Goal: Task Accomplishment & Management: Complete application form

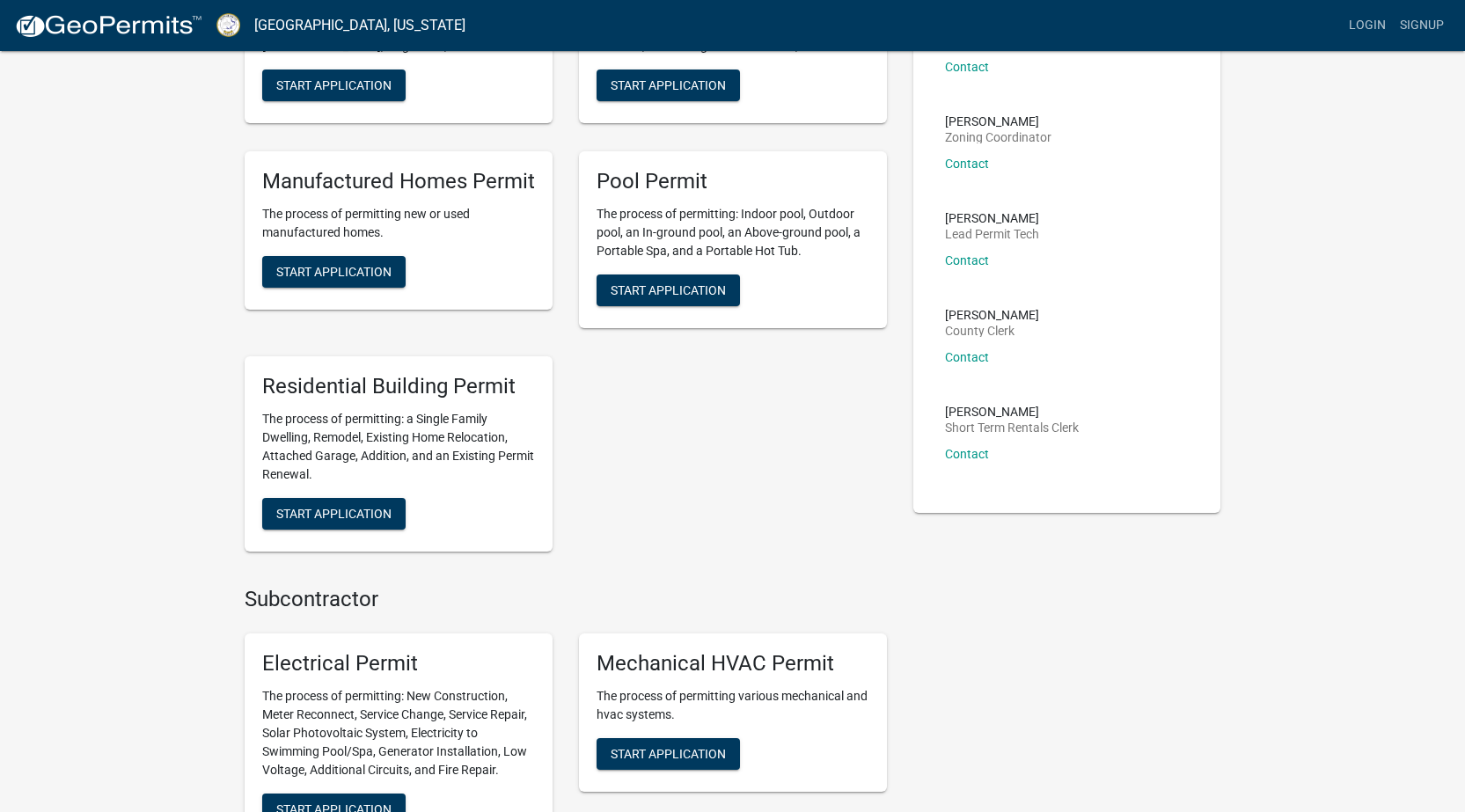
scroll to position [176, 0]
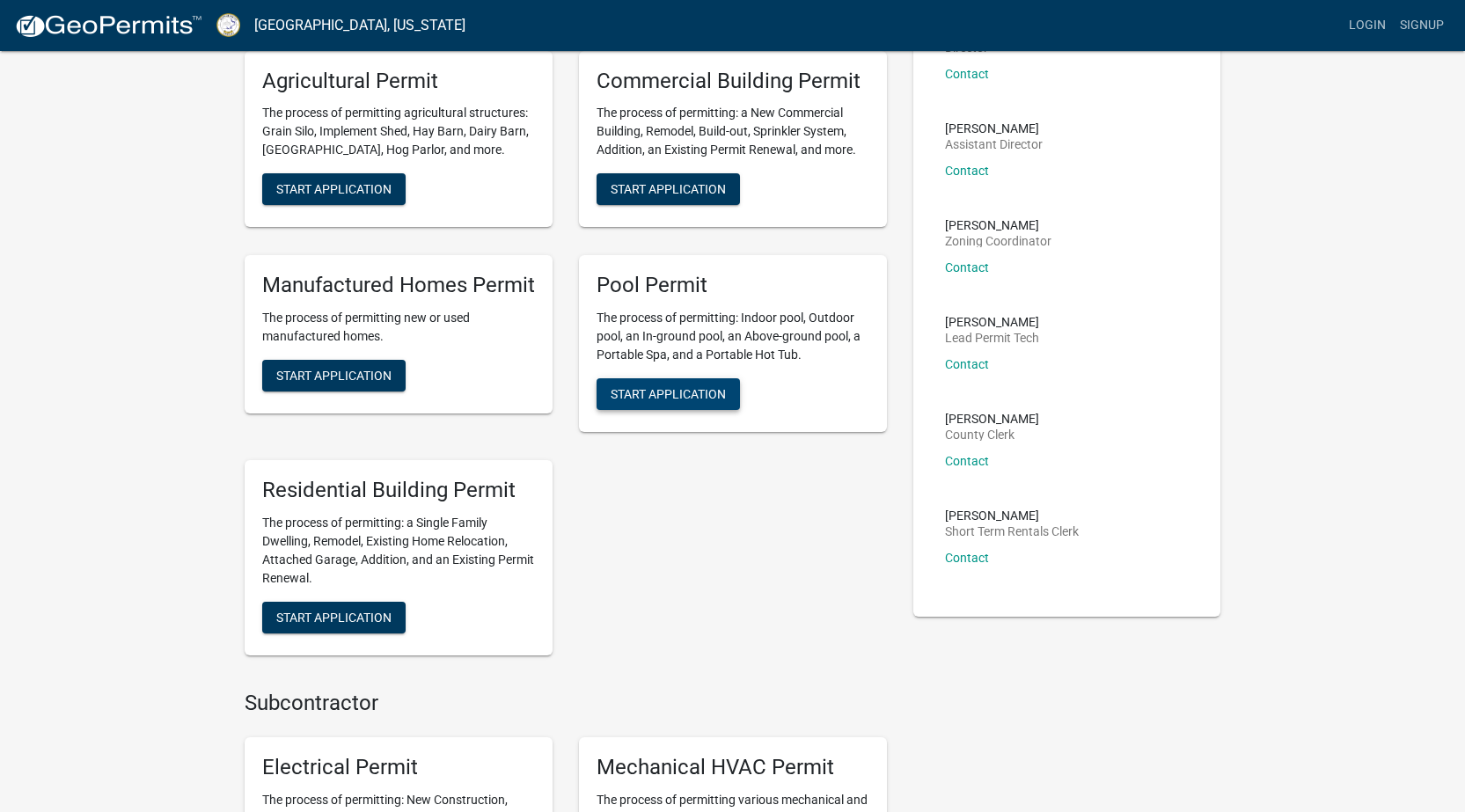
click at [674, 396] on span "Start Application" at bounding box center [668, 394] width 115 height 14
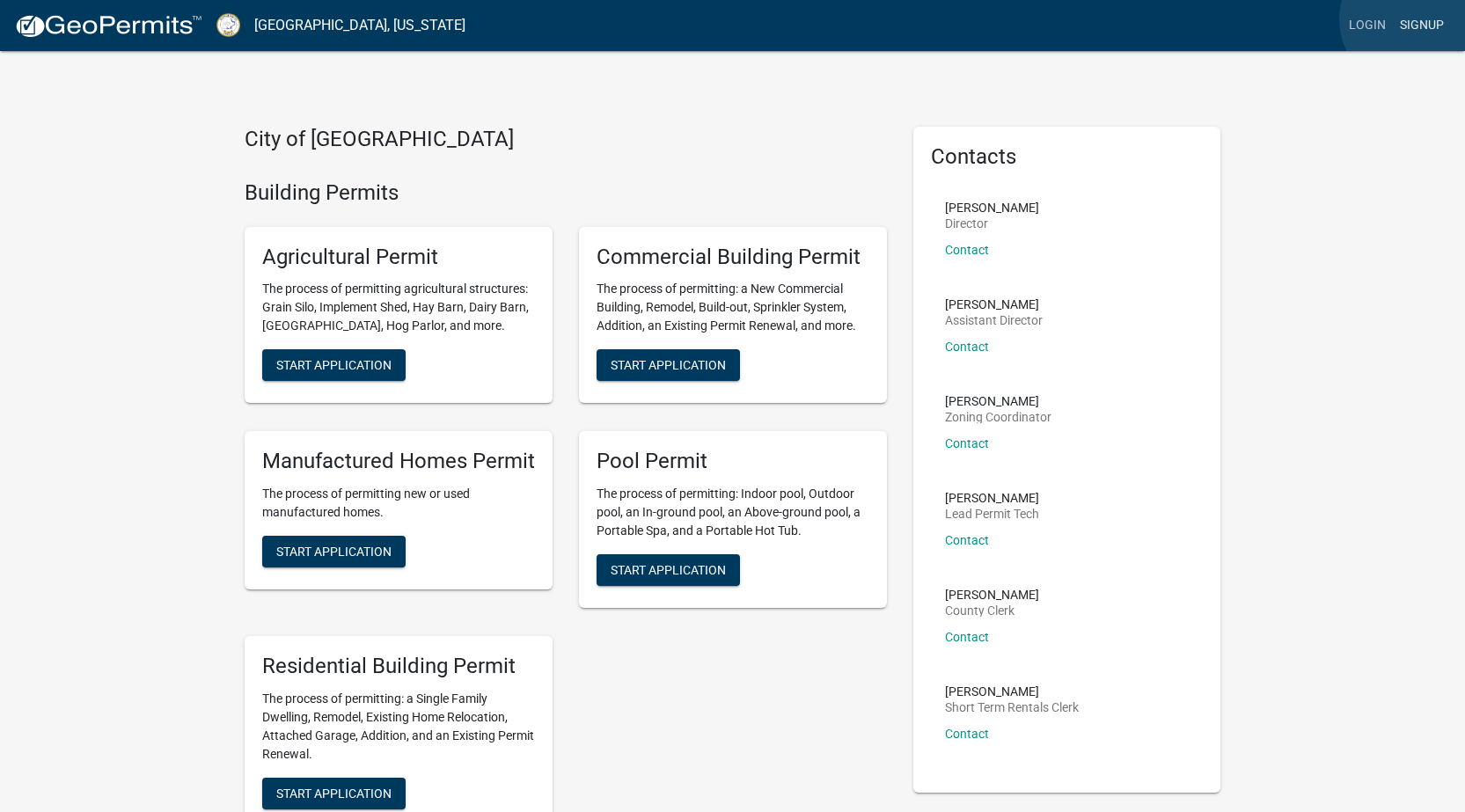
click at [1411, 19] on link "Signup" at bounding box center [1422, 25] width 58 height 33
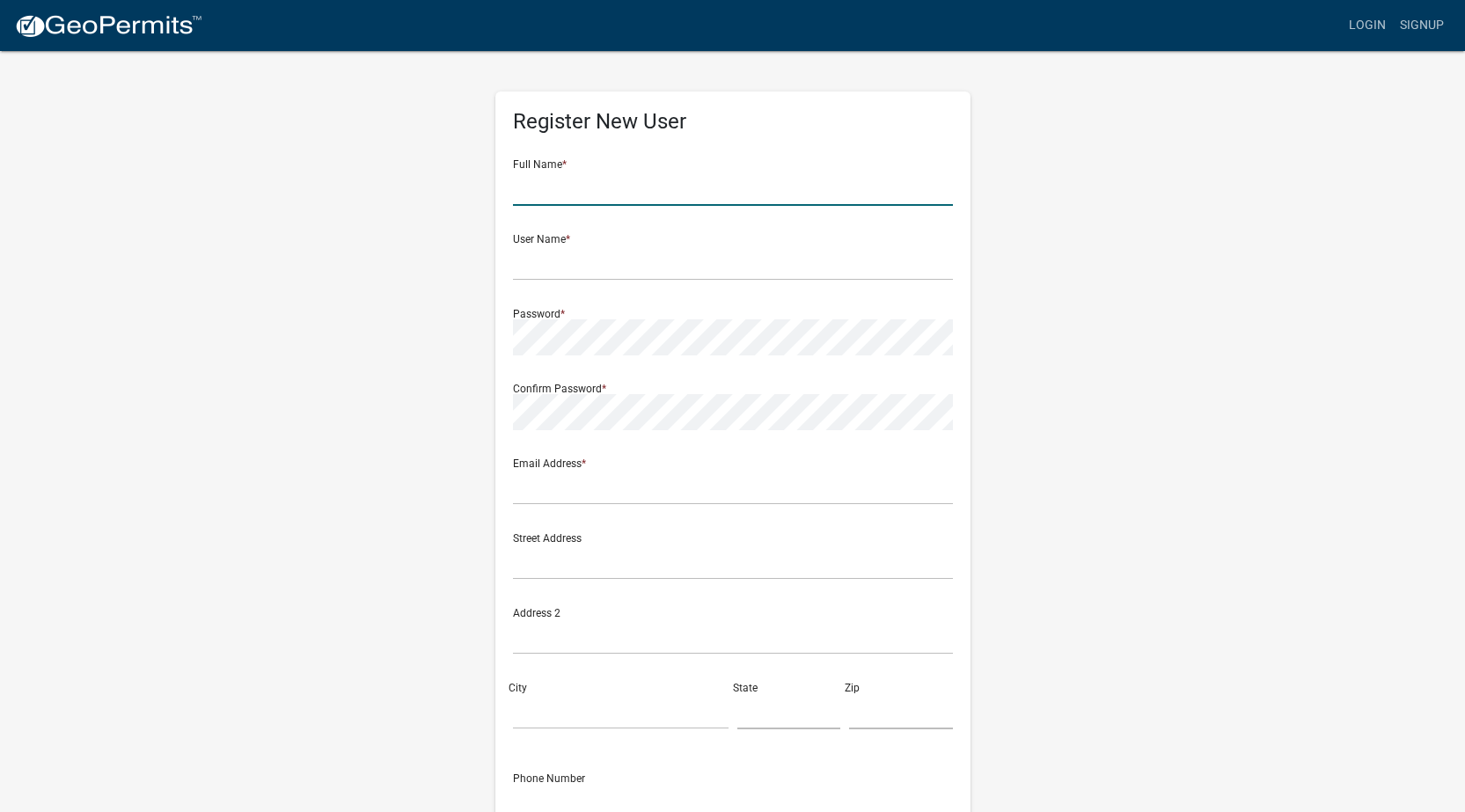
click at [606, 188] on input "text" at bounding box center [732, 188] width 440 height 36
drag, startPoint x: 623, startPoint y: 189, endPoint x: 492, endPoint y: 191, distance: 131.0
click at [492, 191] on div "Register New User Full Name * Hilltop Pools User Name * Password * Confirm Pass…" at bounding box center [732, 519] width 502 height 941
type input "Marysha Luther"
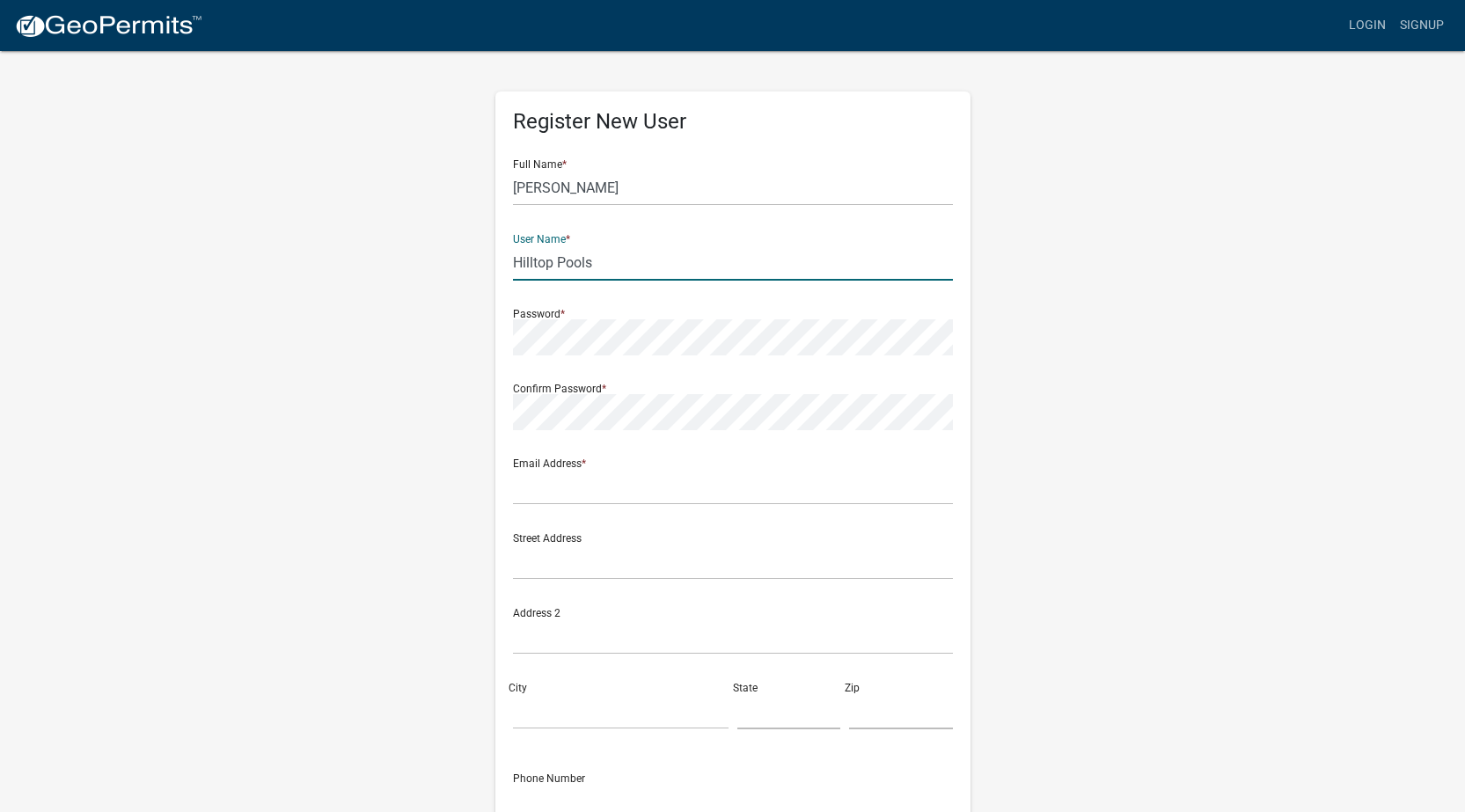
type input "Hilltop Pools"
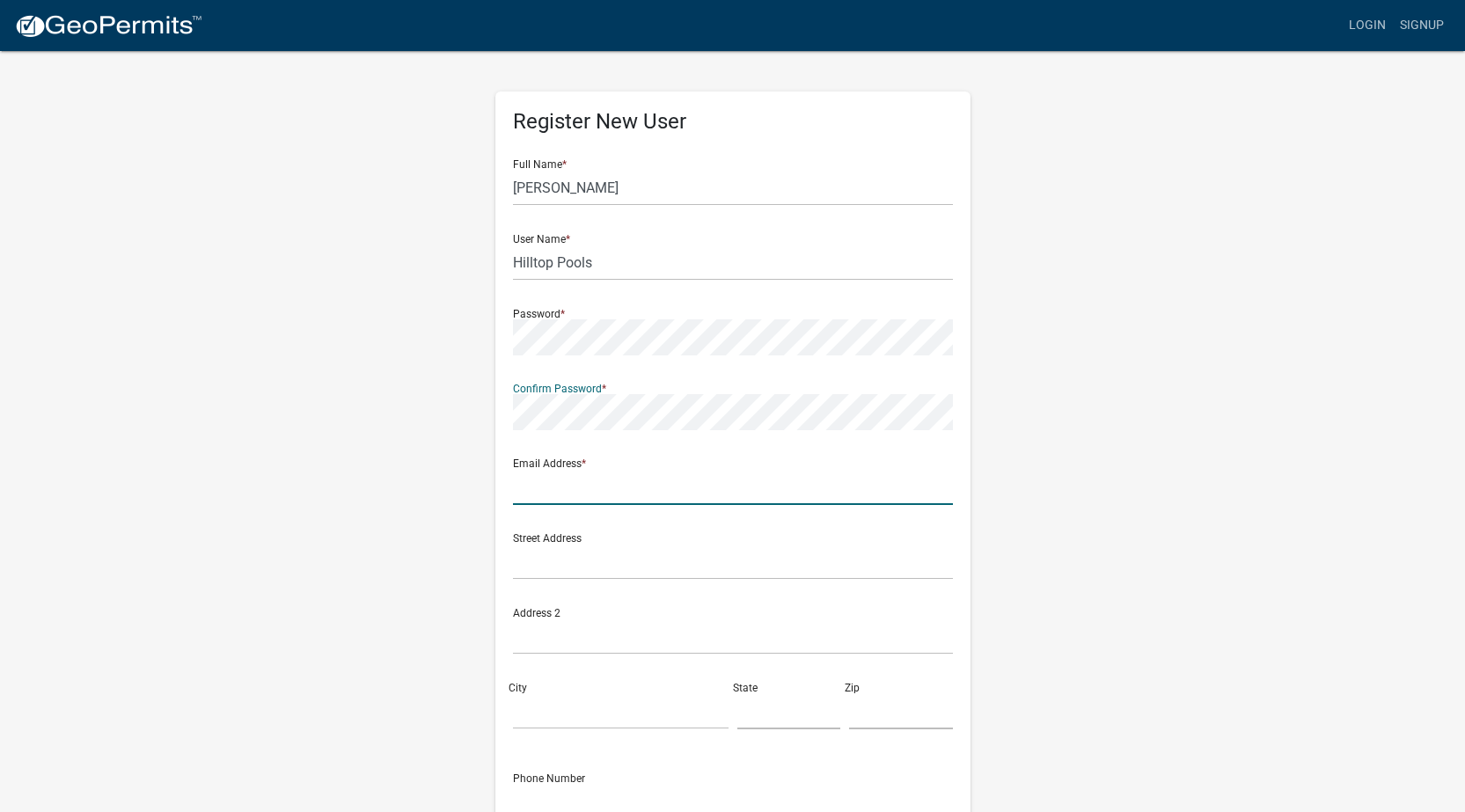
click at [574, 474] on input "text" at bounding box center [732, 486] width 440 height 36
type input "marysha@hilltoppools.com"
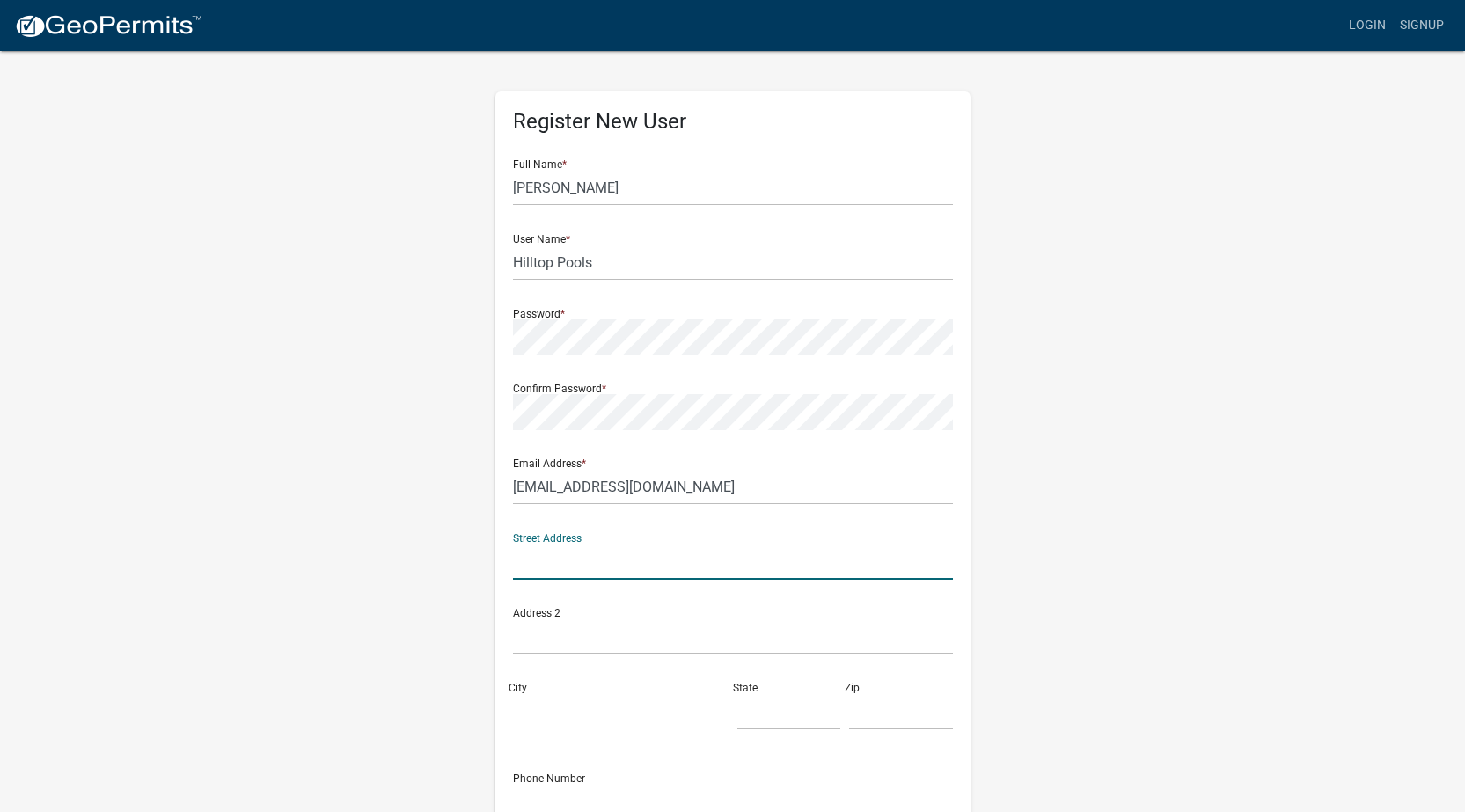
click at [661, 561] on input "text" at bounding box center [732, 561] width 440 height 36
type input "9133 S. Main St."
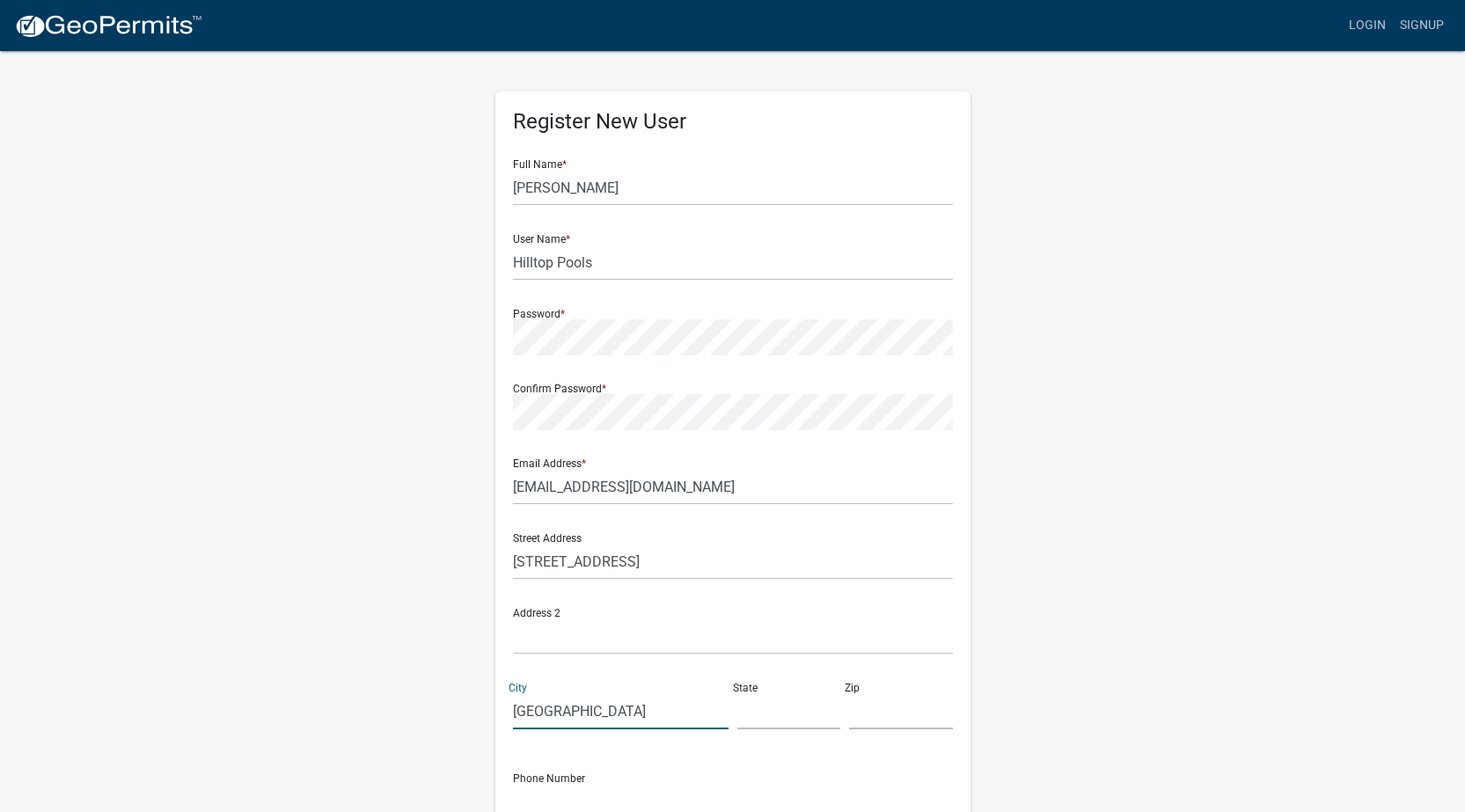
type input "Jonesboro"
type input "GA"
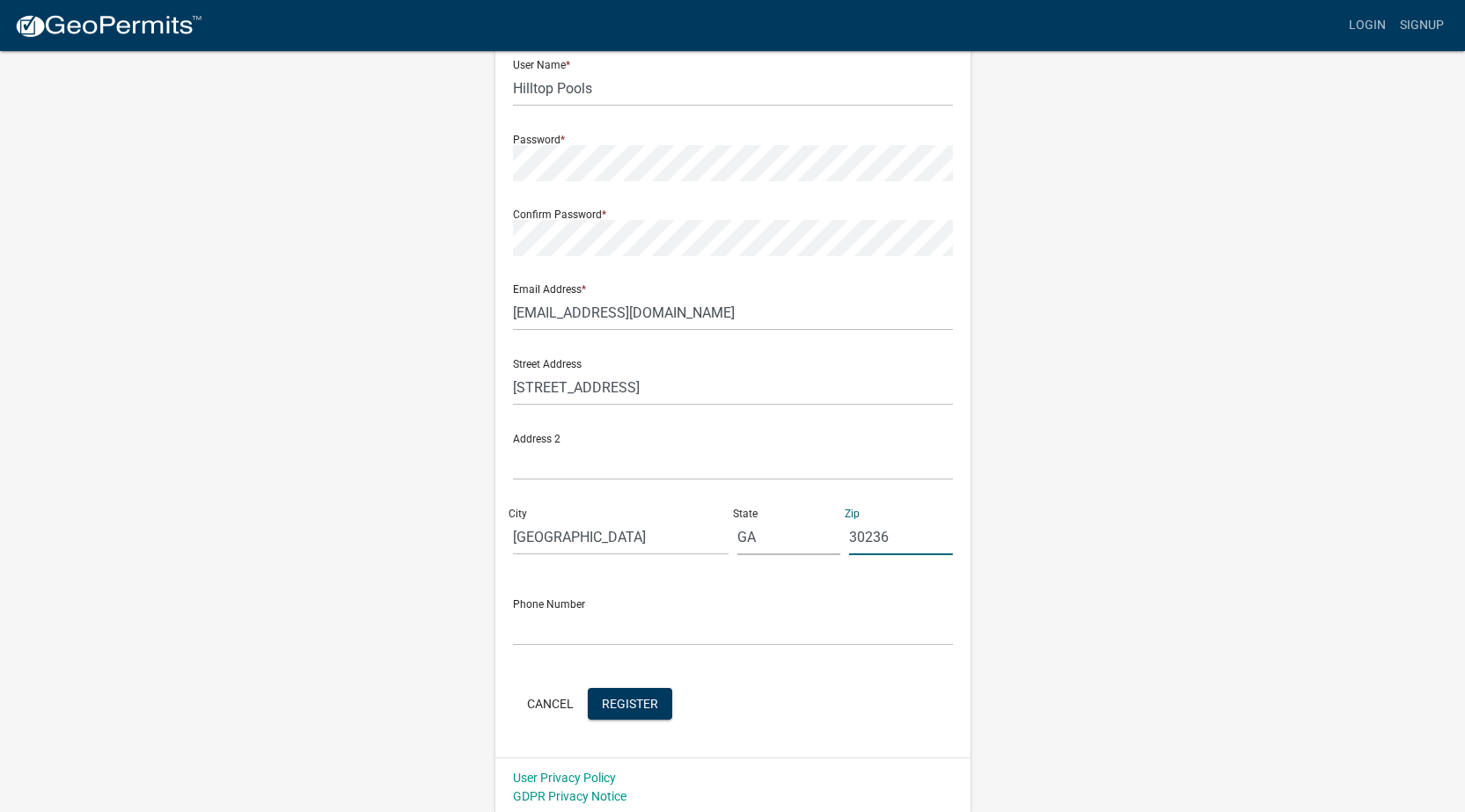
scroll to position [179, 0]
type input "30236"
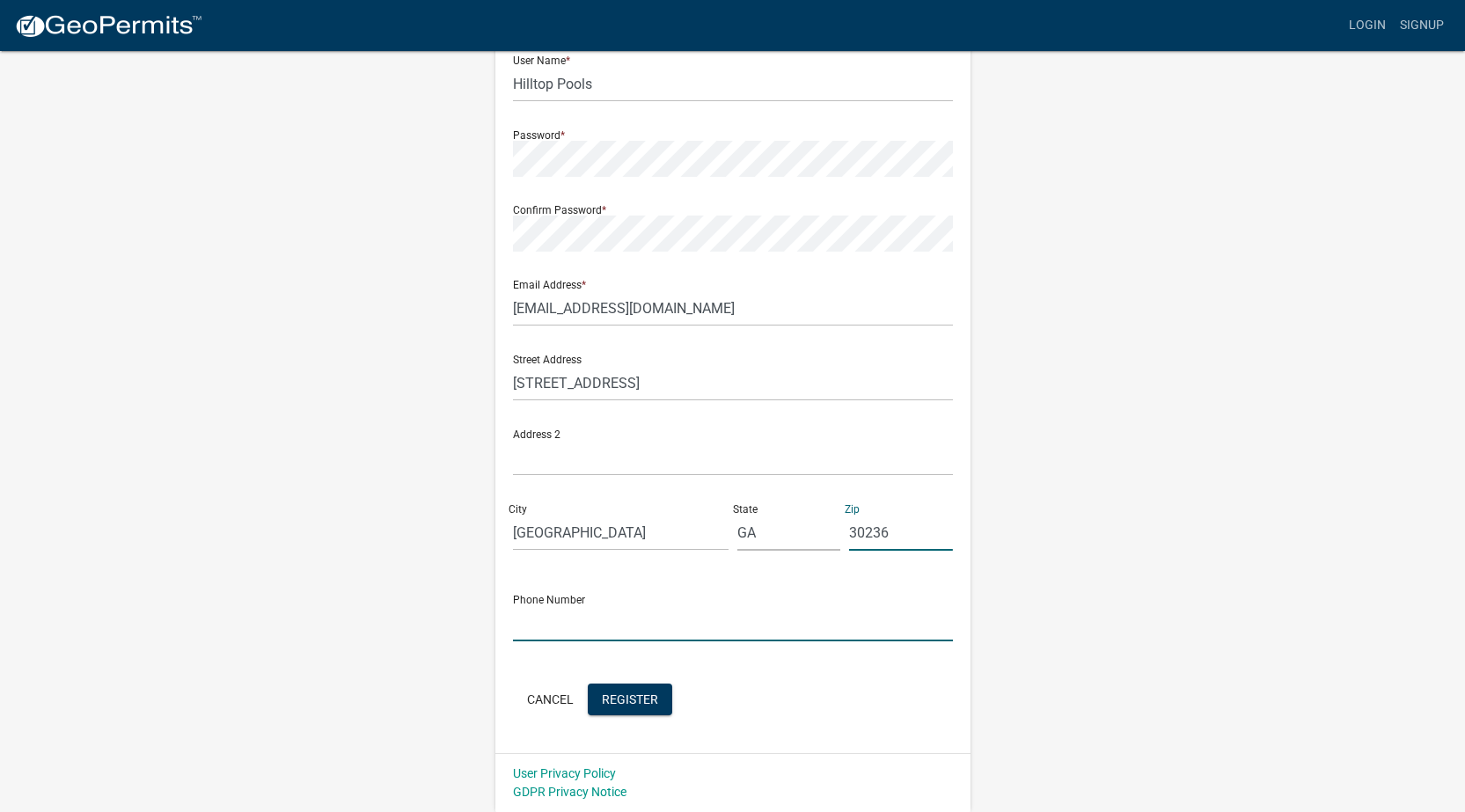
click at [602, 632] on input "text" at bounding box center [732, 623] width 440 height 36
type input "770-471-3889"
click at [644, 698] on span "Register" at bounding box center [630, 698] width 56 height 14
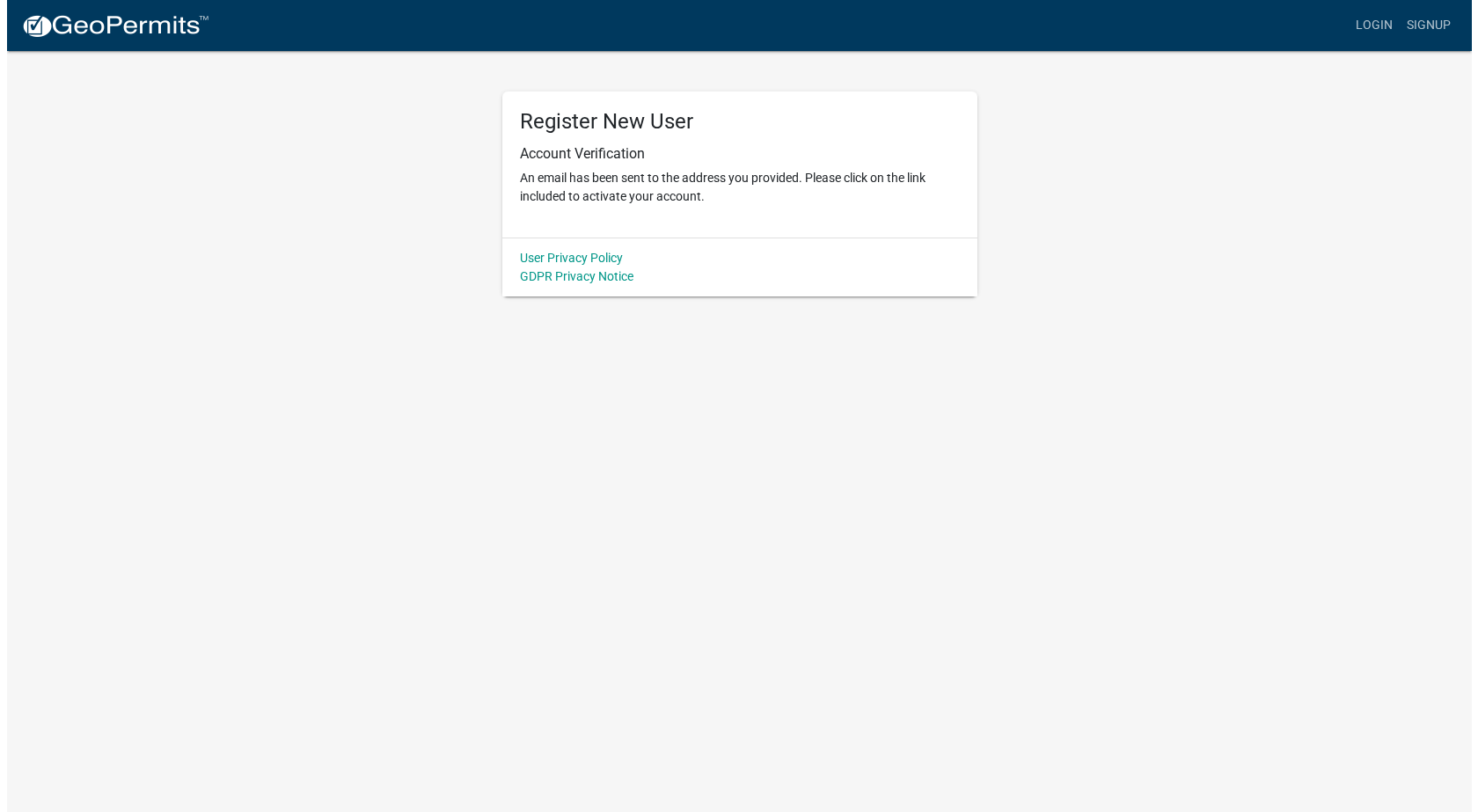
scroll to position [0, 0]
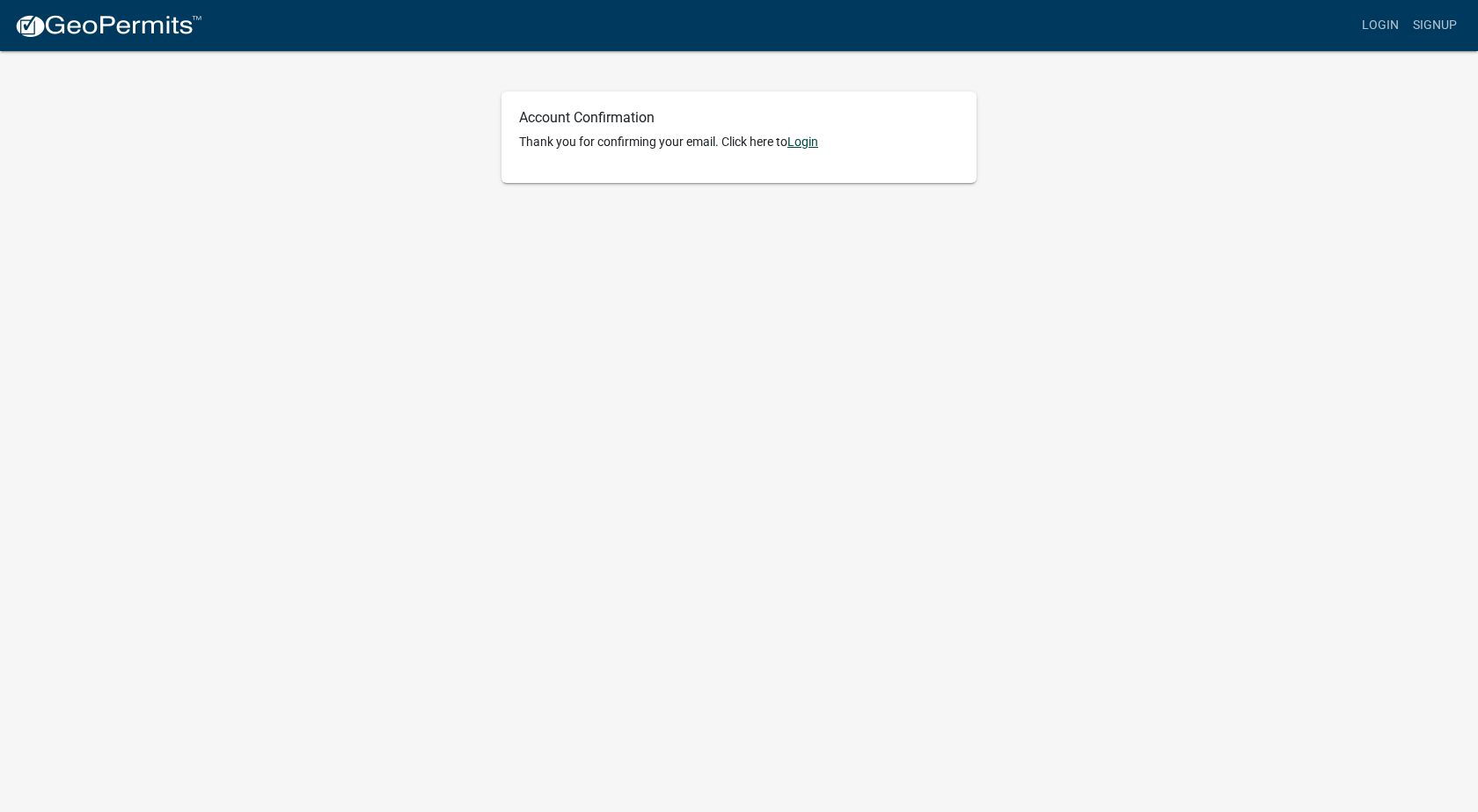
click at [804, 139] on link "Login" at bounding box center [802, 142] width 31 height 14
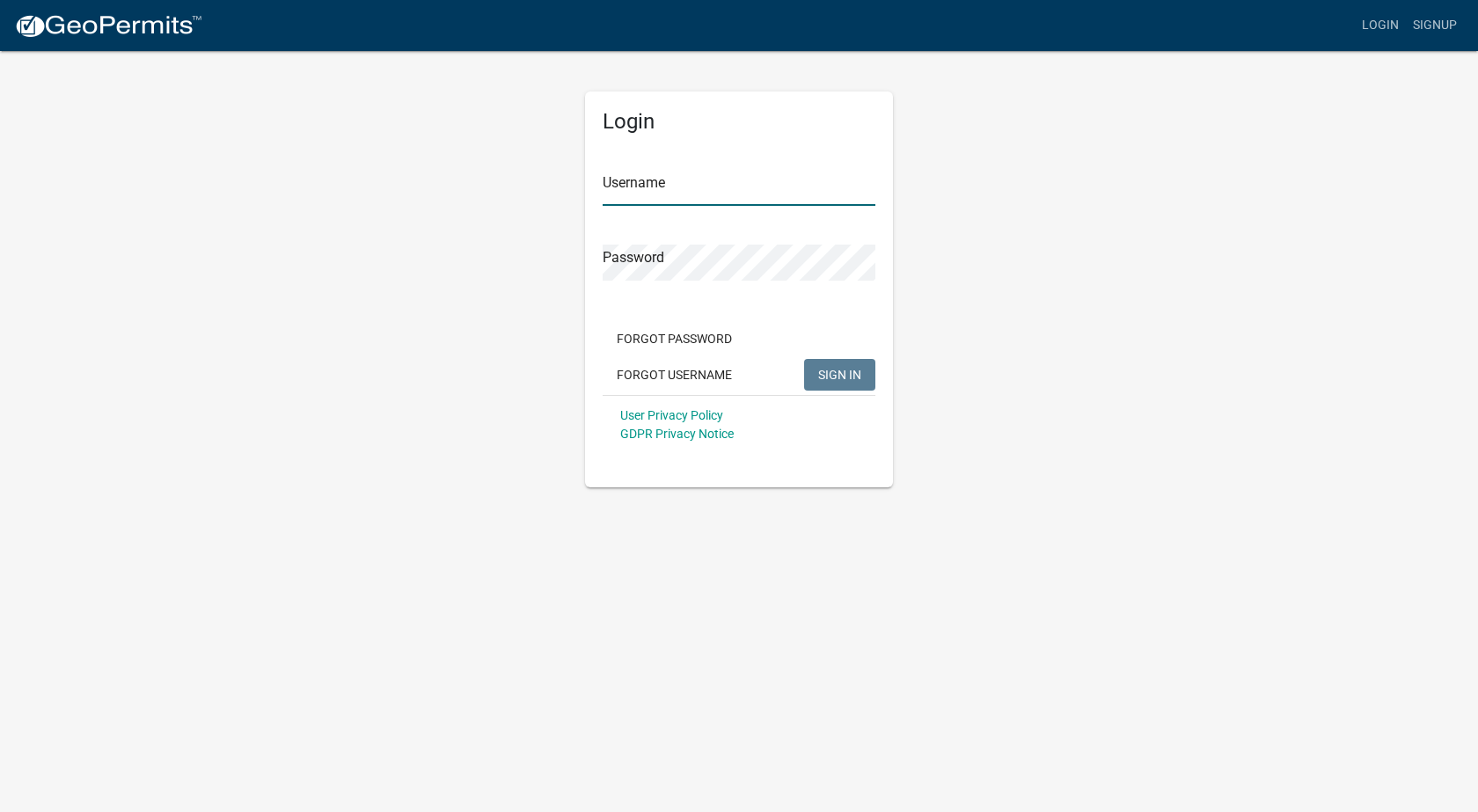
click at [750, 191] on input "Username" at bounding box center [739, 188] width 273 height 36
type input "Hilltop Pools"
click at [804, 359] on button "SIGN IN" at bounding box center [839, 375] width 71 height 32
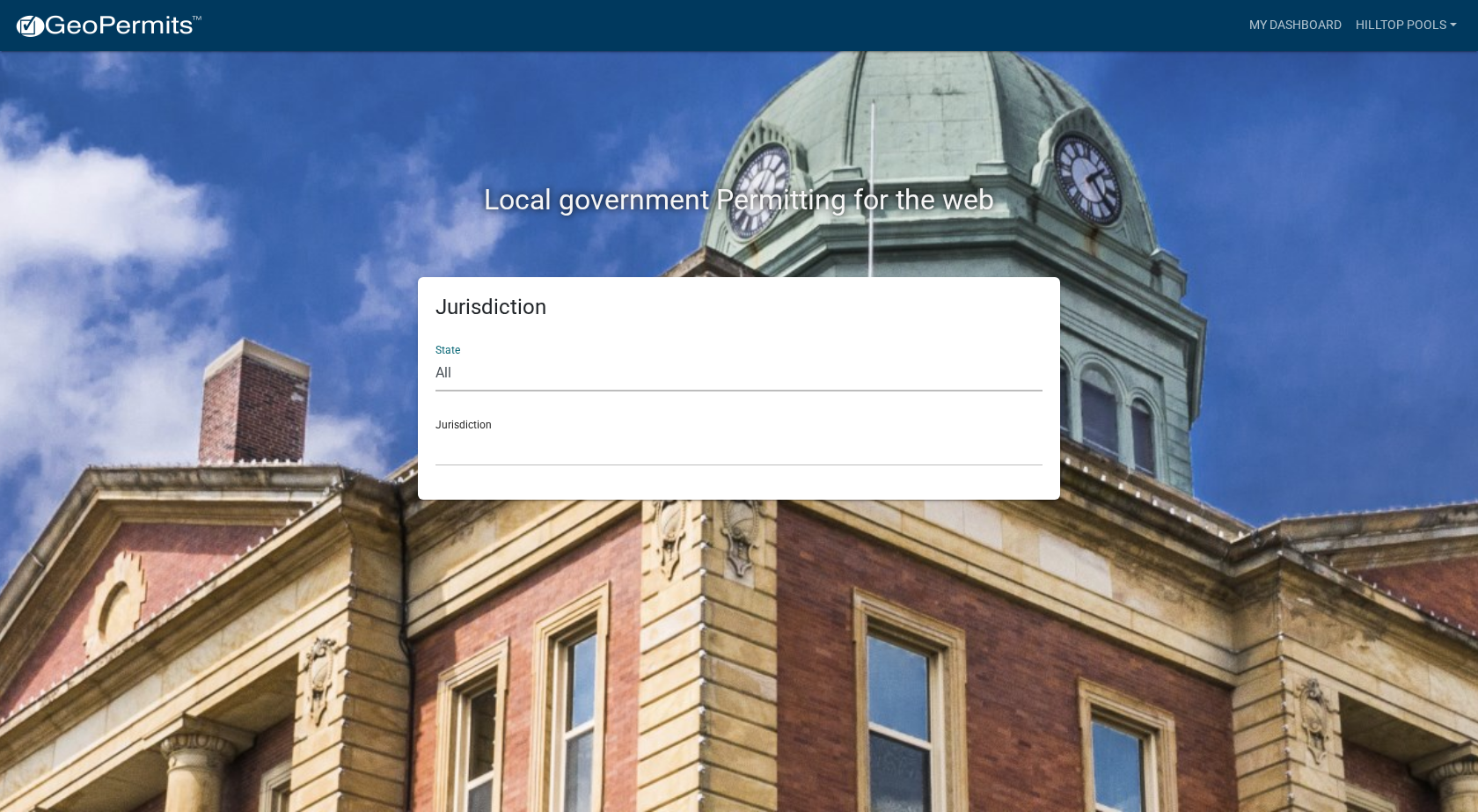
click at [512, 373] on select "All Colorado Georgia Indiana Iowa Kansas Minnesota Ohio South Carolina Wisconsin" at bounding box center [739, 374] width 607 height 36
select select "Georgia"
click at [436, 356] on select "All Colorado Georgia Indiana Iowa Kansas Minnesota Ohio South Carolina Wisconsin" at bounding box center [739, 374] width 607 height 36
click at [481, 444] on select "Carroll County, Georgia Cook County, Georgia Crawford County, Georgia Gilmer Co…" at bounding box center [739, 448] width 607 height 36
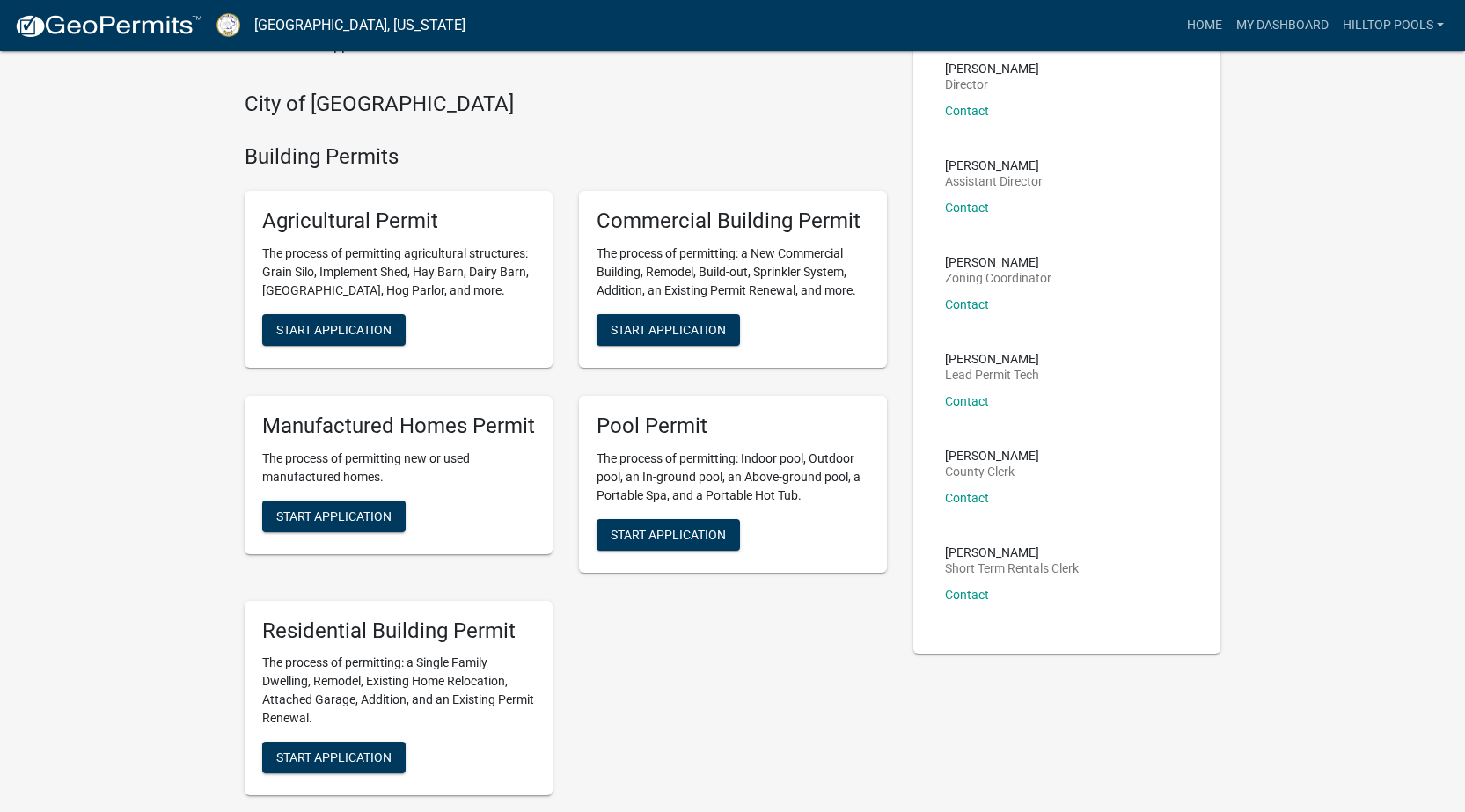
scroll to position [264, 0]
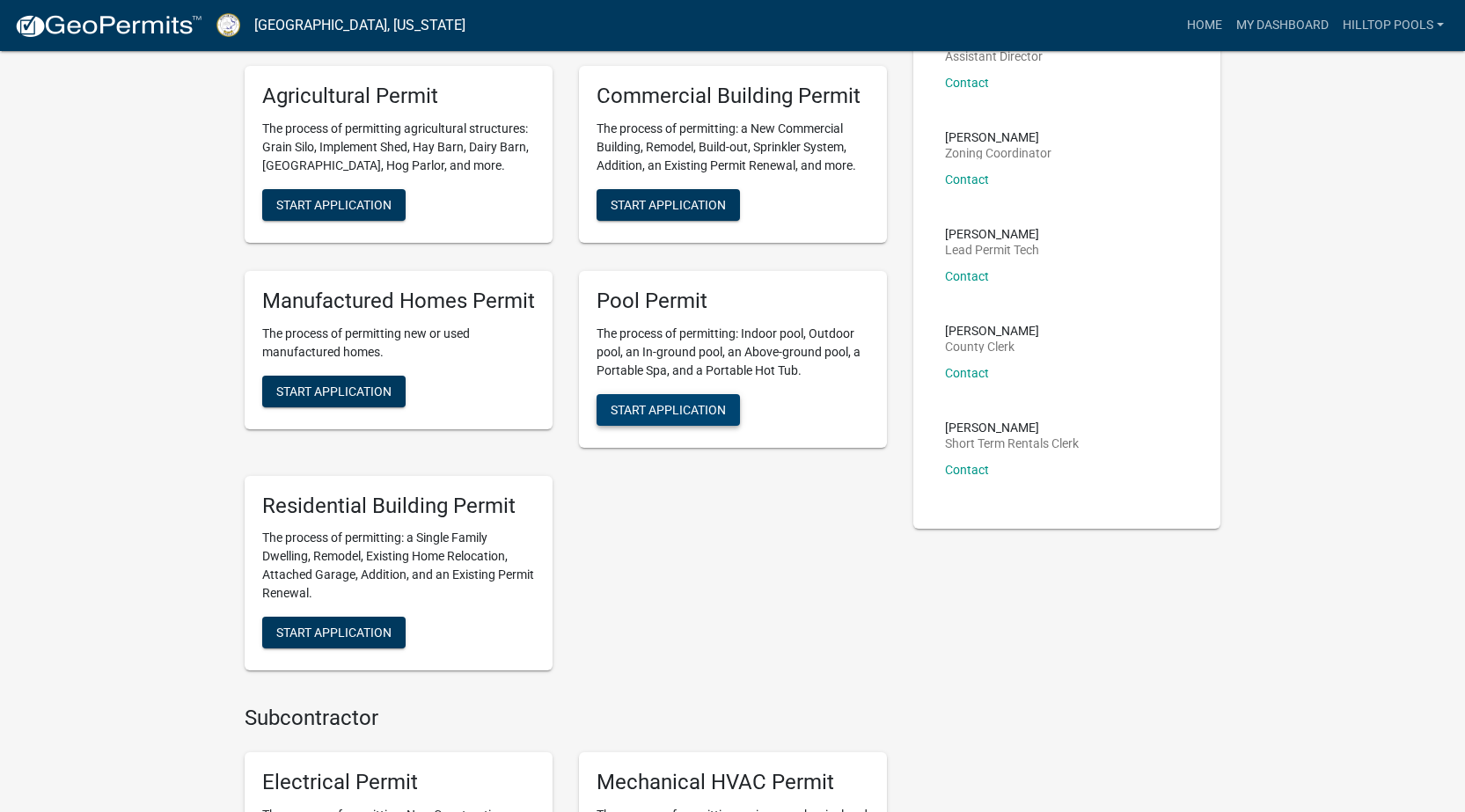
click at [668, 407] on span "Start Application" at bounding box center [668, 408] width 115 height 14
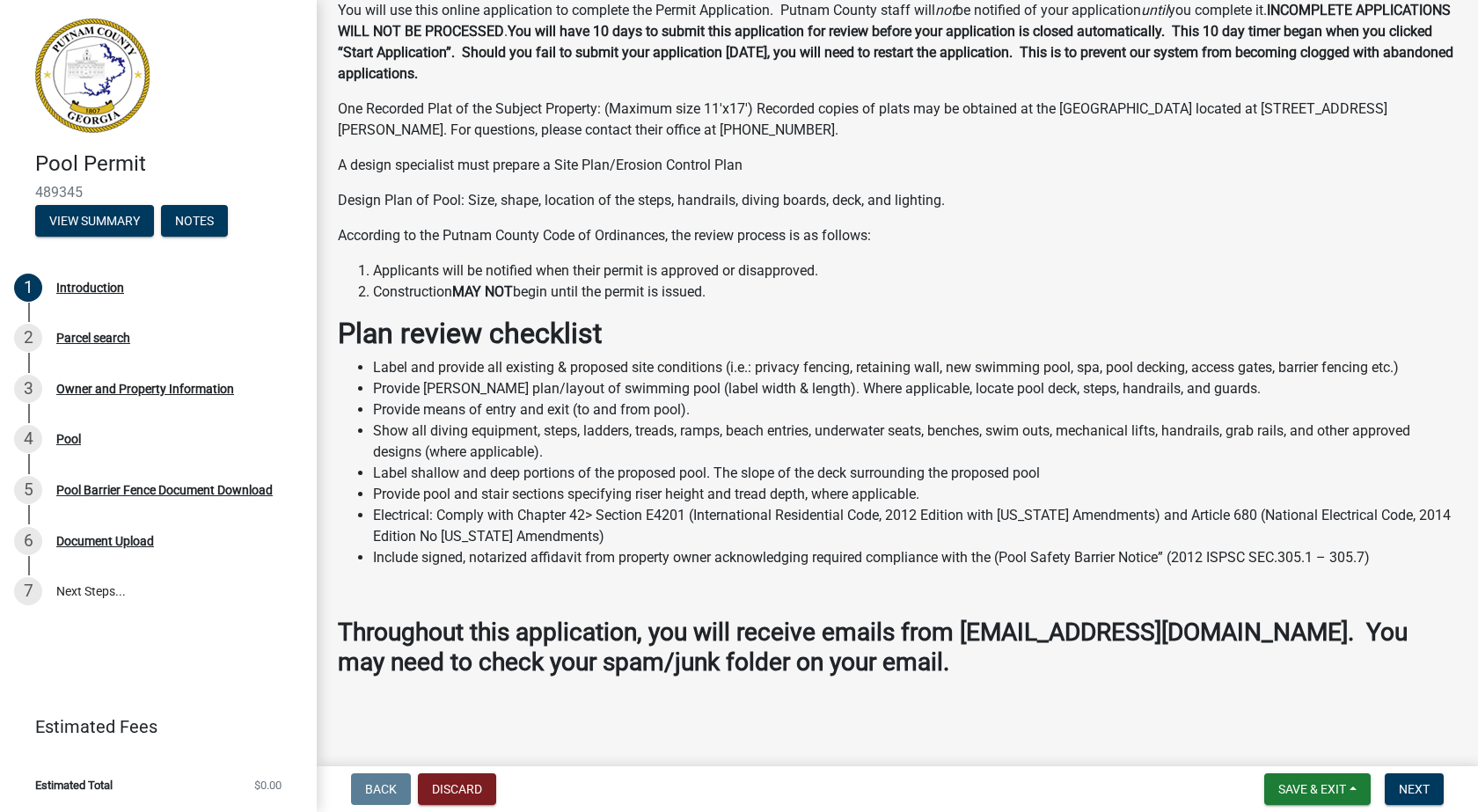
scroll to position [528, 0]
click at [1411, 784] on span "Next" at bounding box center [1414, 789] width 31 height 14
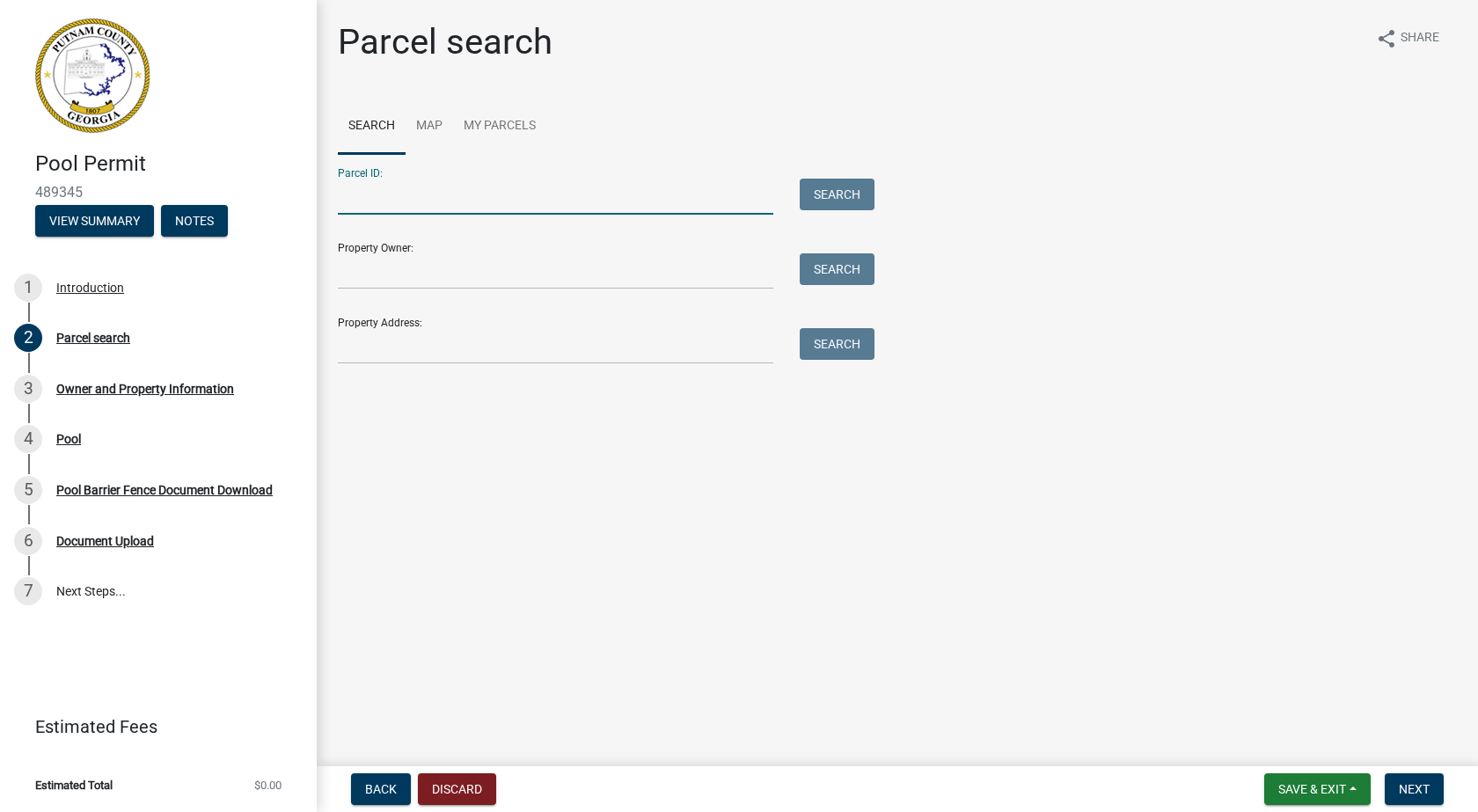
click at [539, 201] on input "Parcel ID:" at bounding box center [556, 197] width 436 height 36
type input "120A182"
click at [820, 190] on button "Search" at bounding box center [836, 195] width 75 height 32
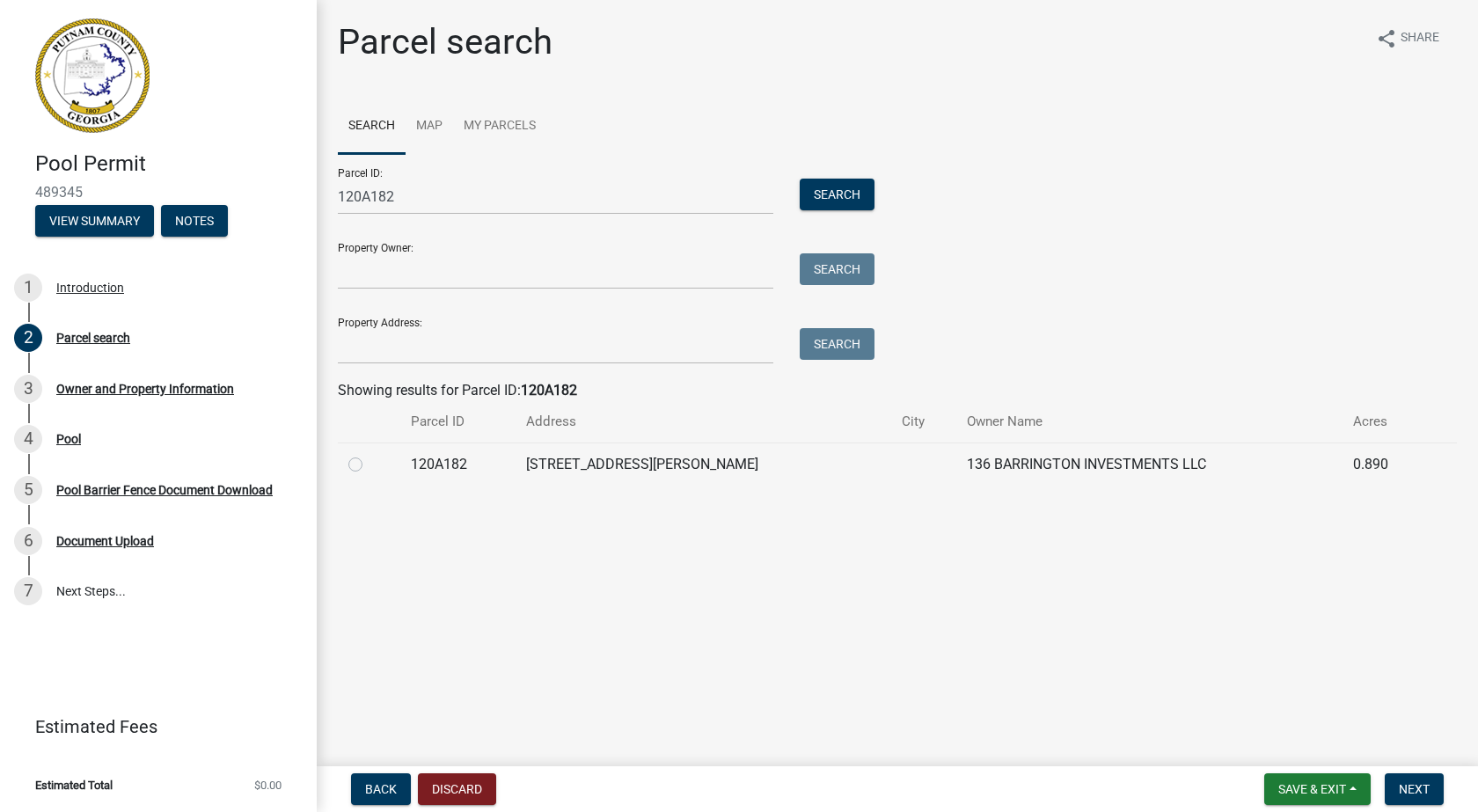
click at [370, 453] on label at bounding box center [370, 453] width 0 height 0
click at [370, 463] on input "radio" at bounding box center [375, 458] width 11 height 11
radio input "true"
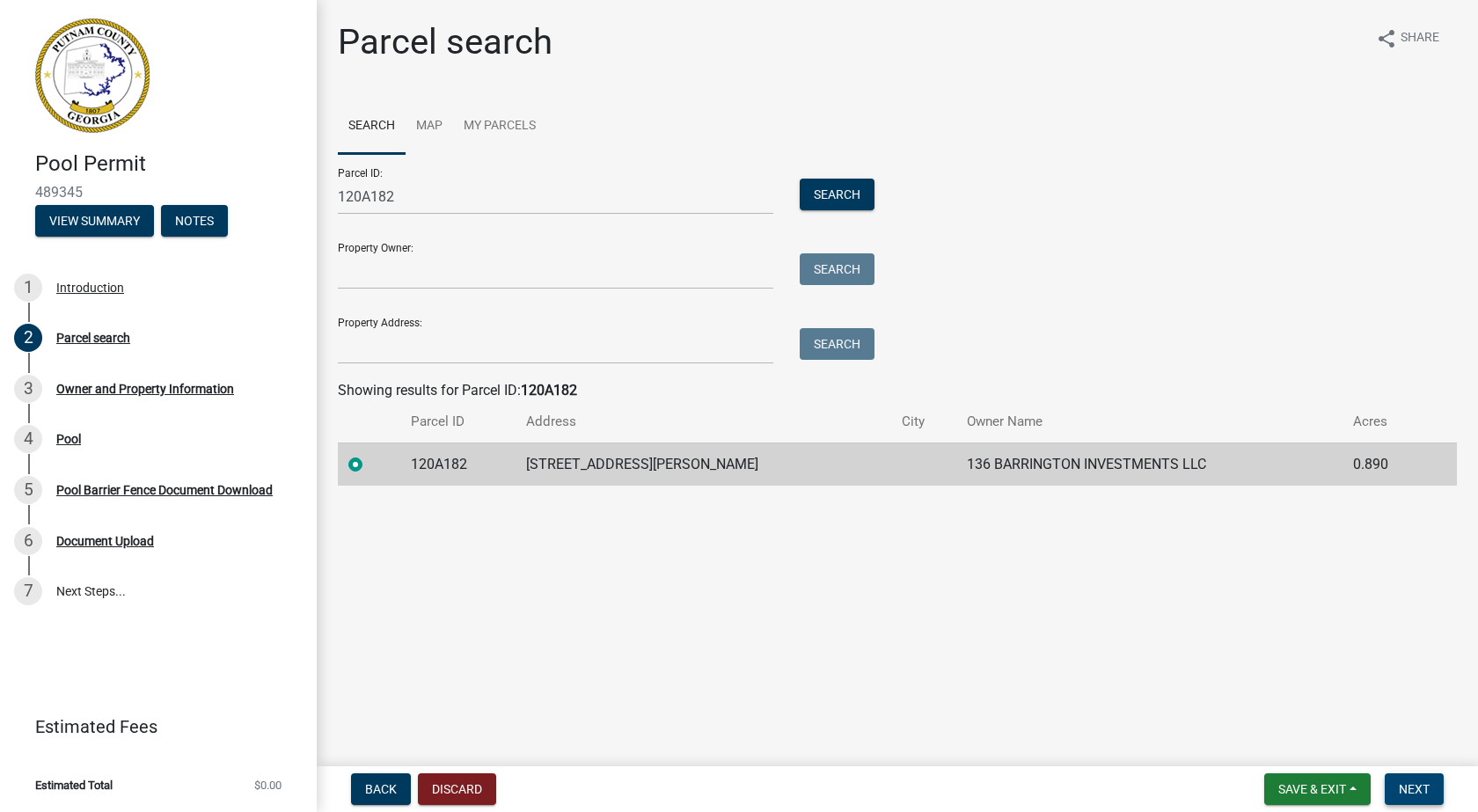
click at [1413, 789] on span "Next" at bounding box center [1414, 789] width 31 height 14
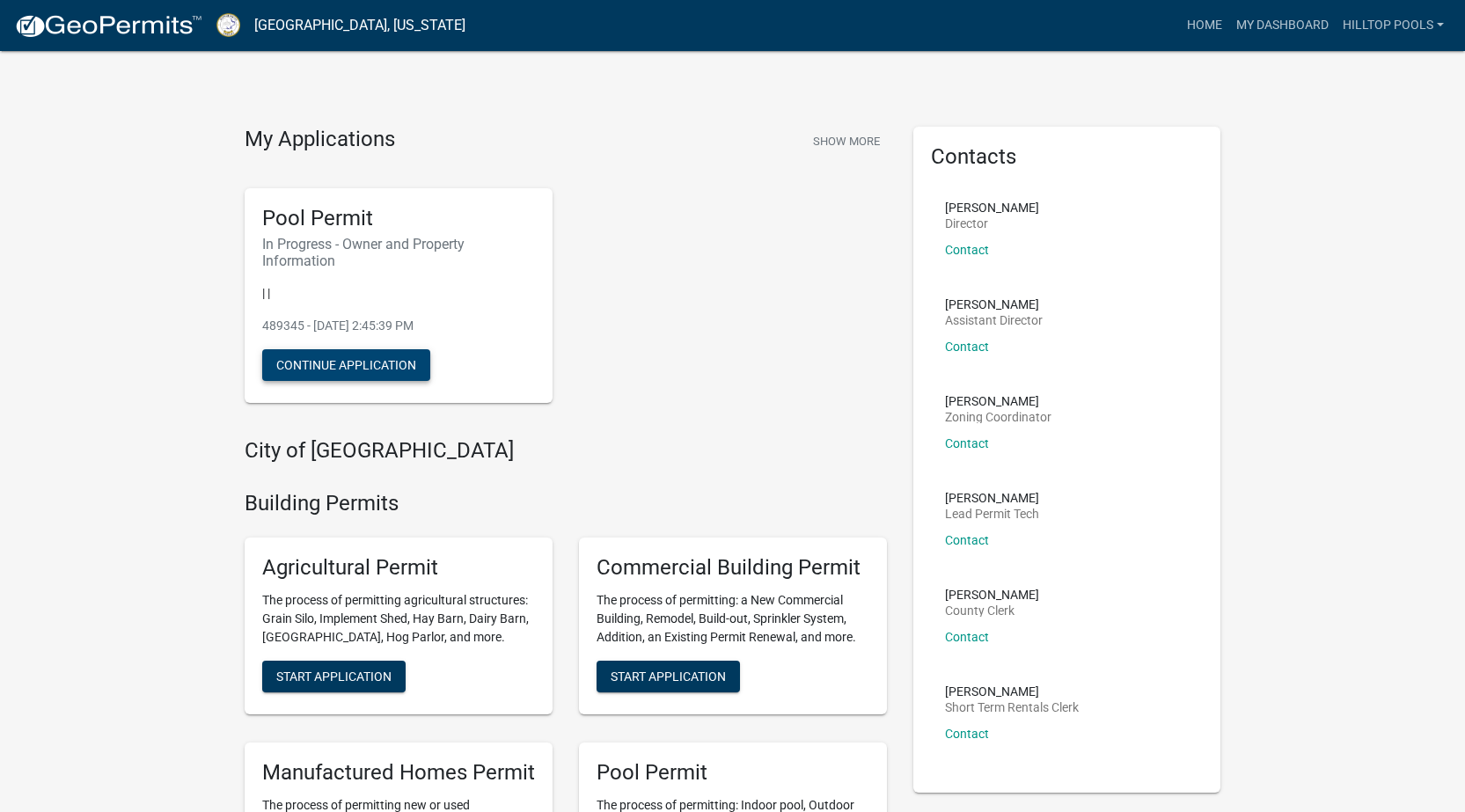
click at [378, 362] on button "Continue Application" at bounding box center [346, 366] width 168 height 32
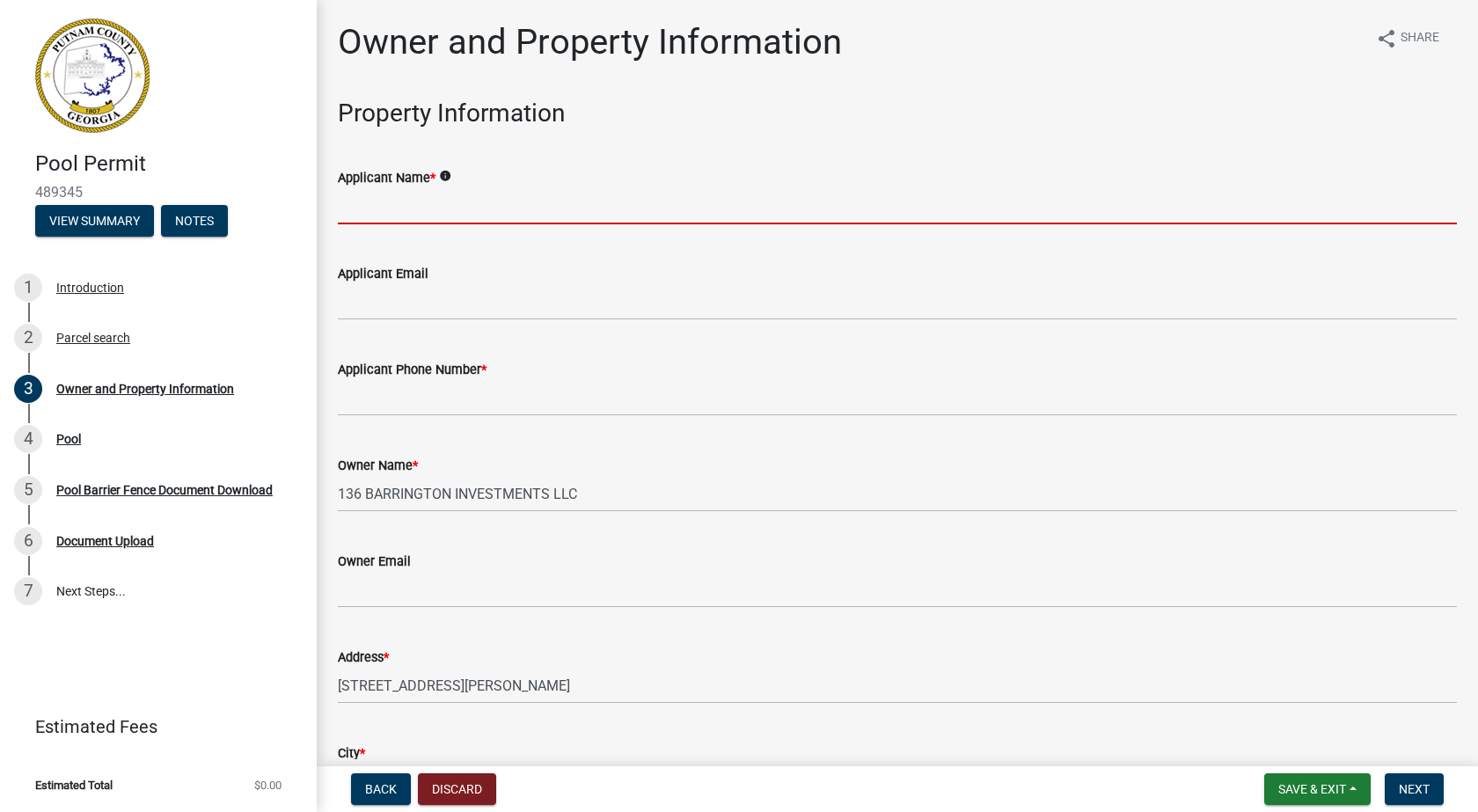
click at [427, 207] on input "Applicant Name *" at bounding box center [897, 206] width 1119 height 36
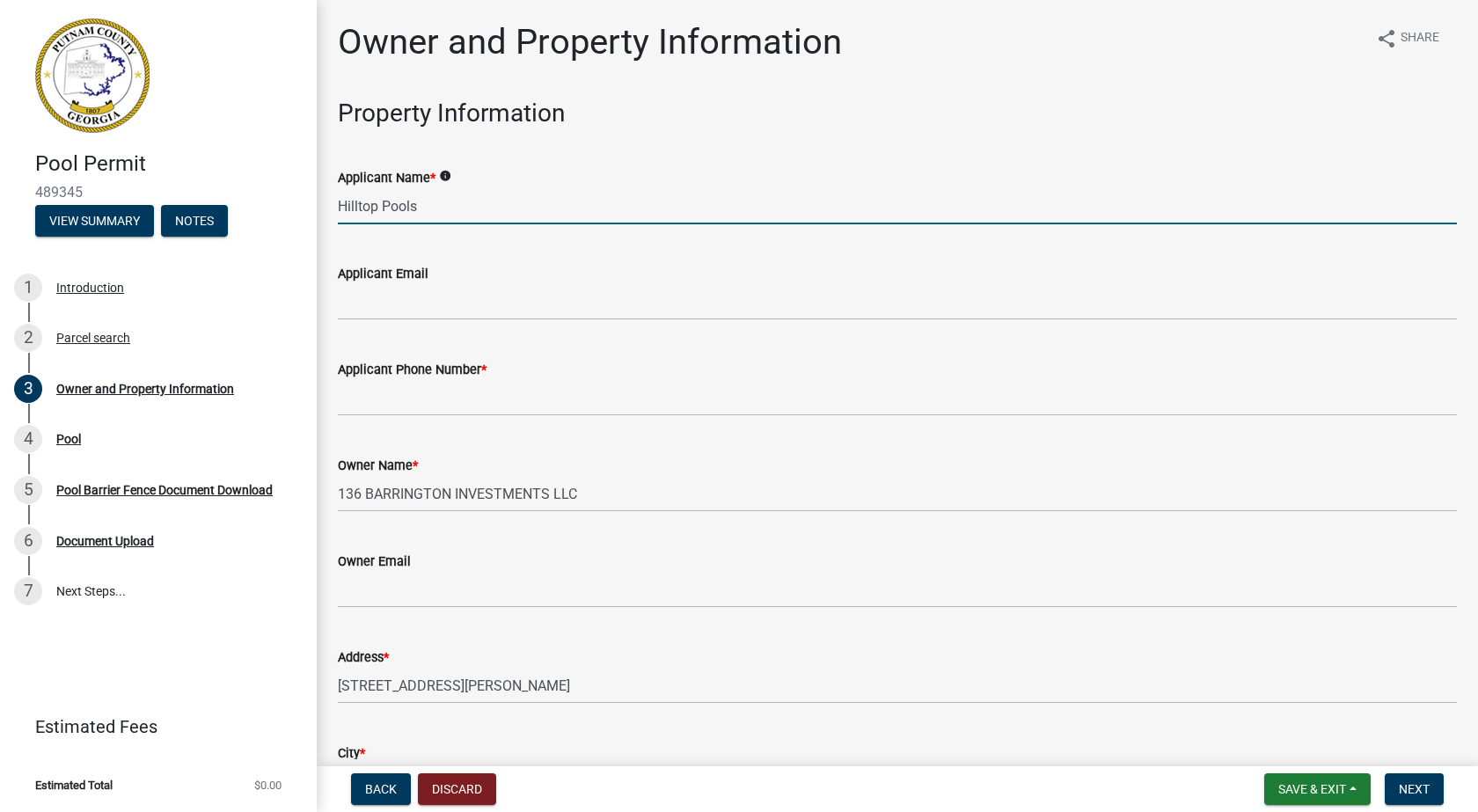
type input "Hilltop Pools"
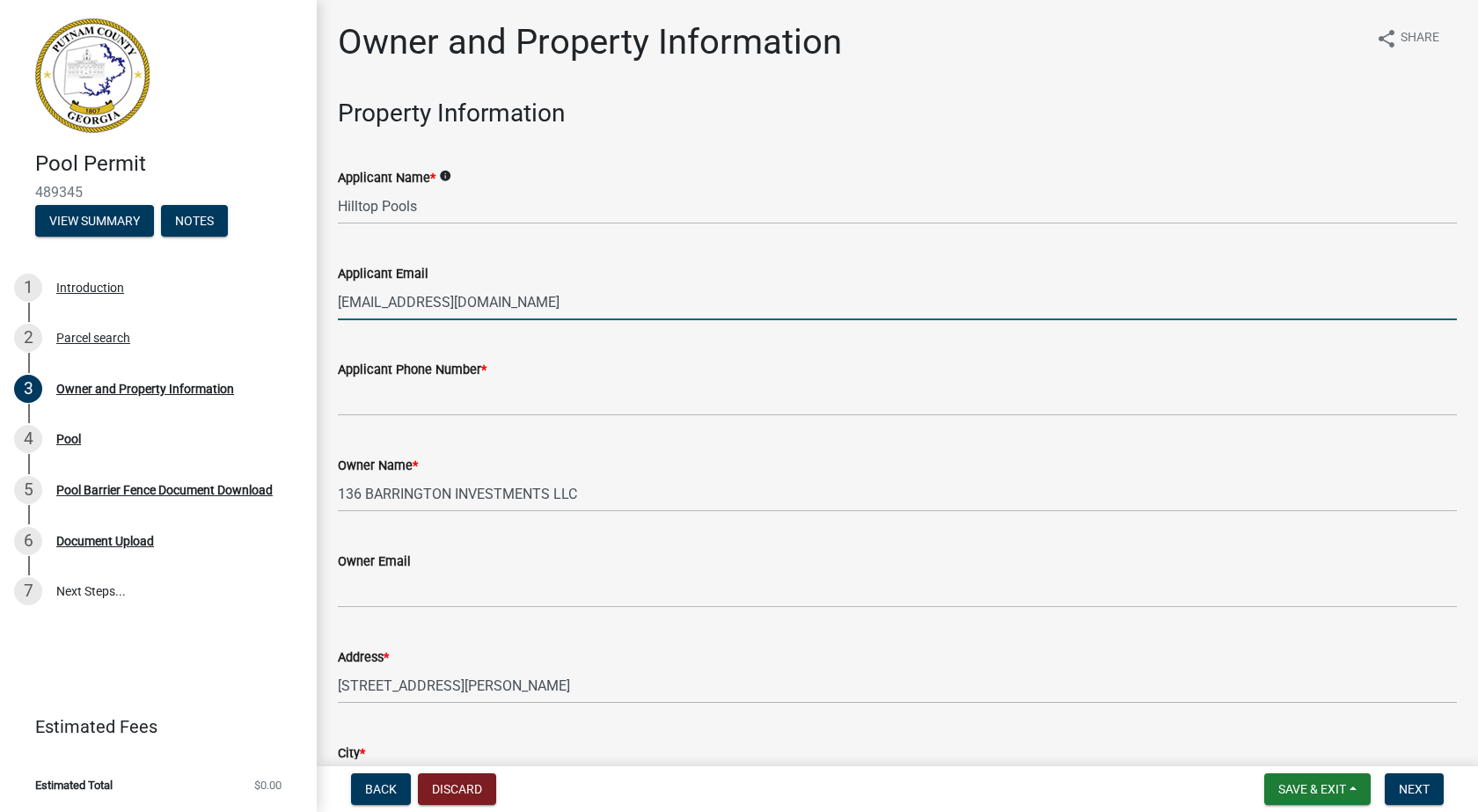
type input "marysha@hilltoppools.com"
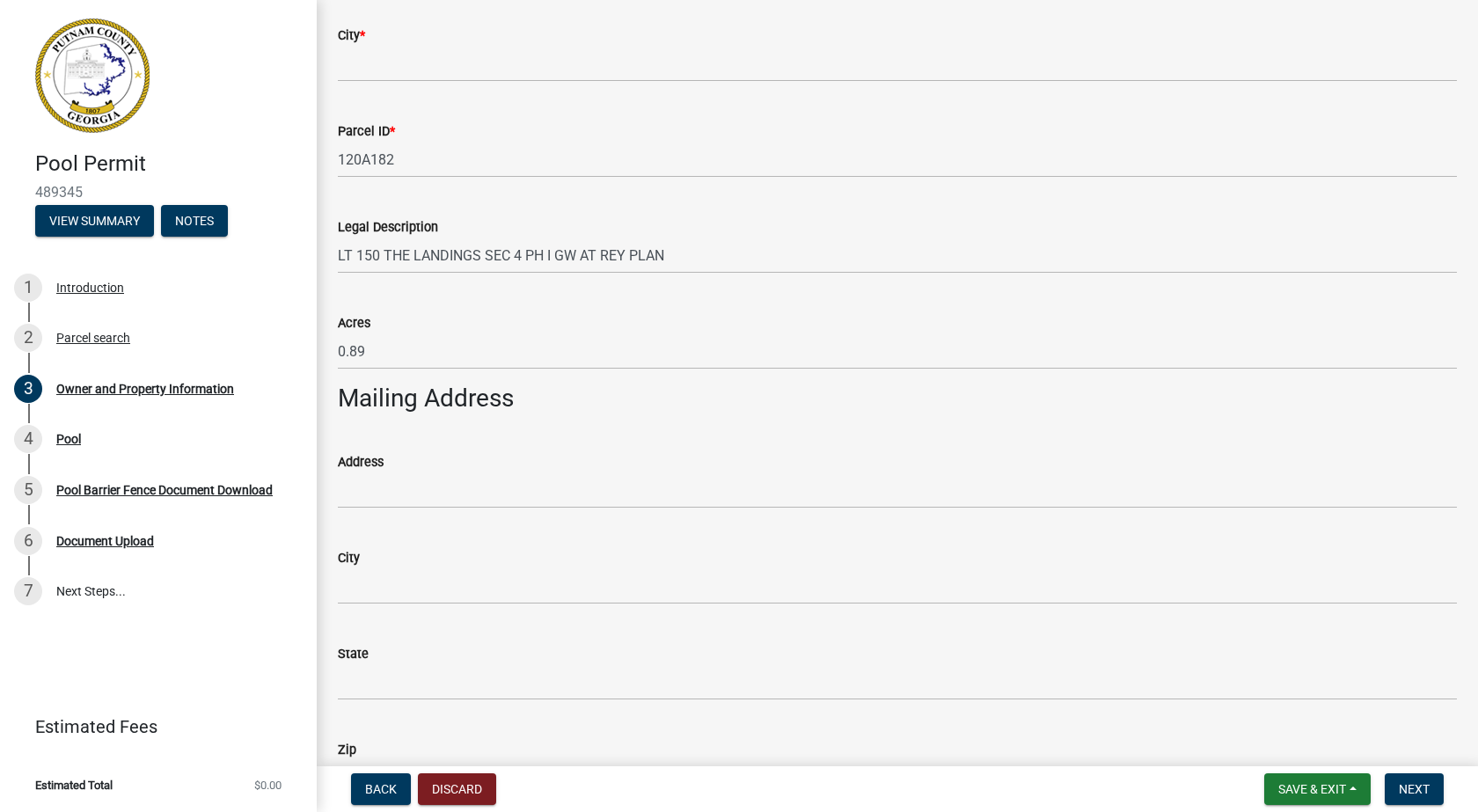
scroll to position [791, 0]
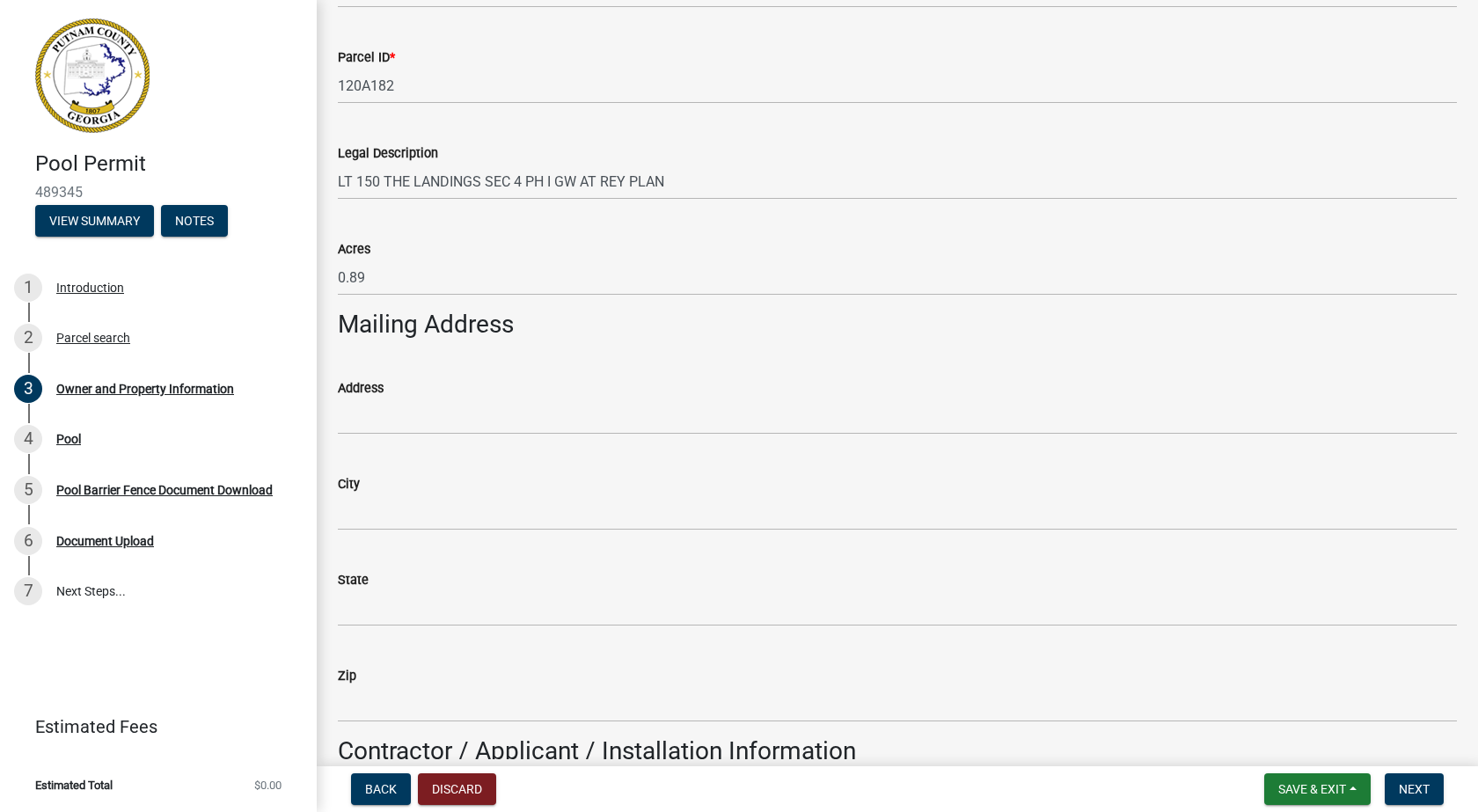
type input "770-471-3889"
click at [453, 418] on input "Address" at bounding box center [897, 416] width 1119 height 36
type input "1"
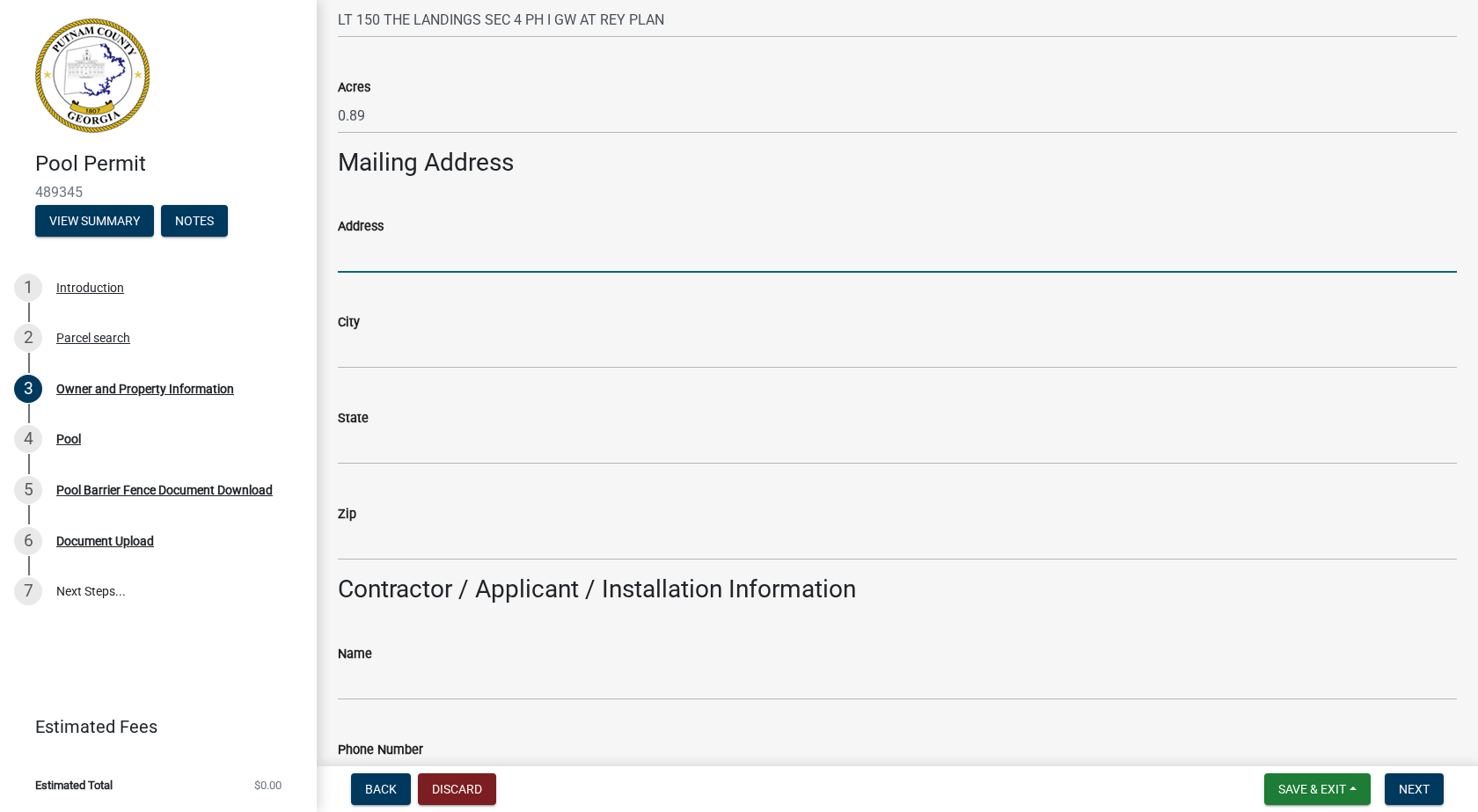
scroll to position [1144, 0]
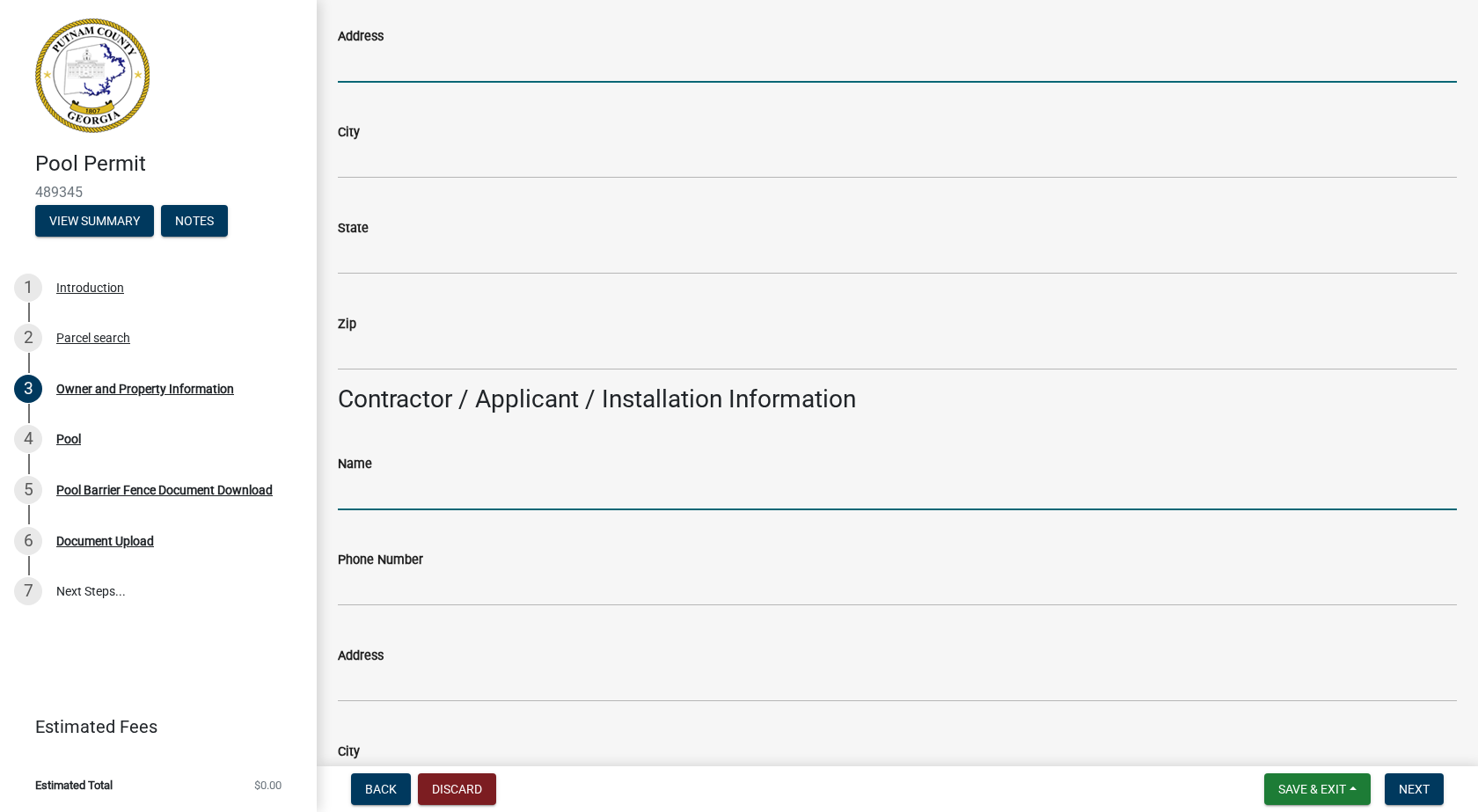
click at [441, 497] on input "Name" at bounding box center [897, 492] width 1119 height 36
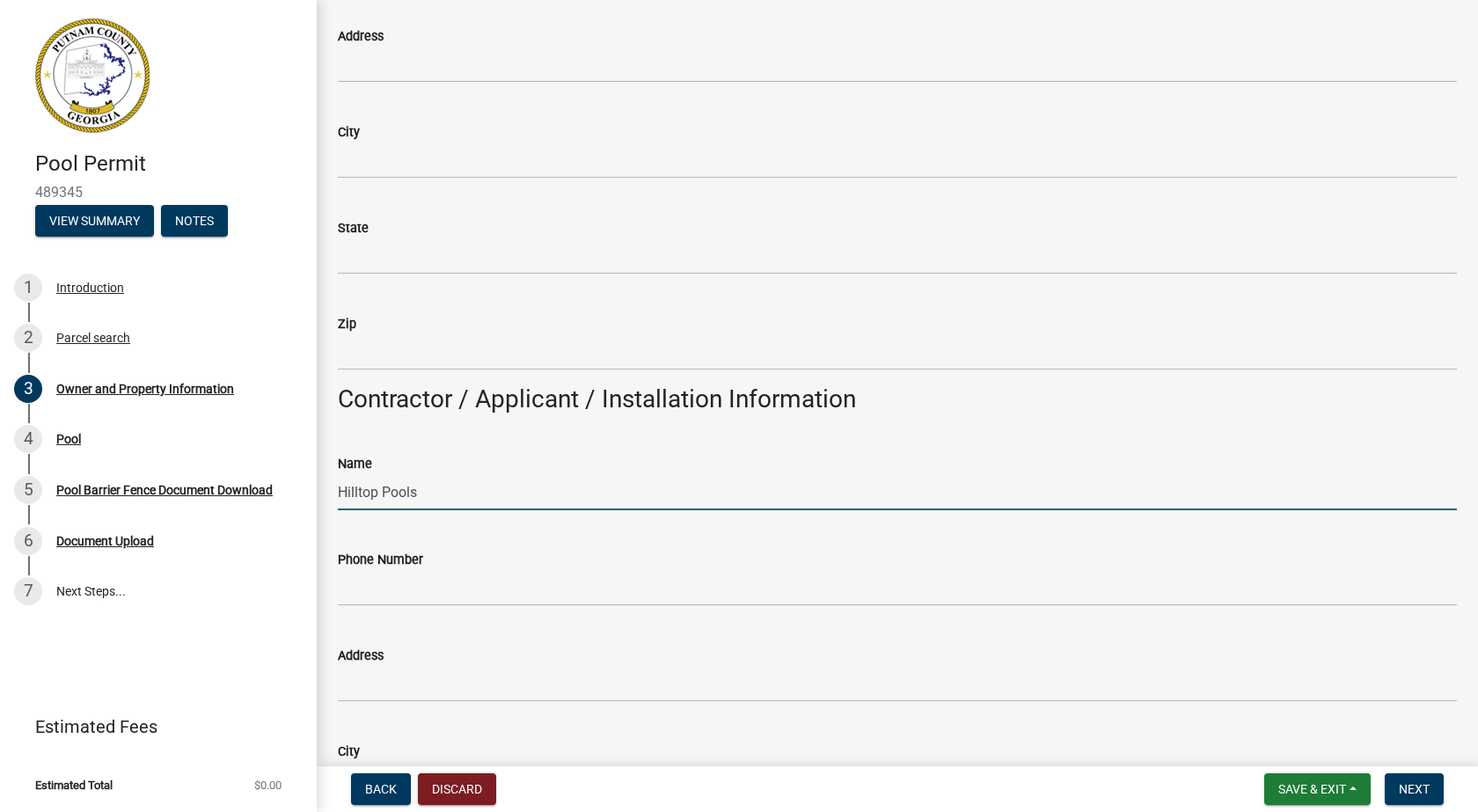
type input "Hilltop Pools"
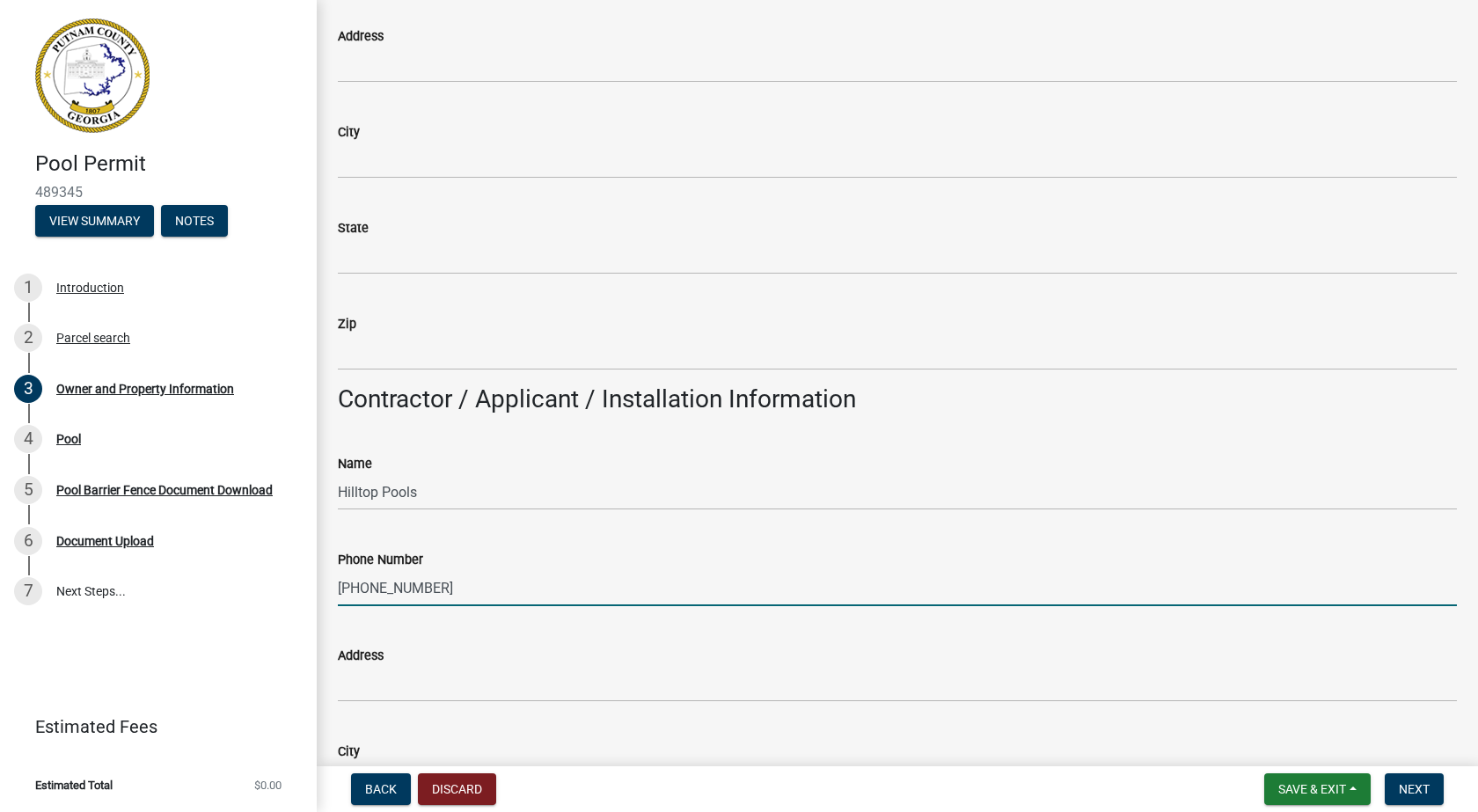
type input "770-471-3889"
click at [477, 680] on input "Address" at bounding box center [897, 683] width 1119 height 36
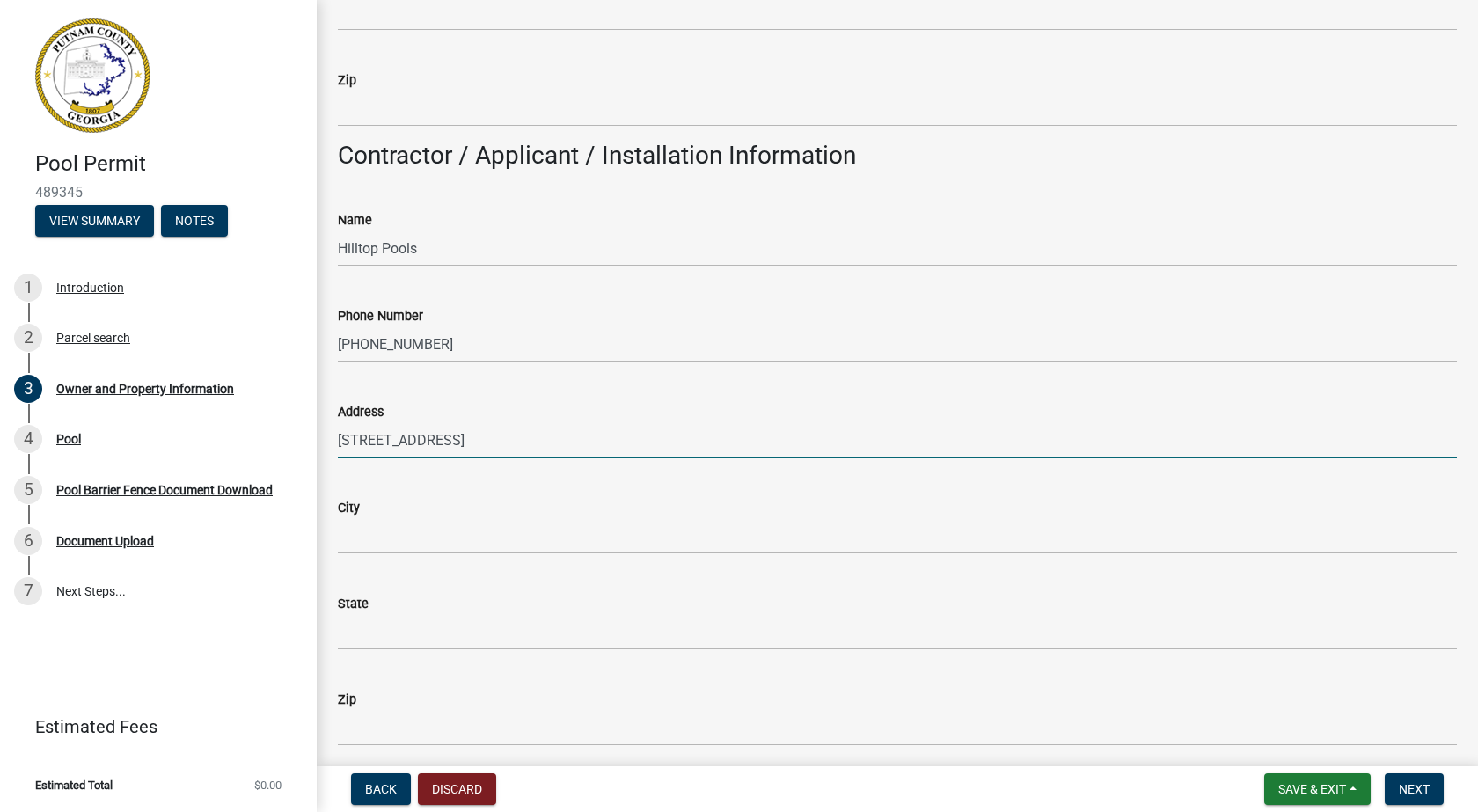
scroll to position [1583, 0]
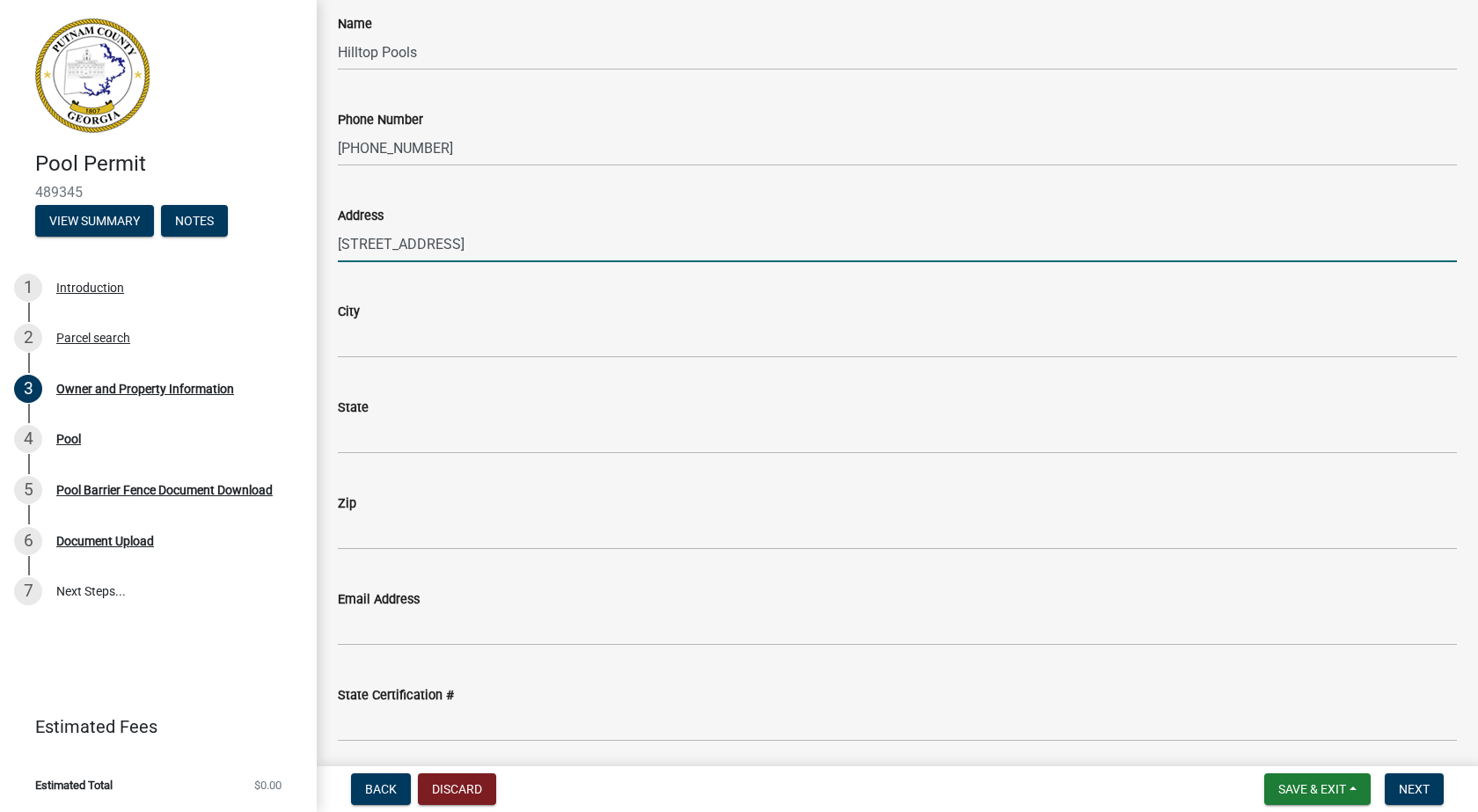
type input "9133 S. Main St."
click at [403, 346] on input "City" at bounding box center [897, 340] width 1119 height 36
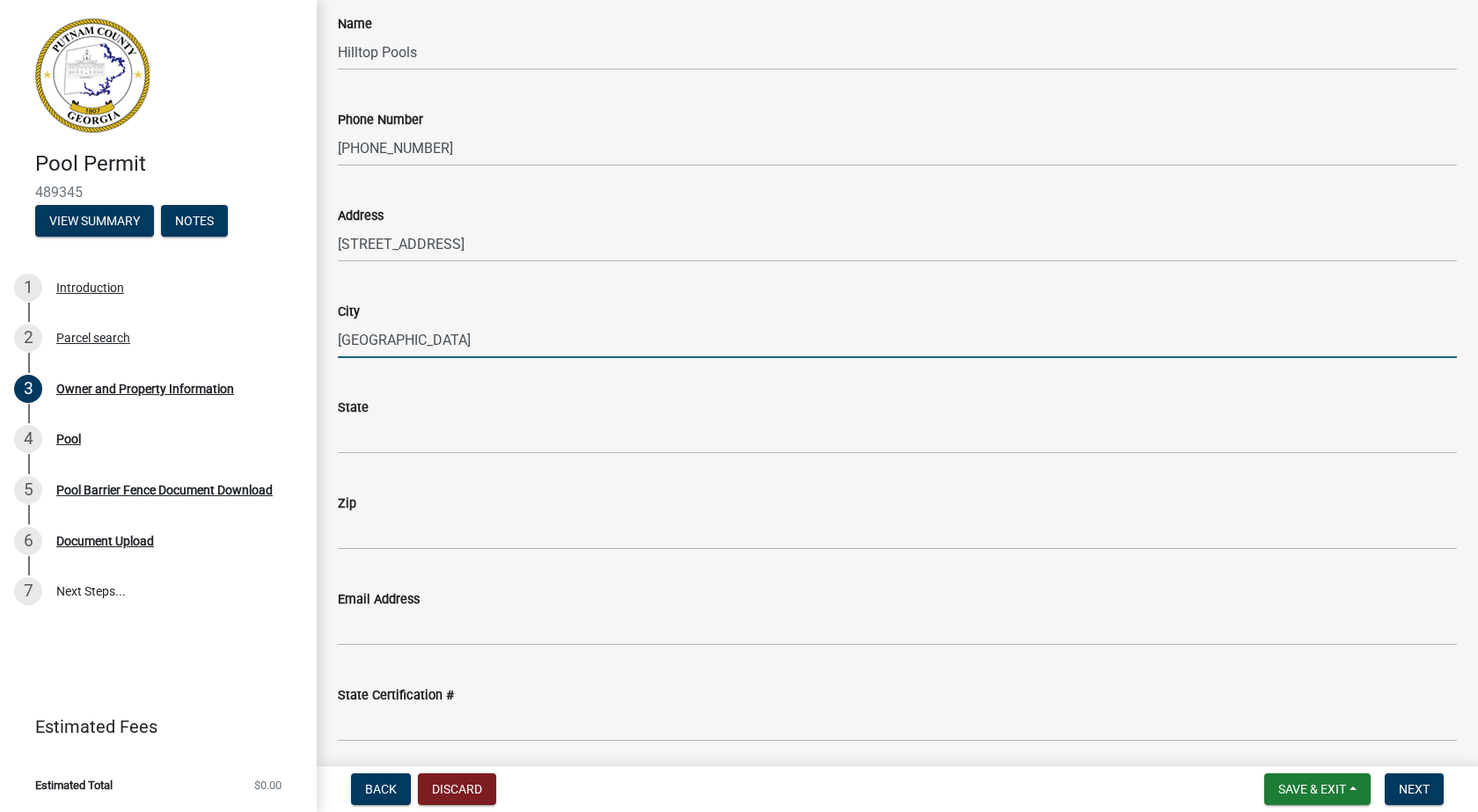
type input "Jonesboro"
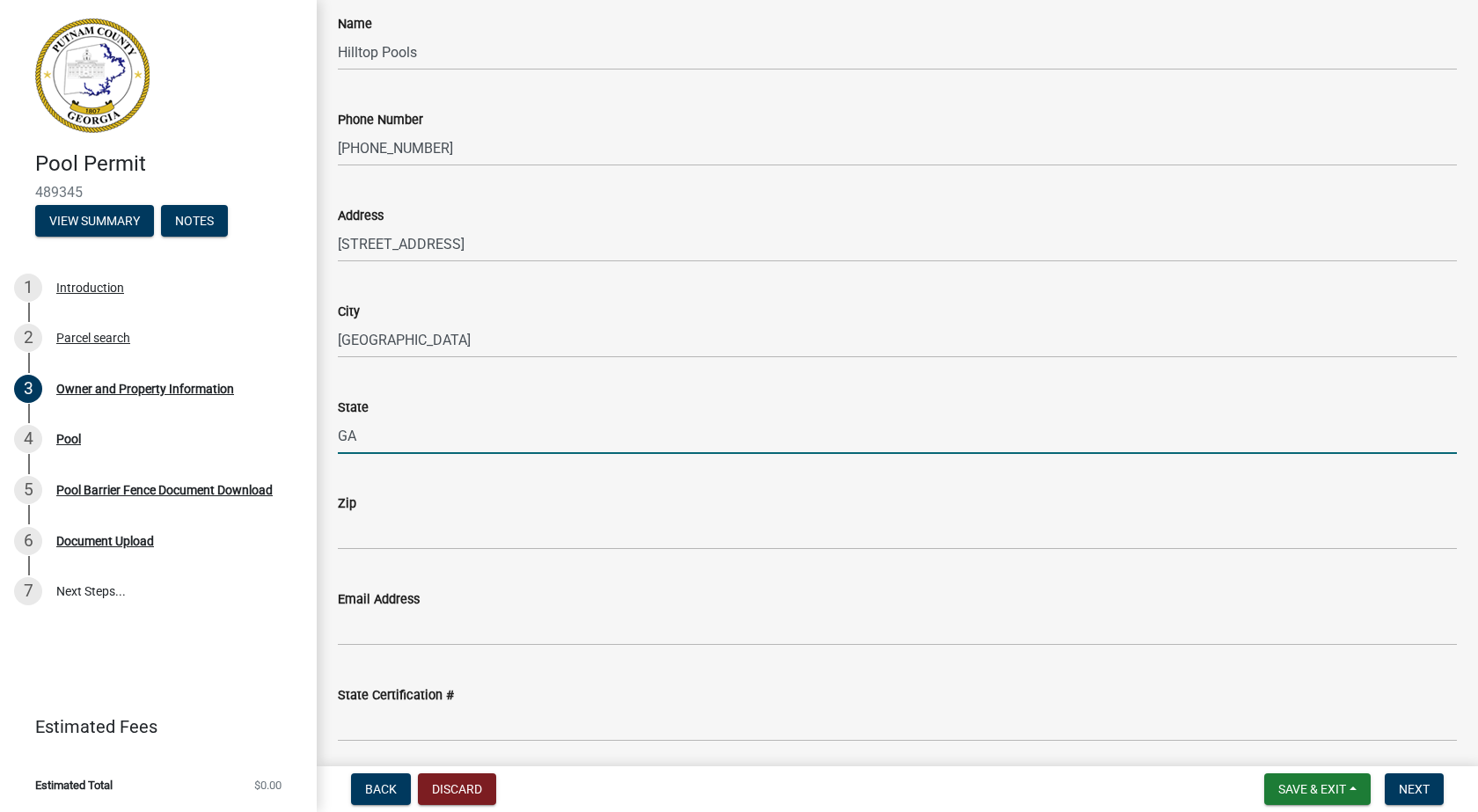
type input "GA"
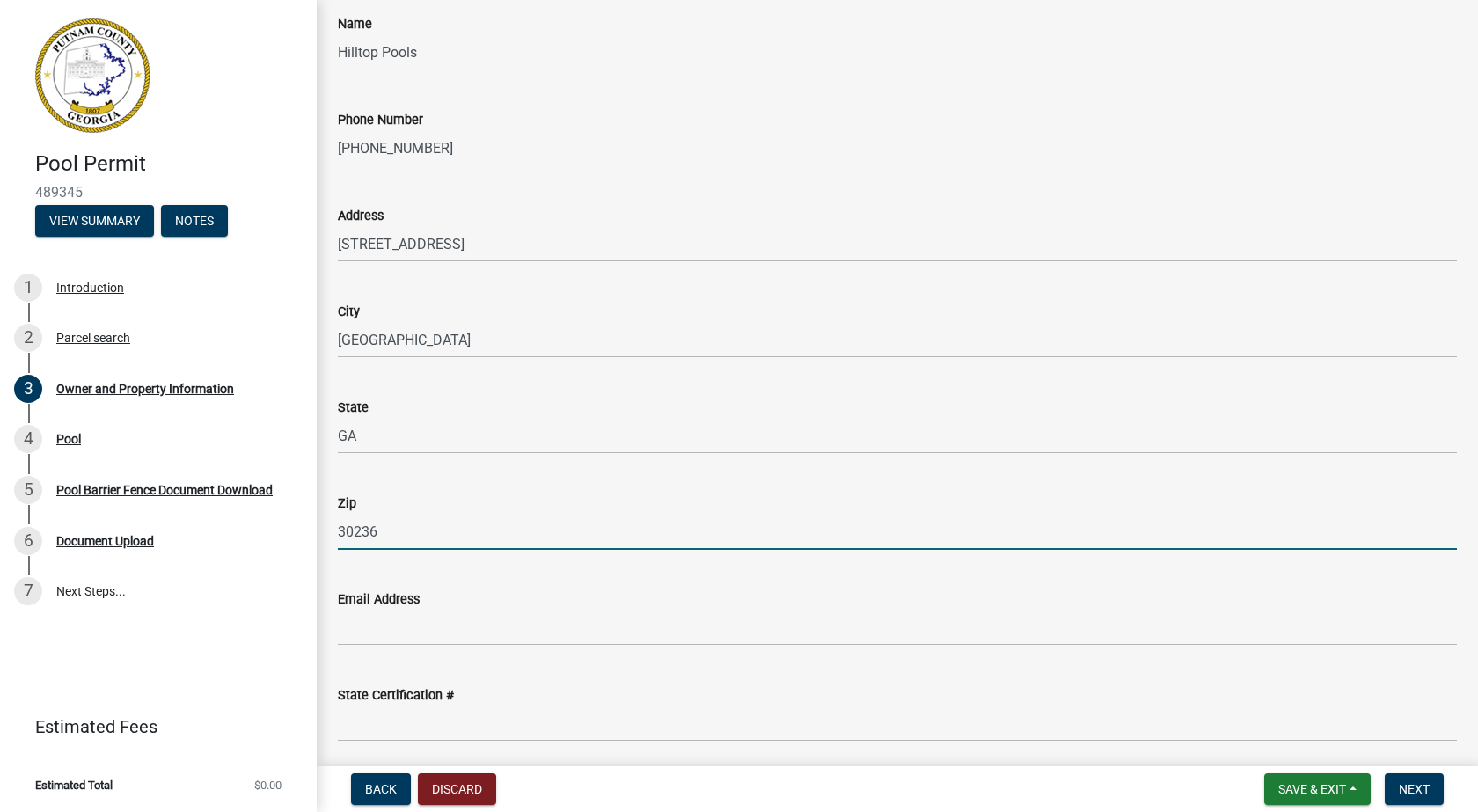
type input "30236"
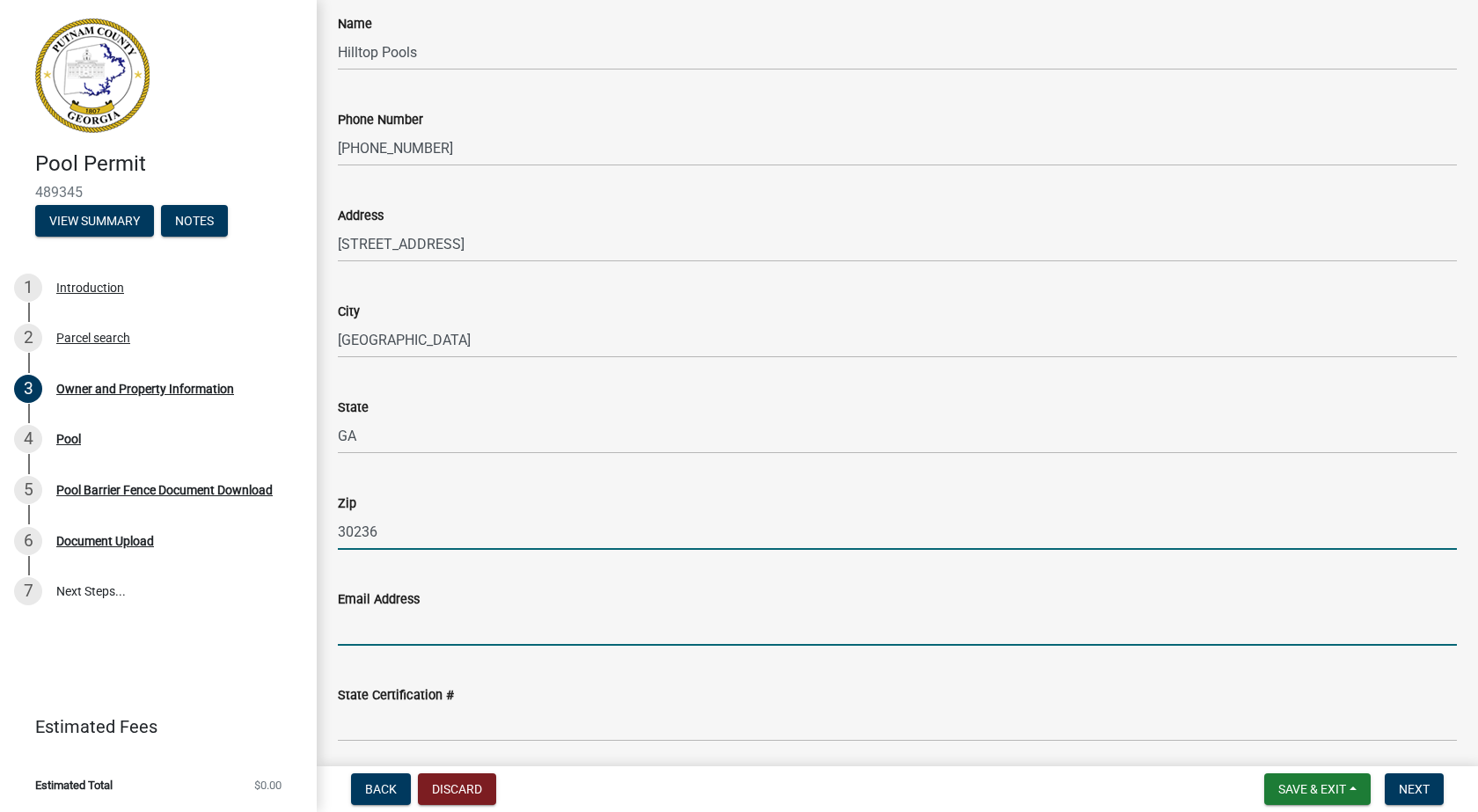
click at [420, 620] on input "Email Address" at bounding box center [897, 627] width 1119 height 36
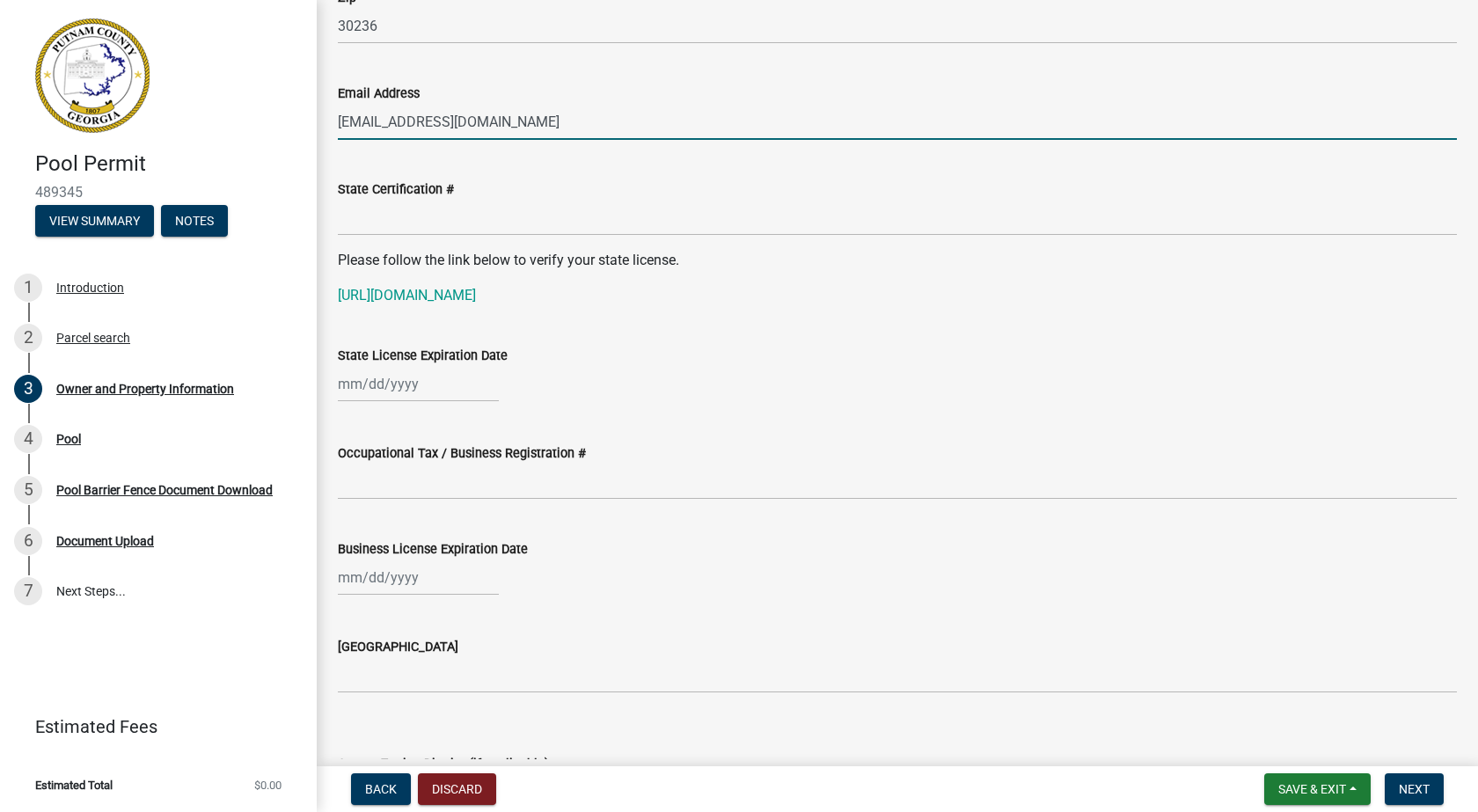
scroll to position [2110, 0]
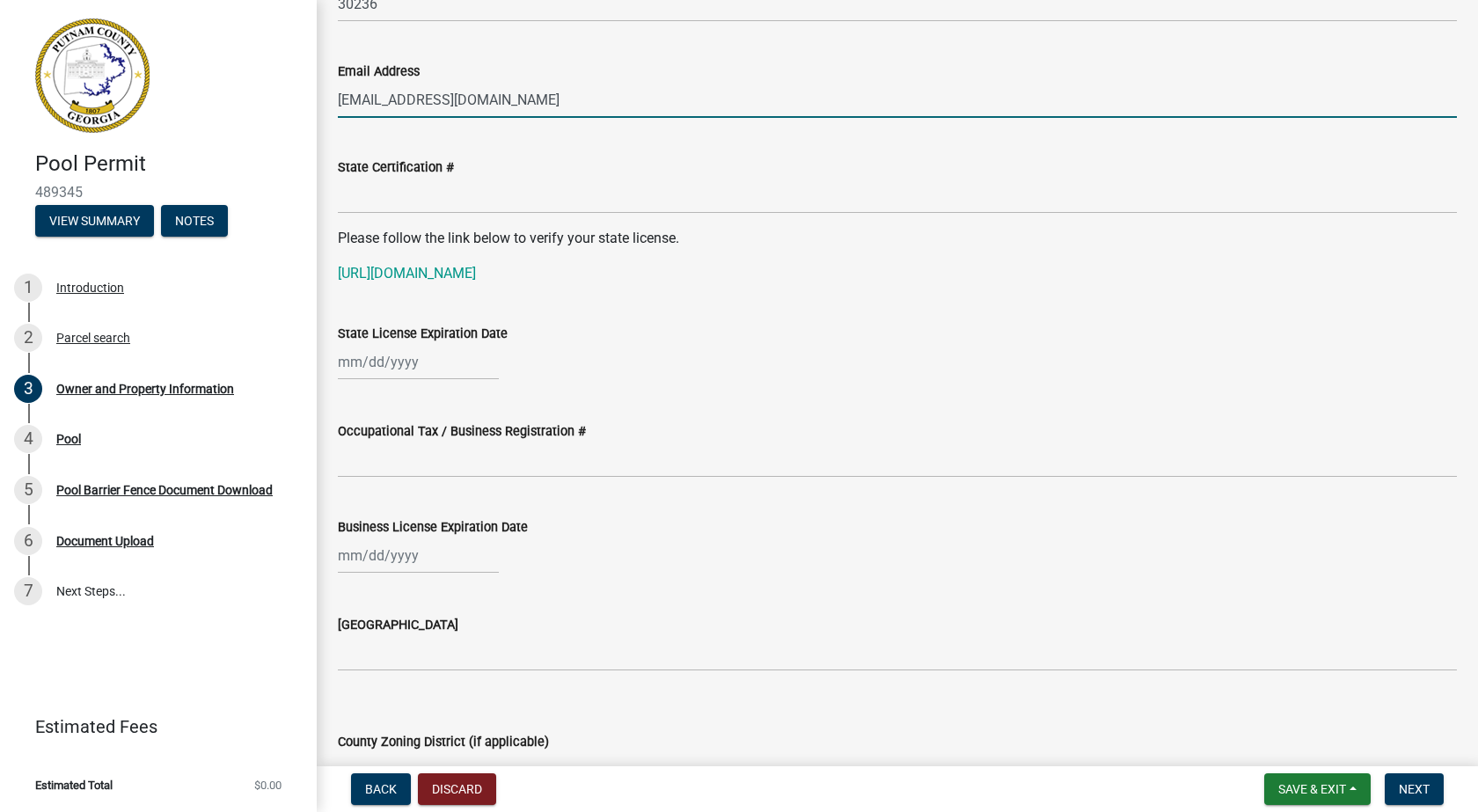
type input "marysha@hilltoppools.com"
select select "10"
select select "2025"
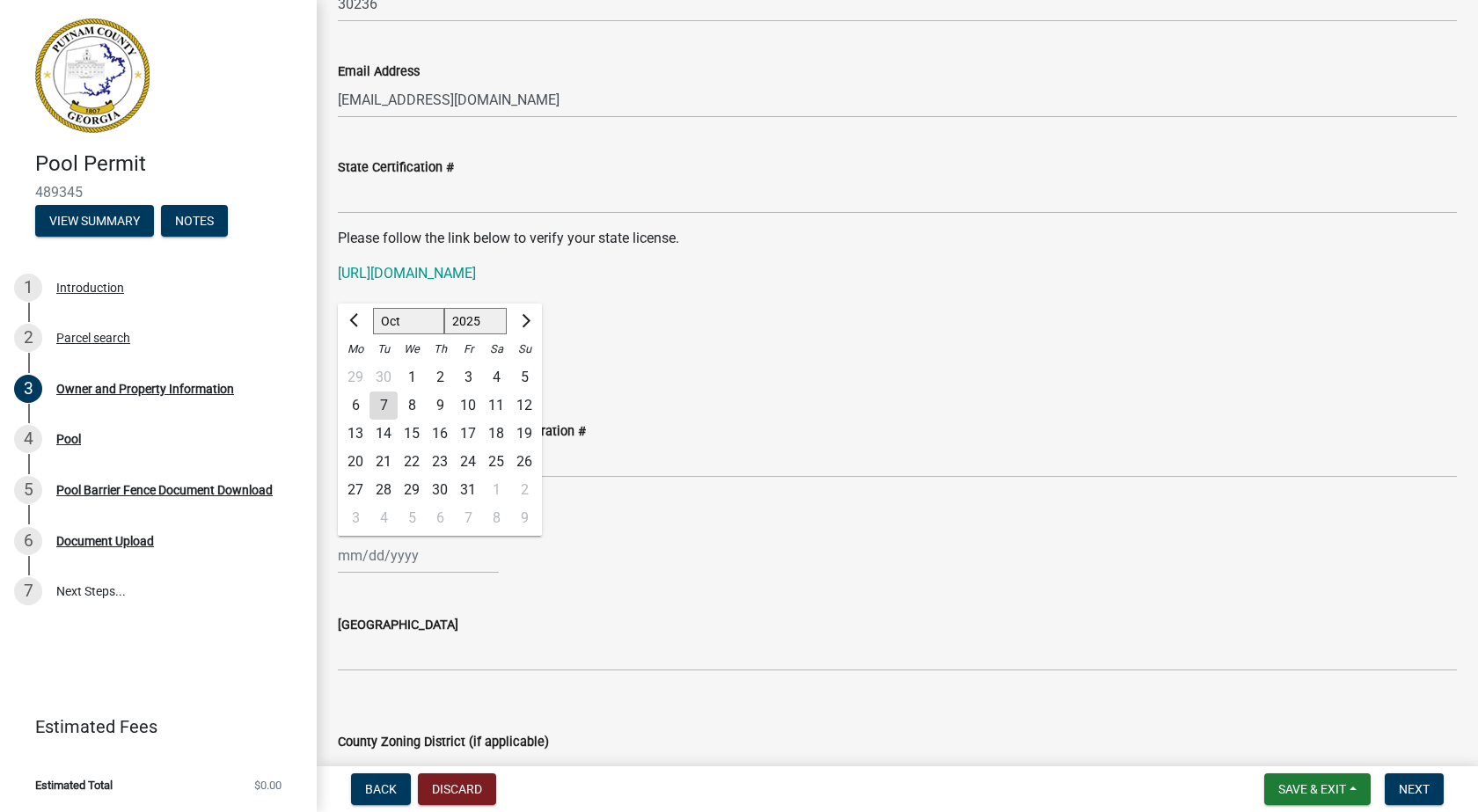
click at [411, 557] on div "Jan Feb Mar Apr May Jun Jul Aug Sep Oct Nov Dec 1525 1526 1527 1528 1529 1530 1…" at bounding box center [418, 555] width 161 height 36
click at [523, 320] on span "Next month" at bounding box center [524, 320] width 13 height 13
select select "12"
click at [409, 487] on div "31" at bounding box center [412, 489] width 28 height 28
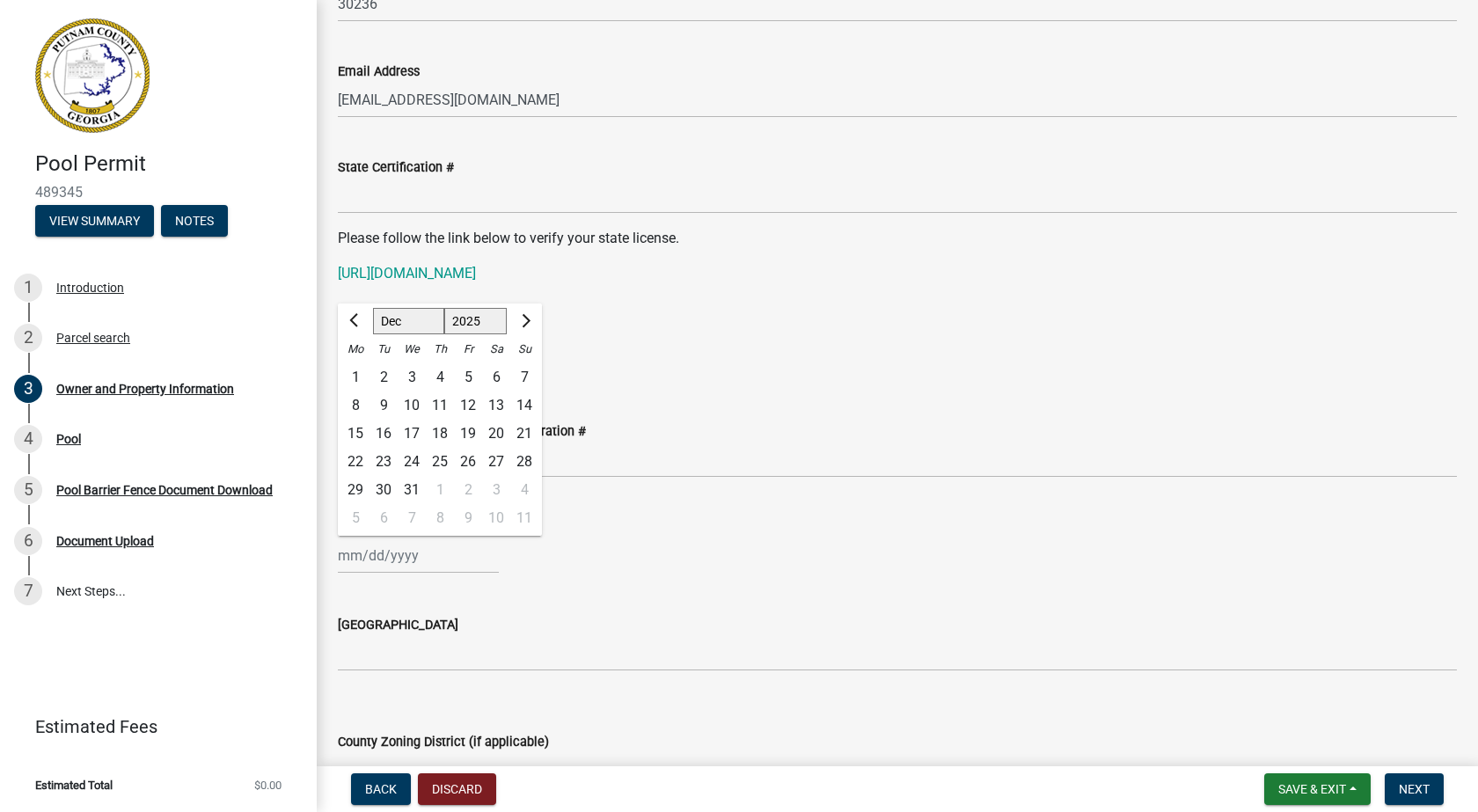
type input "12/31/2025"
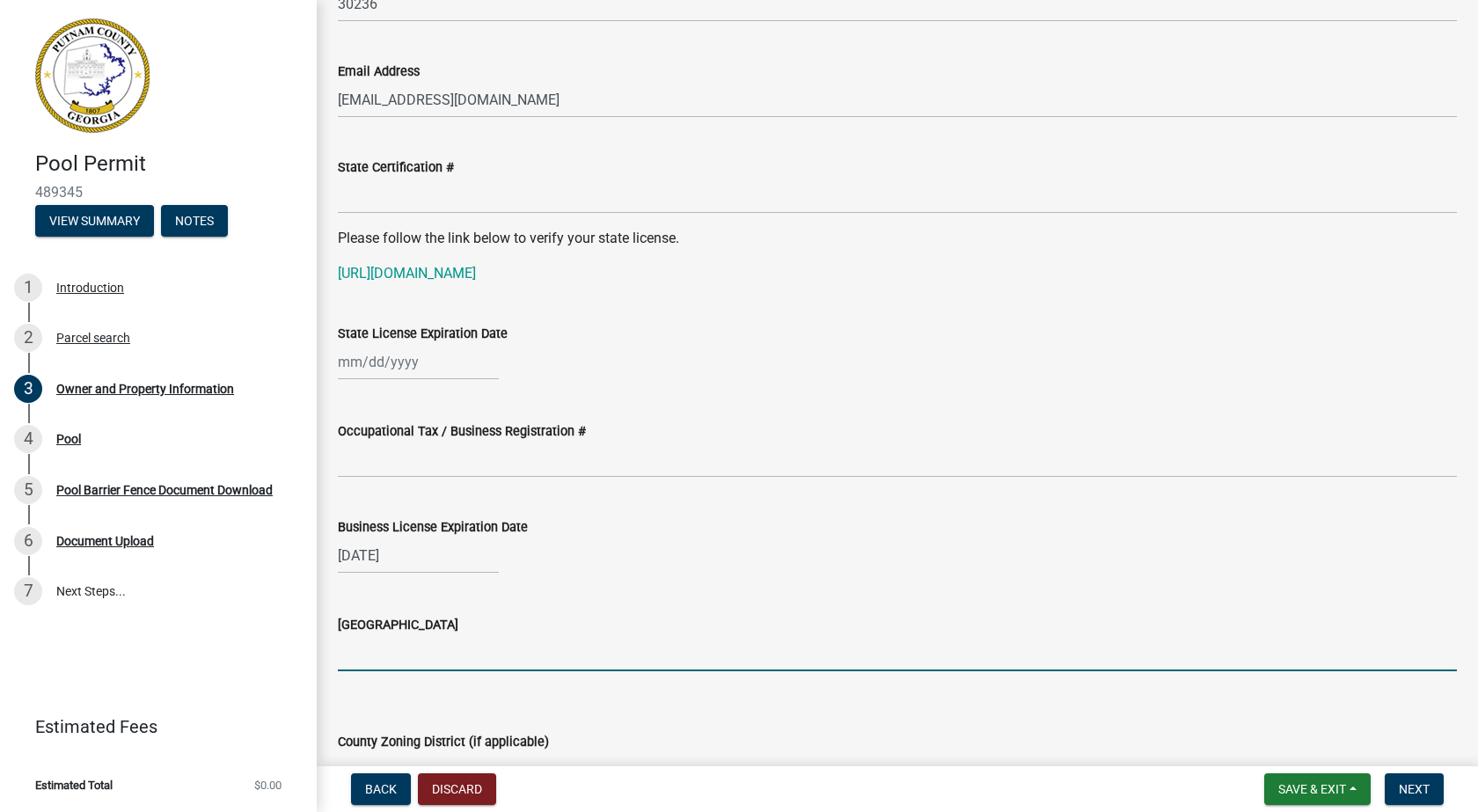
click at [413, 650] on input "Issuing County" at bounding box center [897, 653] width 1119 height 36
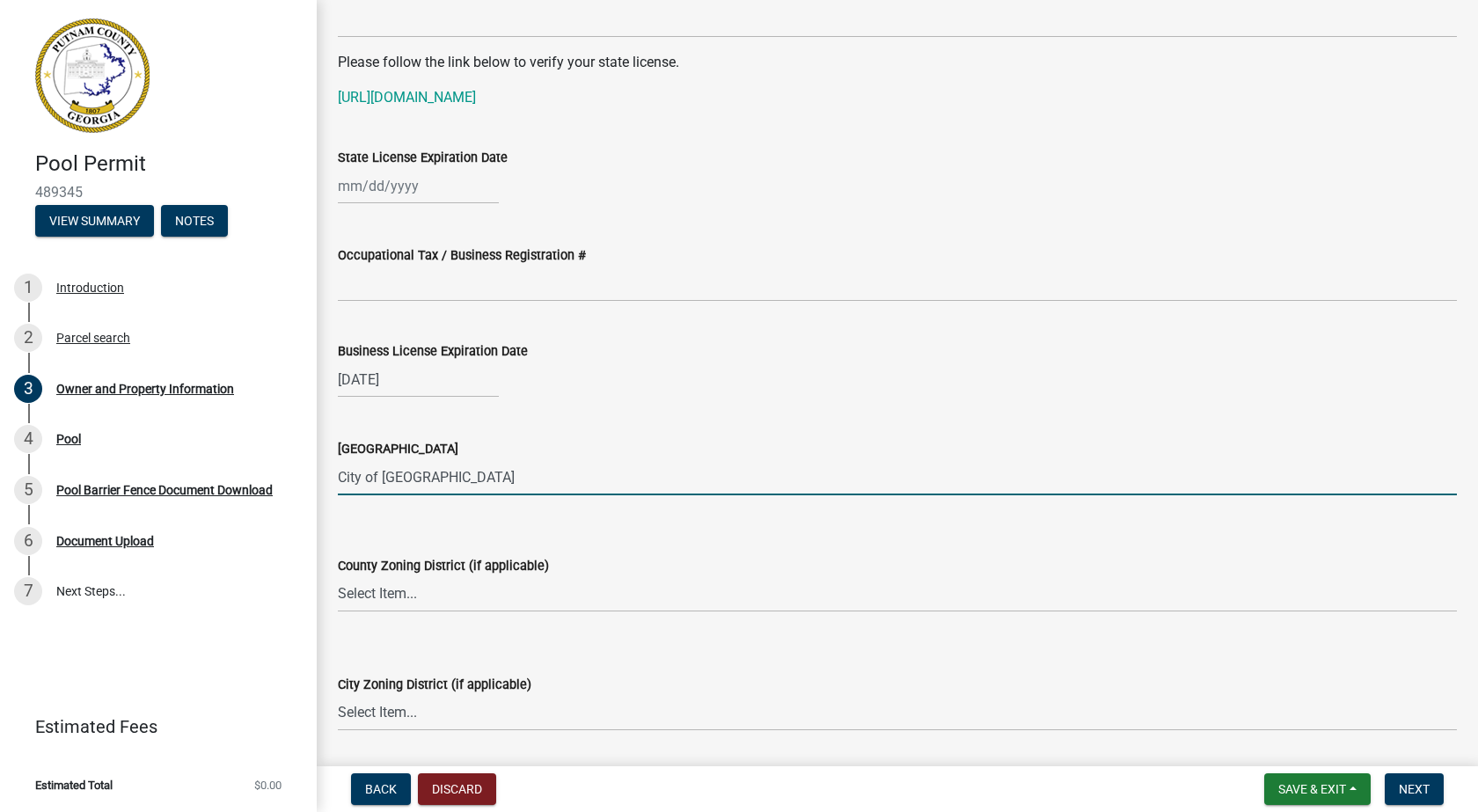
type input "City of Jonesboro"
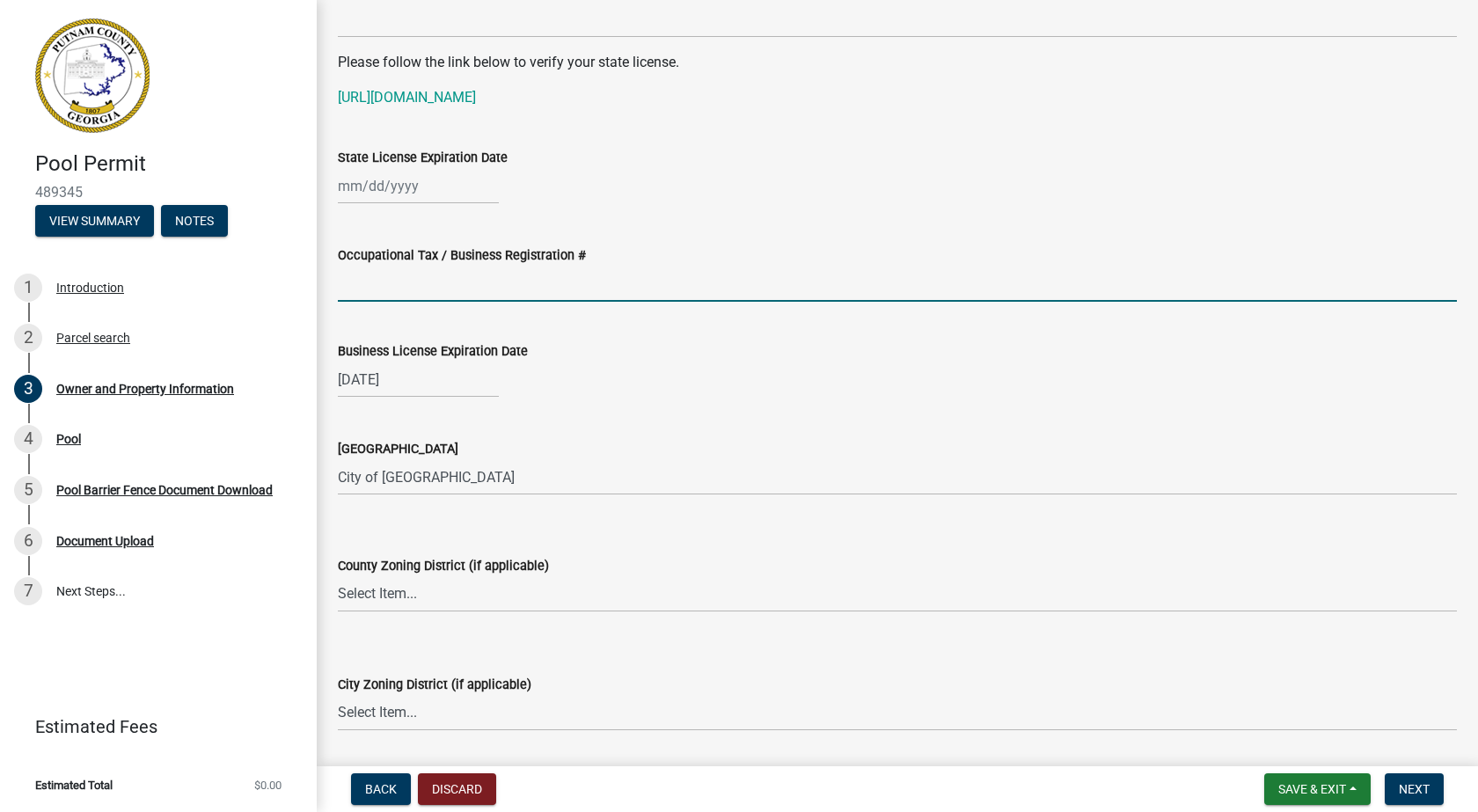
click at [440, 286] on input "Occupational Tax / Business Registration #" at bounding box center [897, 284] width 1119 height 36
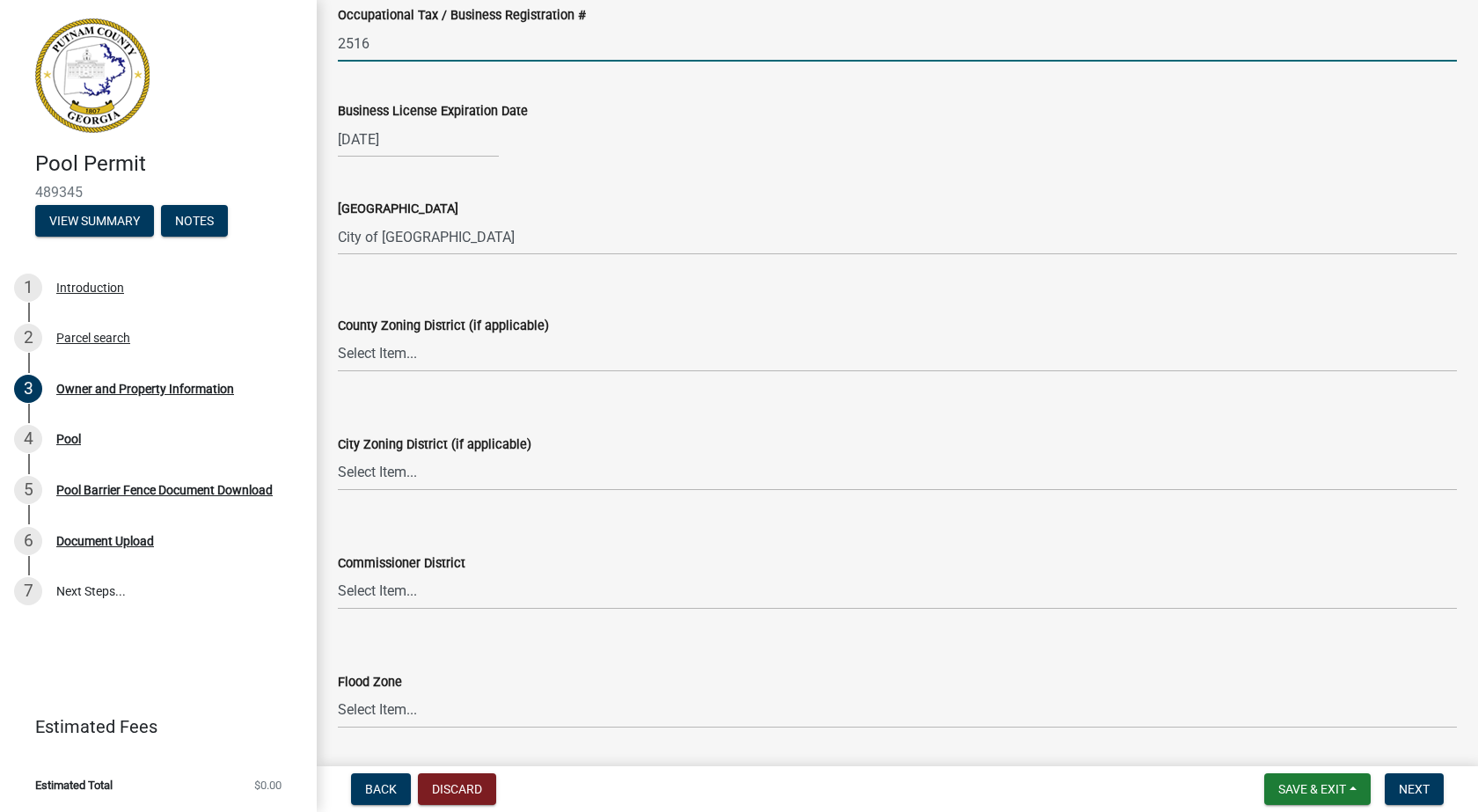
scroll to position [2550, 0]
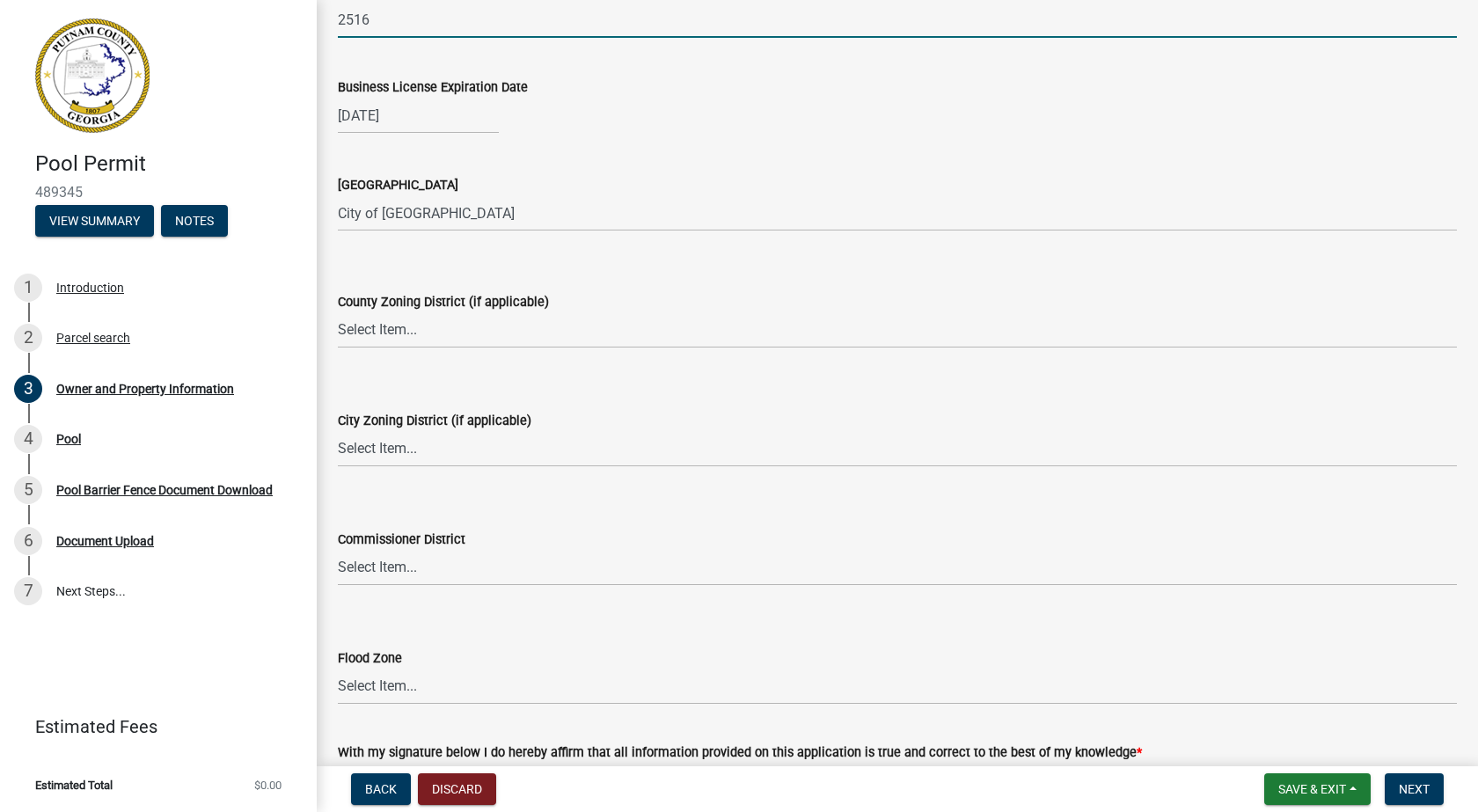
type input "2516"
click at [402, 332] on select "Select Item... AG-1 R-1R R-1 R-2 MHP RM-1 RM-3 C-1 C-2 I-M PUD N/A" at bounding box center [897, 331] width 1119 height 36
click at [640, 266] on div "County Zoning District (if applicable) Select Item... AG-1 R-1R R-1 R-2 MHP RM-…" at bounding box center [897, 297] width 1119 height 103
click at [442, 452] on select "Select Item... A-1 A-2 R-1 R-2 R-3 R-4 MHP C-1 C-2 I-1 I-2 DB FH H-P N/A" at bounding box center [897, 448] width 1119 height 36
click at [607, 532] on div "Commissioner District" at bounding box center [897, 538] width 1119 height 21
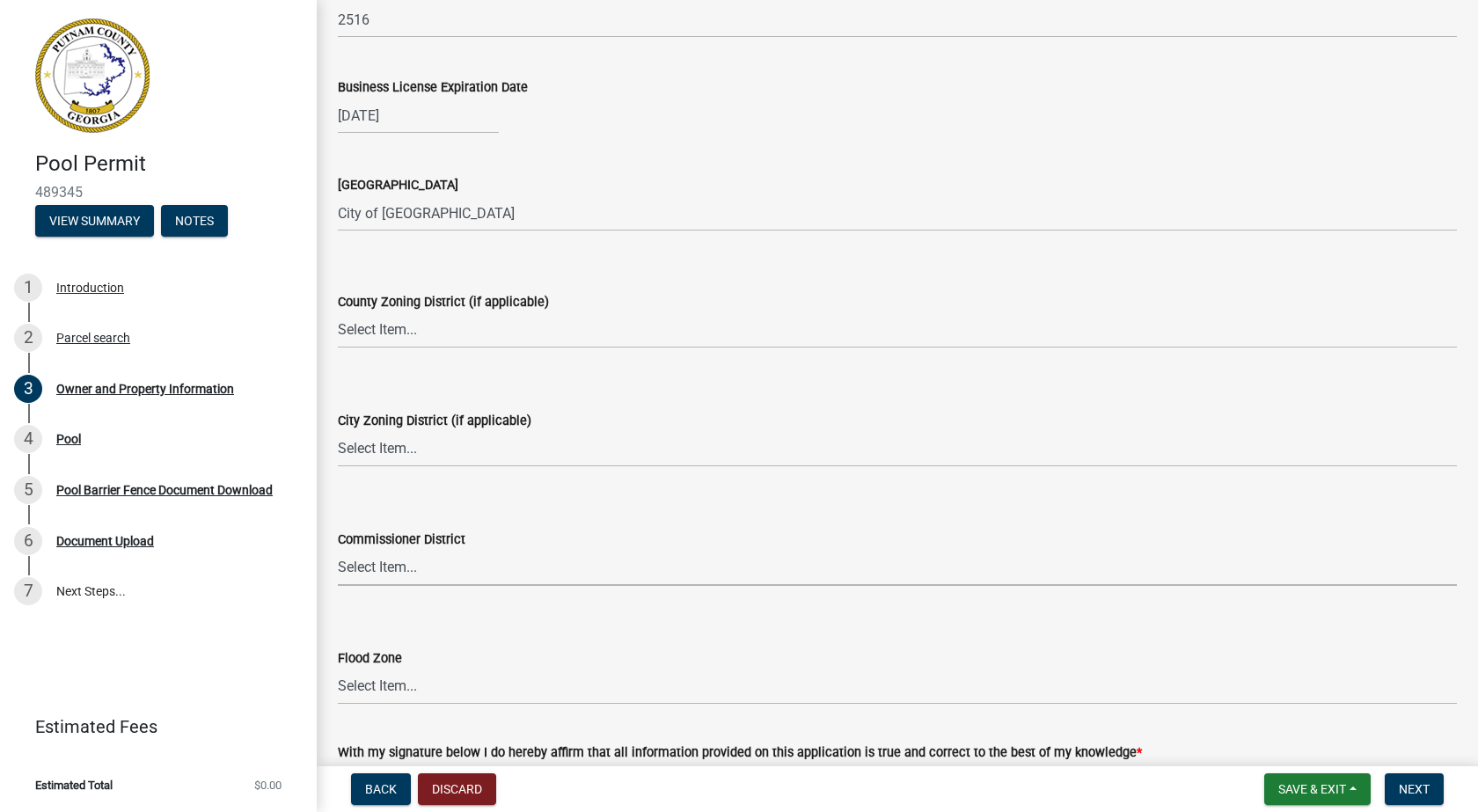
click at [525, 573] on select "Select Item... District 1 District 2 District 3 District 4" at bounding box center [897, 567] width 1119 height 36
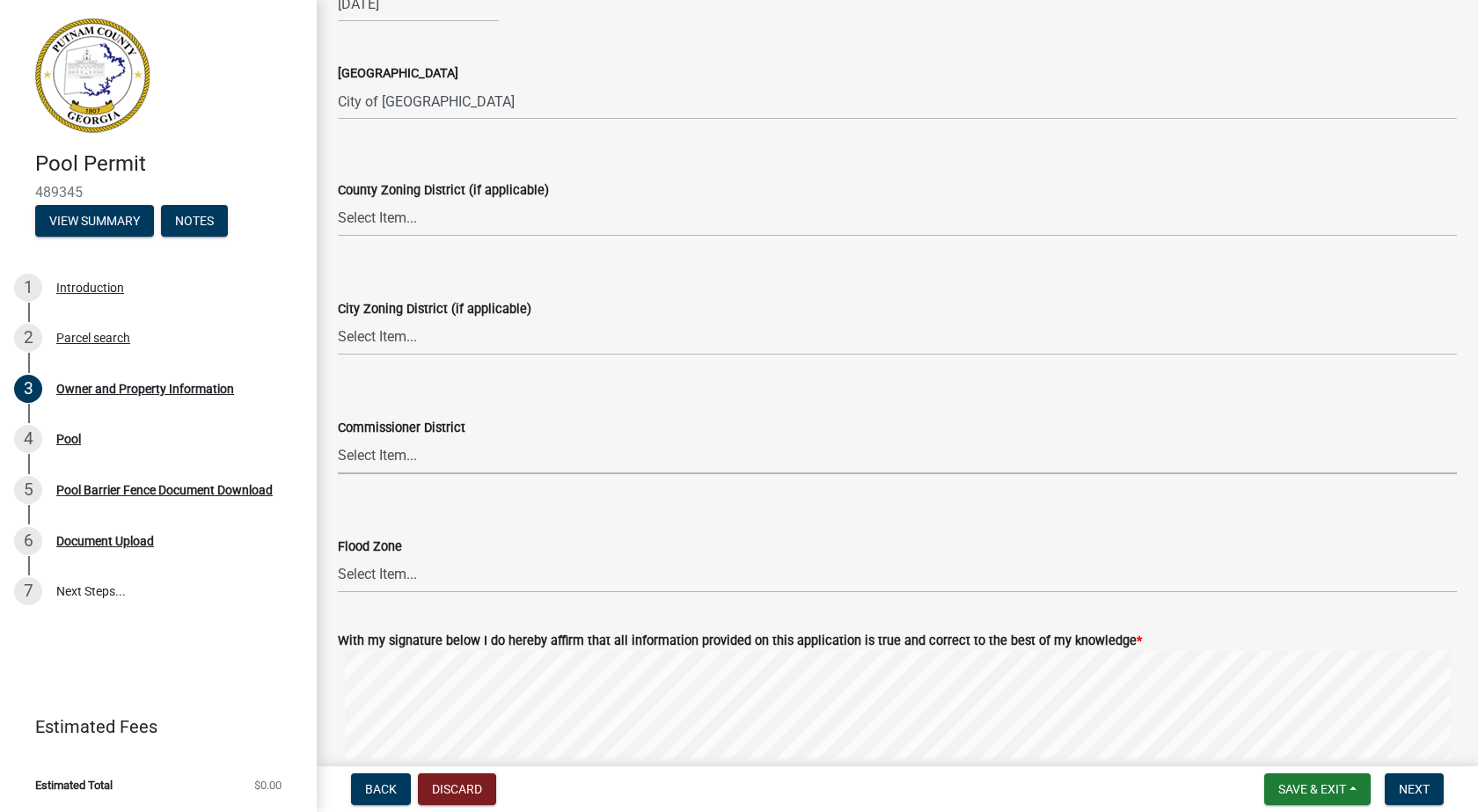
scroll to position [2805, 0]
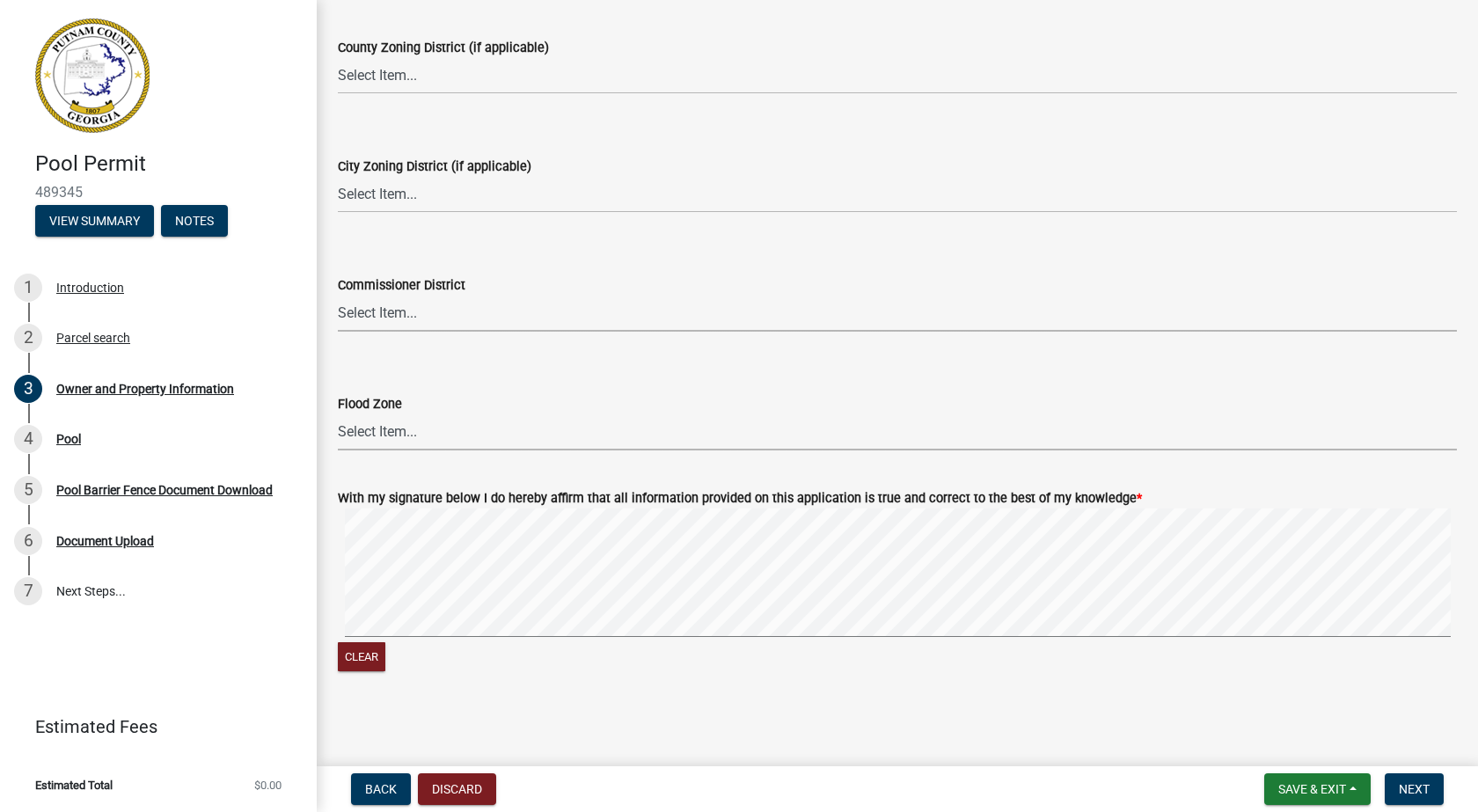
click at [459, 434] on select "Select Item... Zone A Zone V Zone A99 Zone AE Zone AO Zone AH Zone VE Zone AR Z…" at bounding box center [897, 432] width 1119 height 36
click at [784, 653] on div "Clear" at bounding box center [897, 591] width 1119 height 167
click at [1416, 788] on span "Next" at bounding box center [1414, 789] width 31 height 14
click at [1403, 787] on span "Next" at bounding box center [1414, 789] width 31 height 14
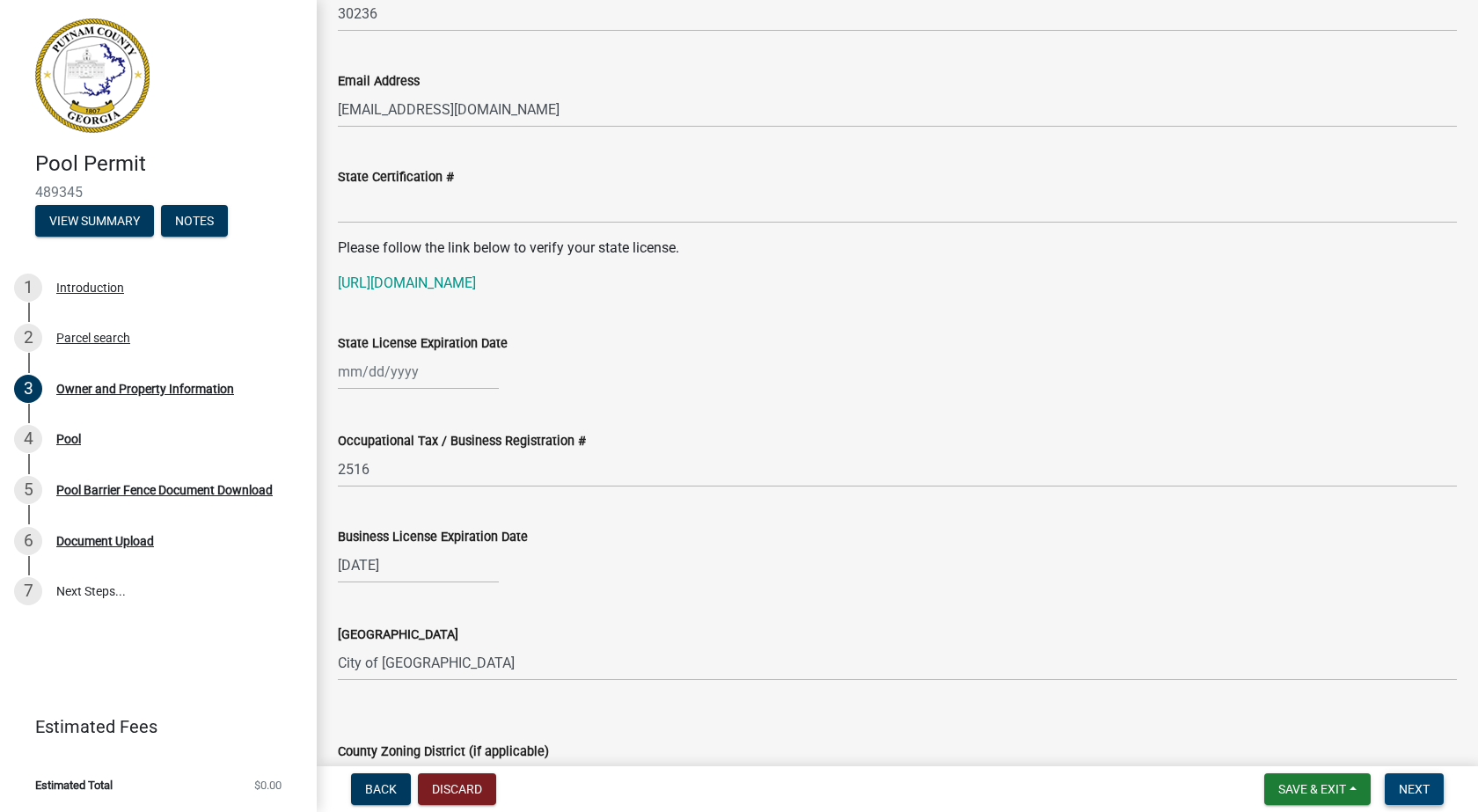
scroll to position [1770, 0]
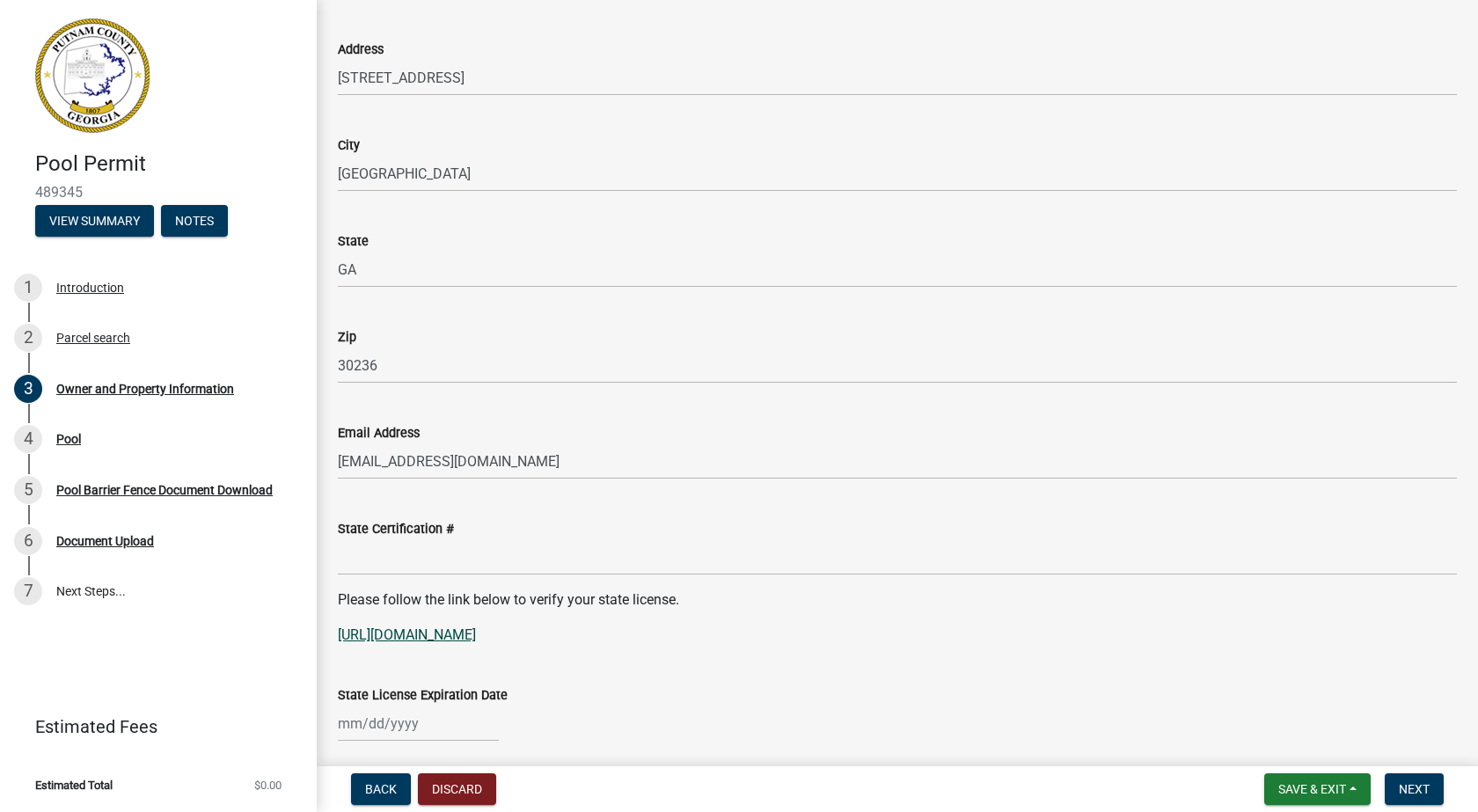
click at [476, 634] on link "https://verify.sos.ga.gov/verification/" at bounding box center [407, 634] width 138 height 17
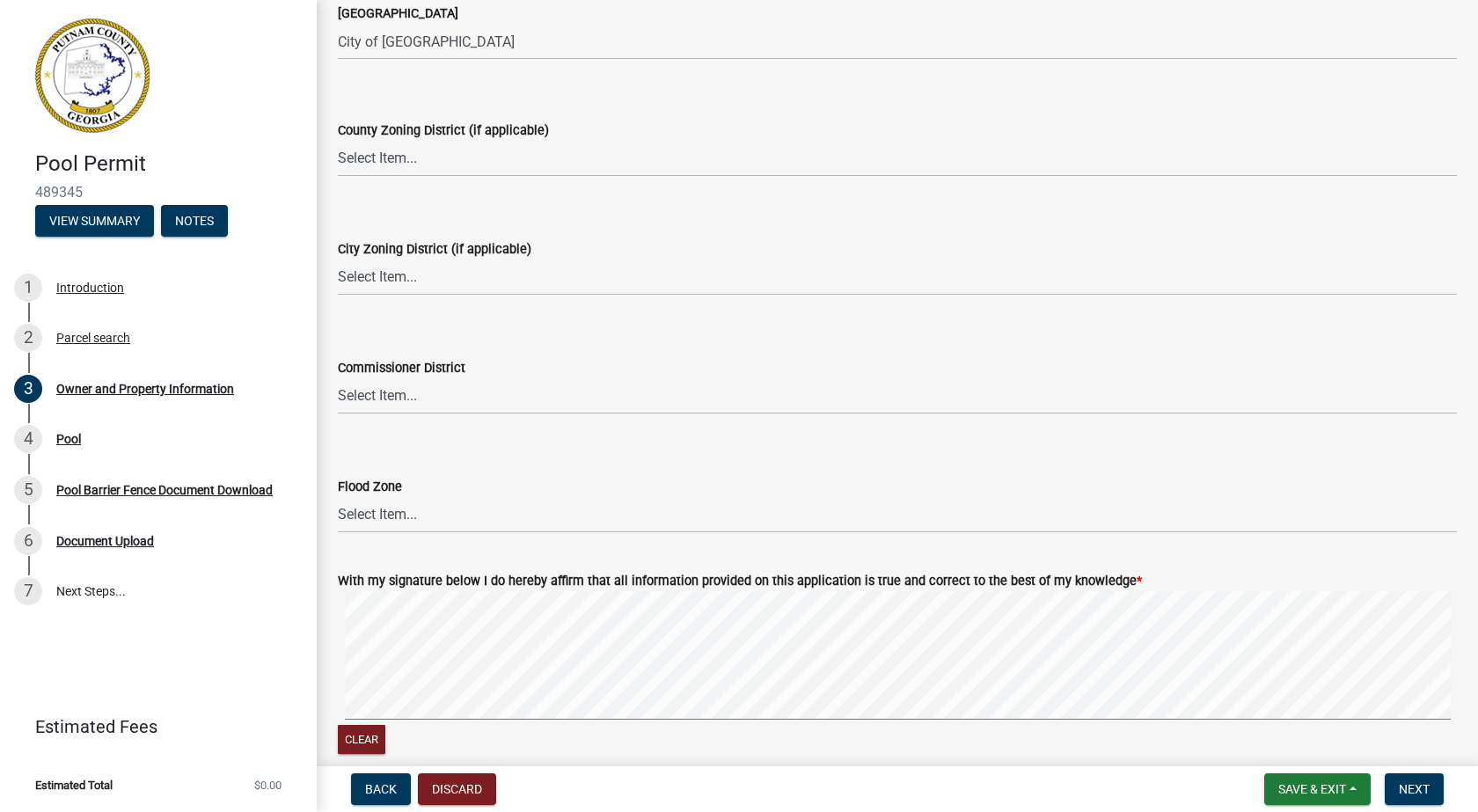
scroll to position [2826, 0]
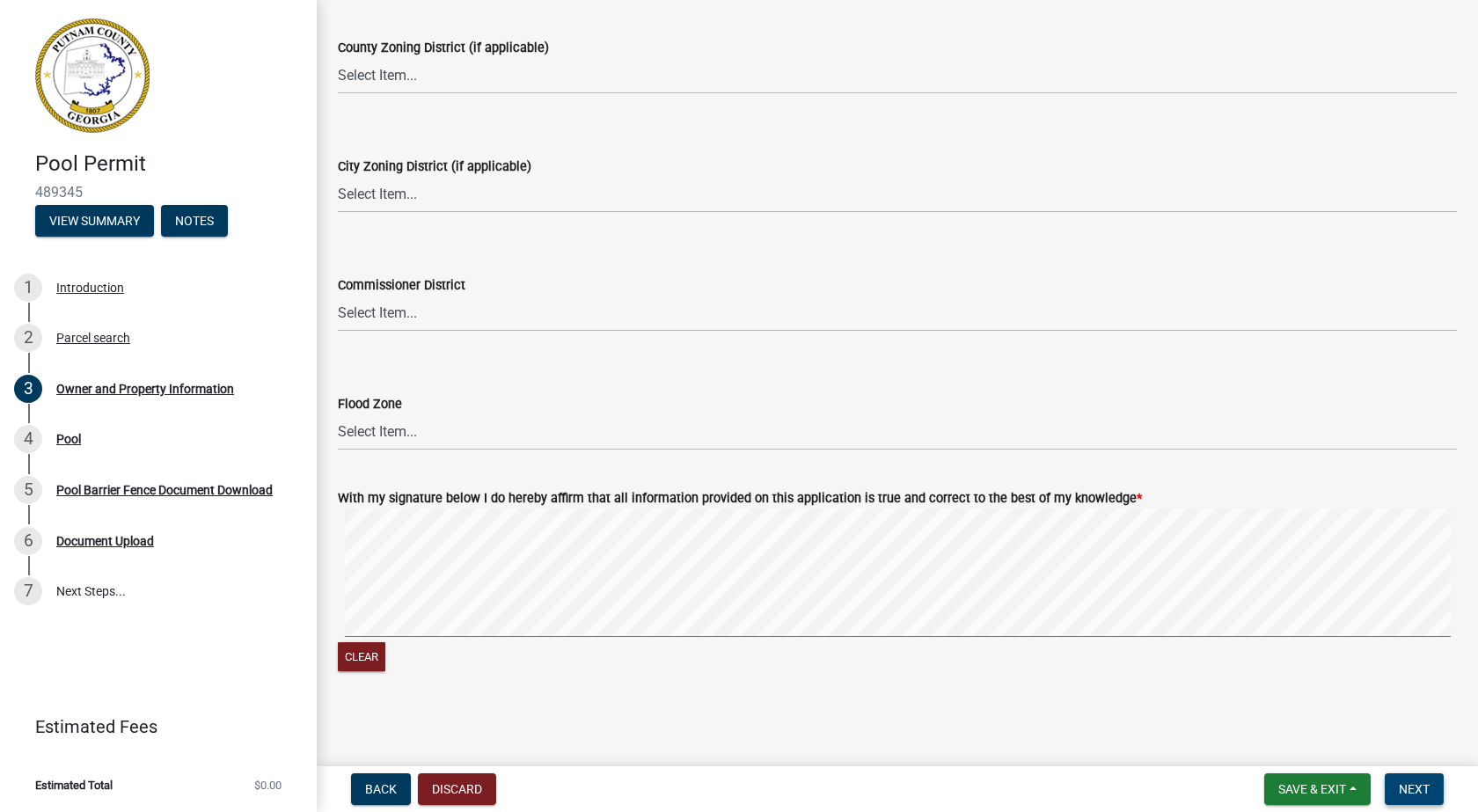
click at [1416, 783] on span "Next" at bounding box center [1414, 789] width 31 height 14
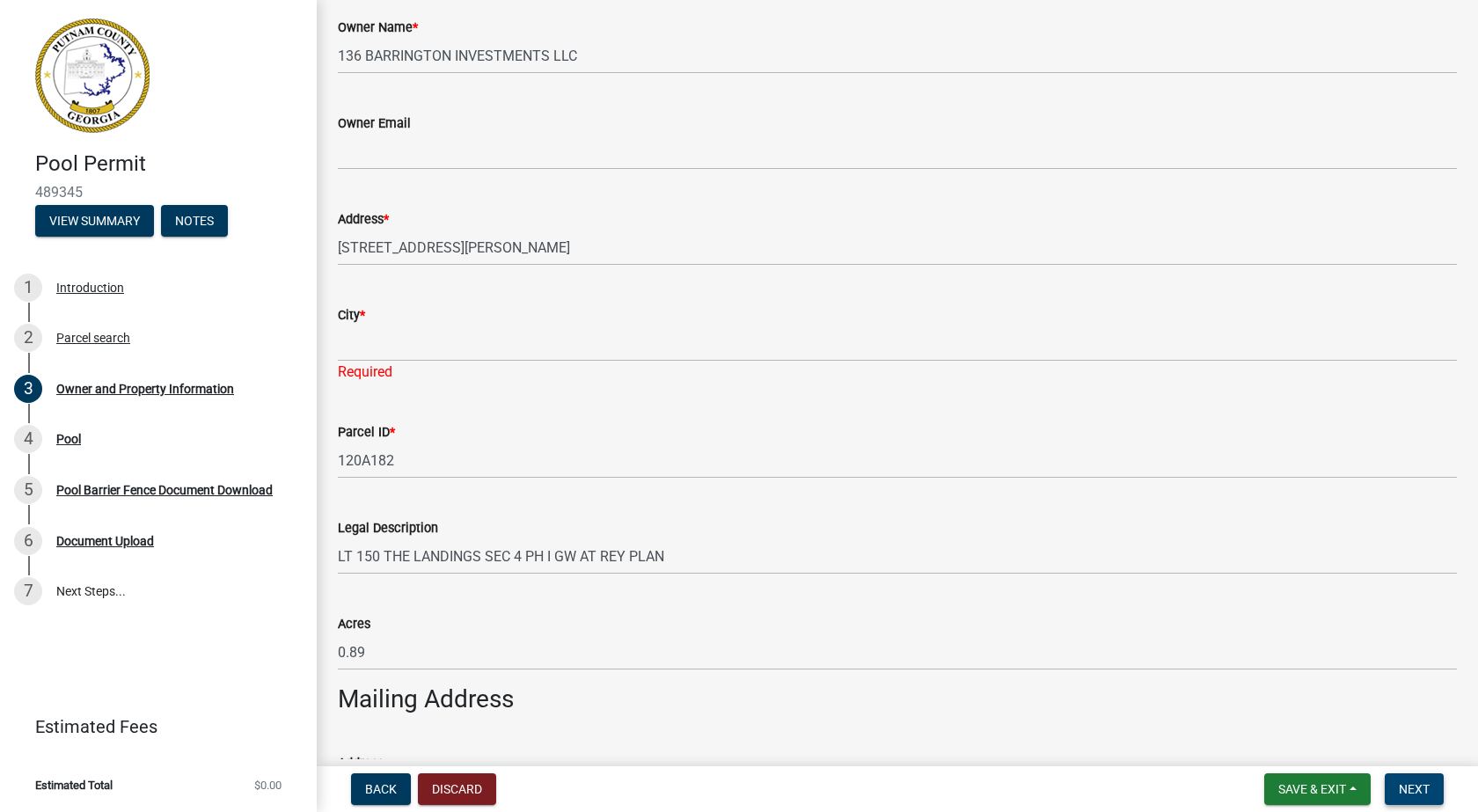
scroll to position [188, 0]
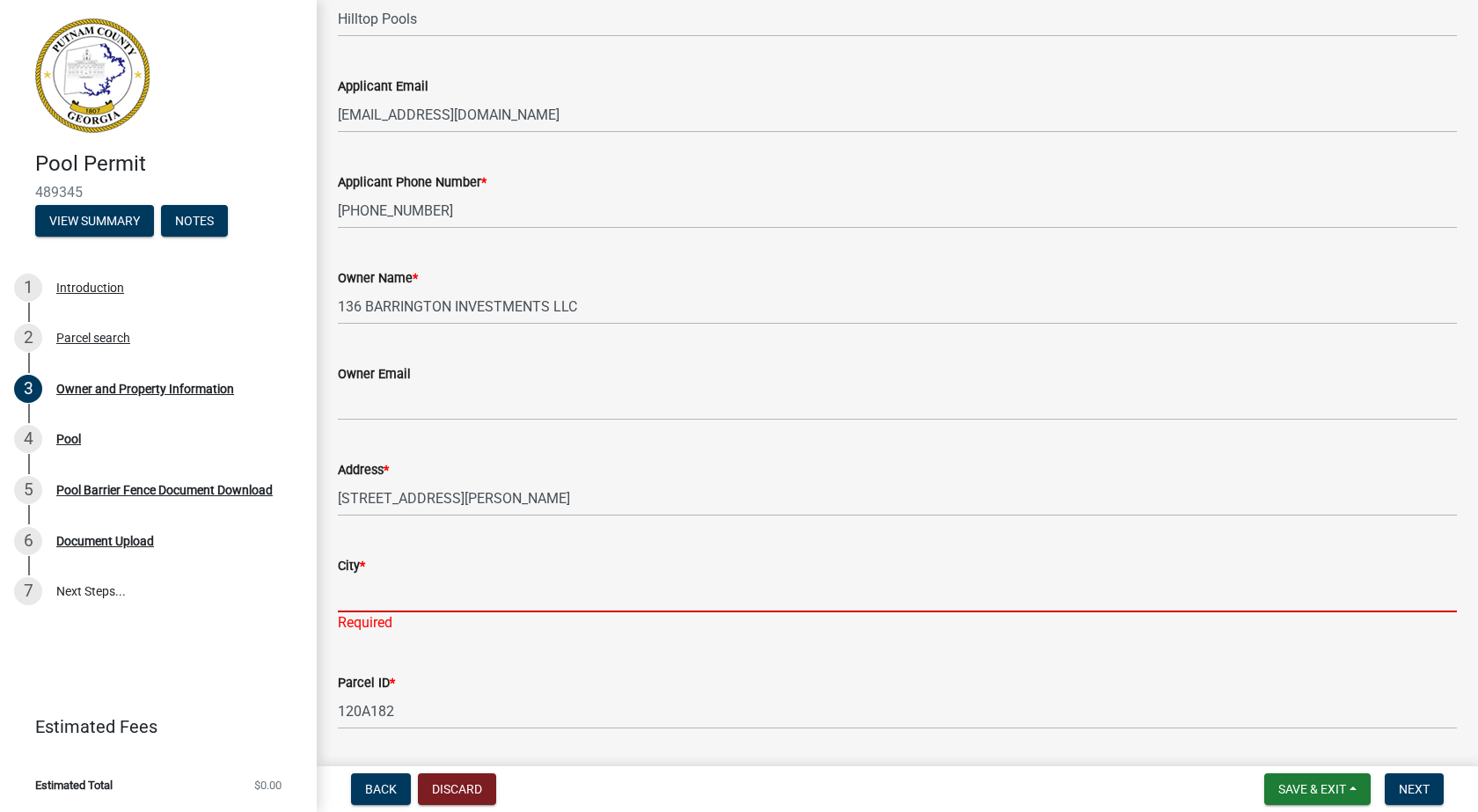
click at [440, 594] on input "City *" at bounding box center [897, 594] width 1119 height 36
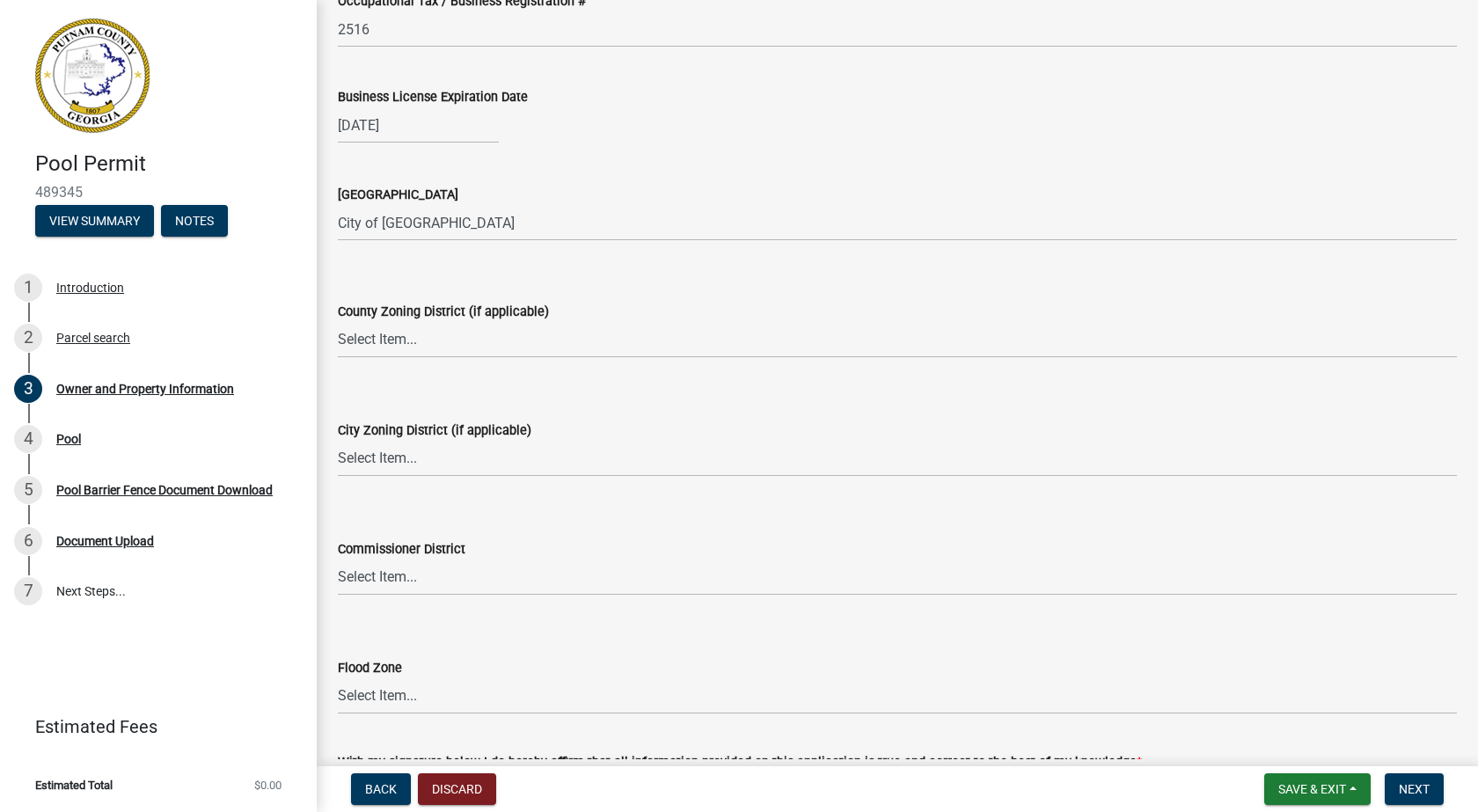
scroll to position [2826, 0]
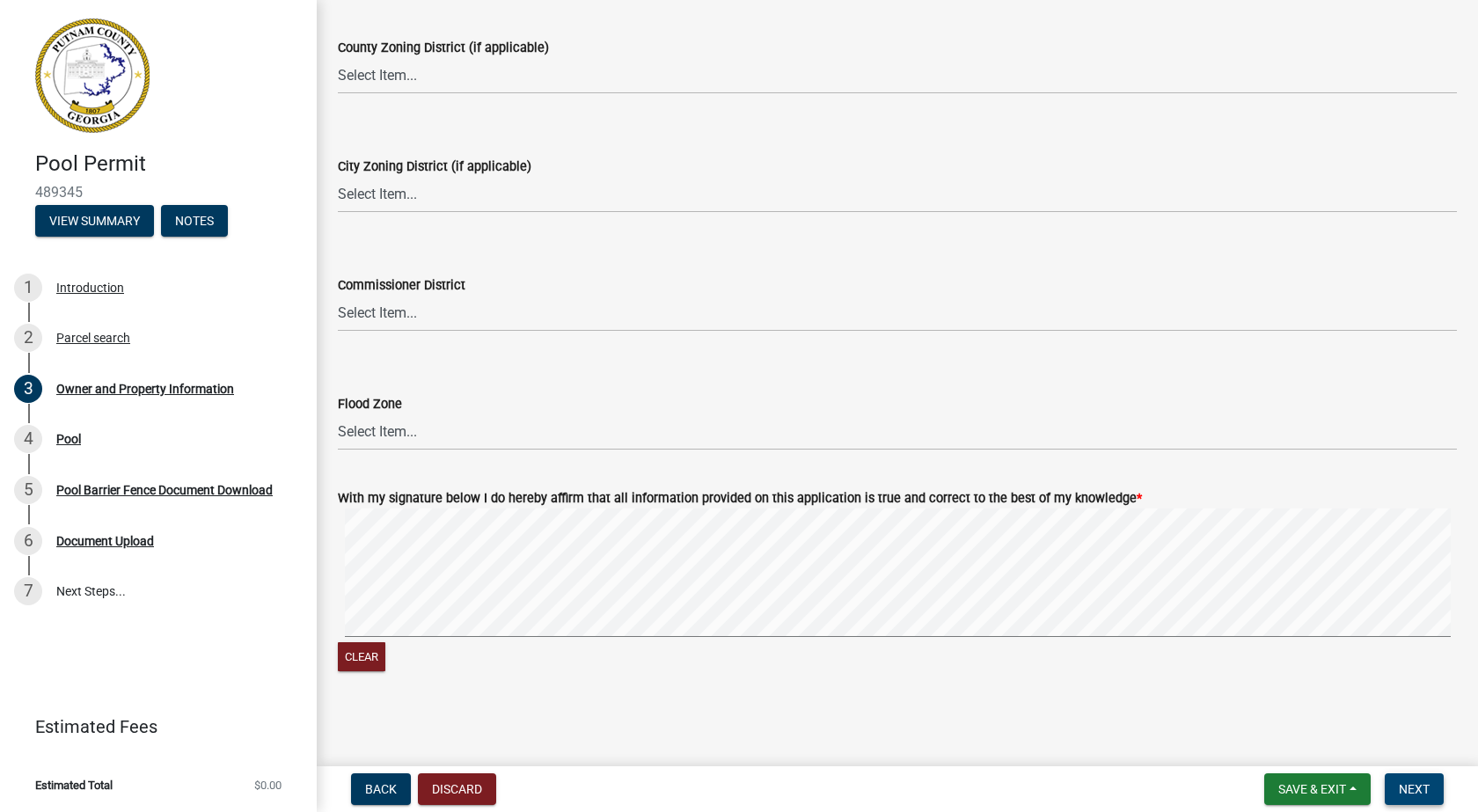
type input "Eatonton"
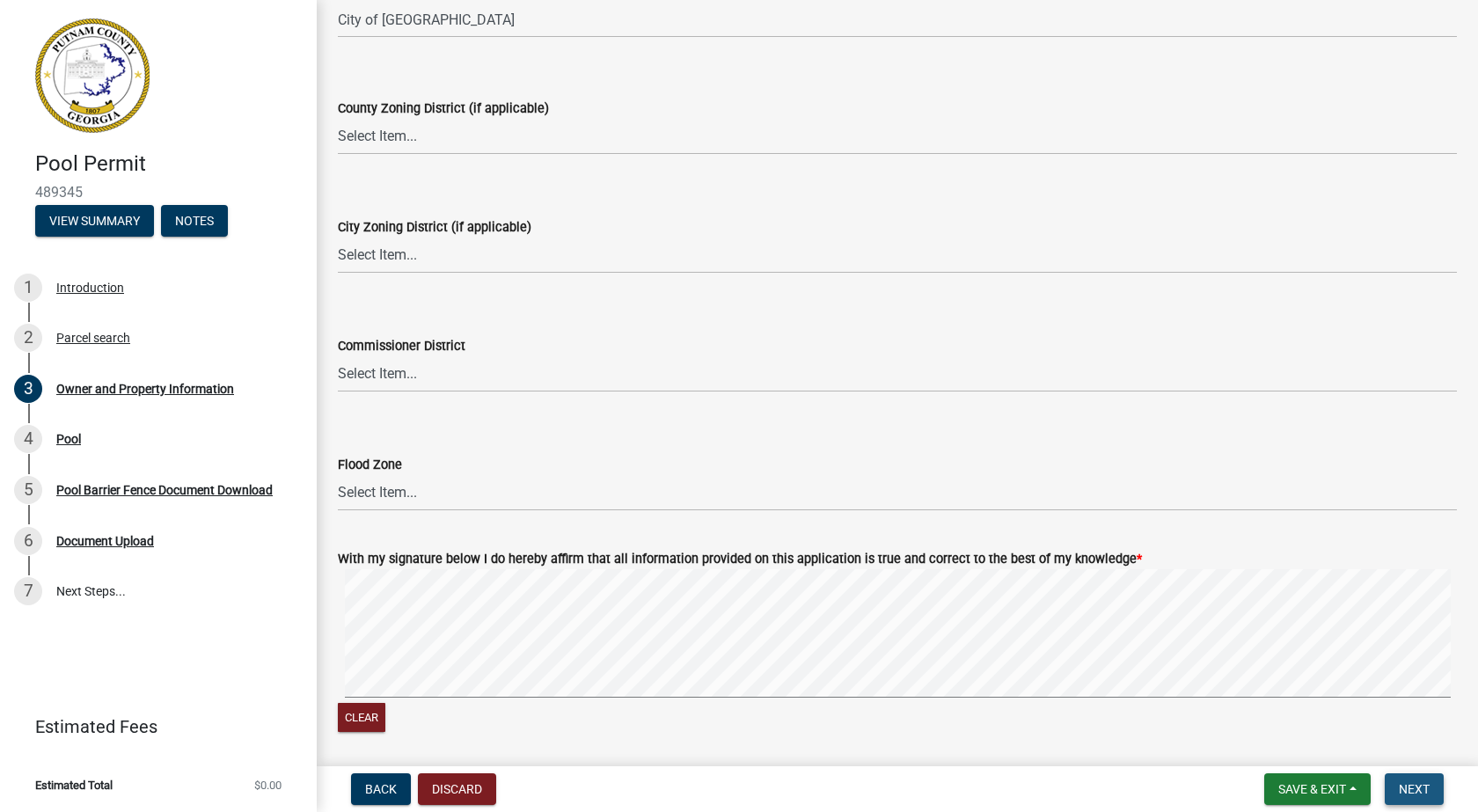
click at [1406, 786] on span "Next" at bounding box center [1414, 789] width 31 height 14
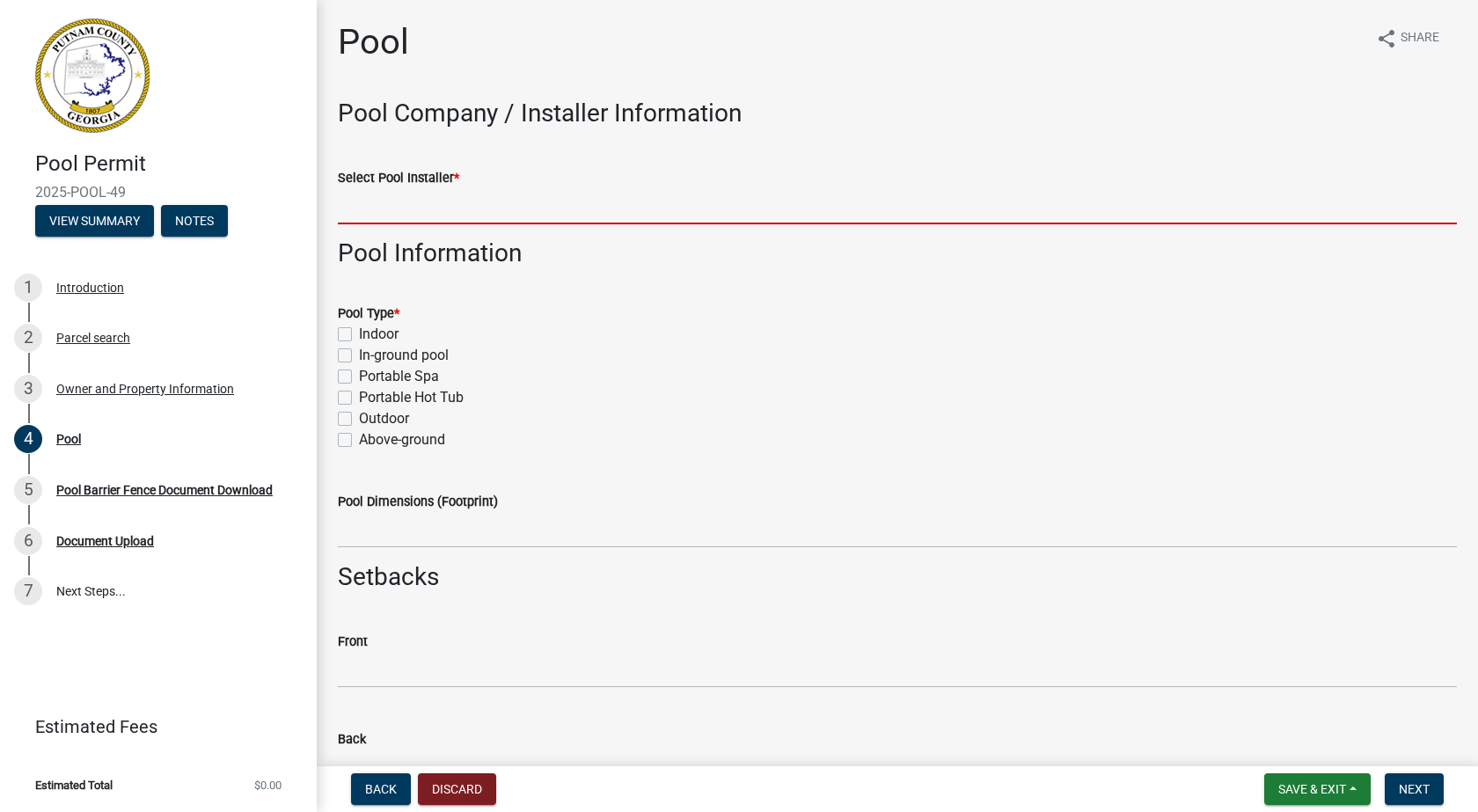
click at [484, 202] on input "Select Pool Installer *" at bounding box center [897, 206] width 1119 height 36
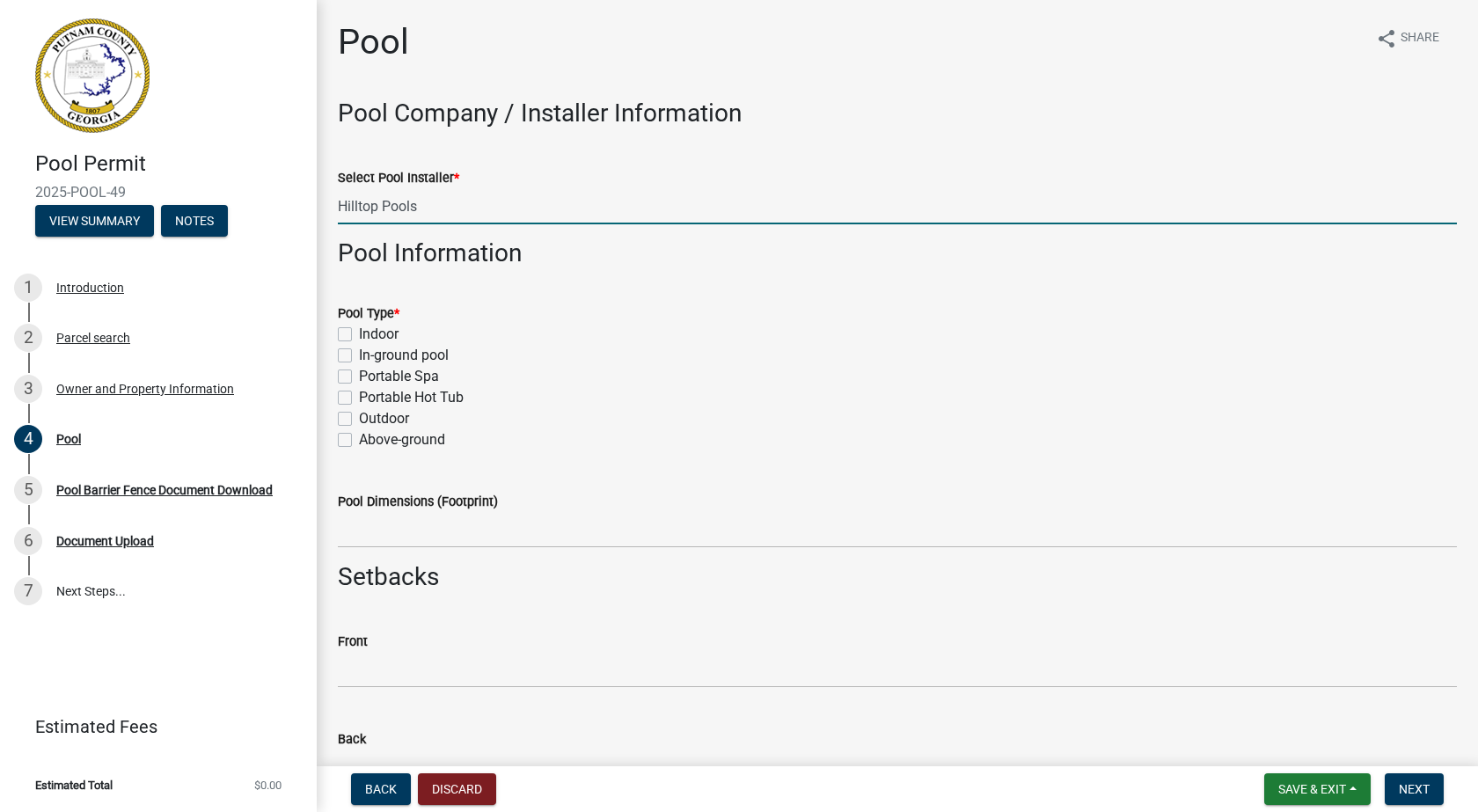
type input "Hilltop Pools"
click at [359, 354] on label "In-ground pool" at bounding box center [404, 355] width 90 height 21
click at [359, 354] on input "In-ground pool" at bounding box center [364, 350] width 11 height 11
checkbox input "true"
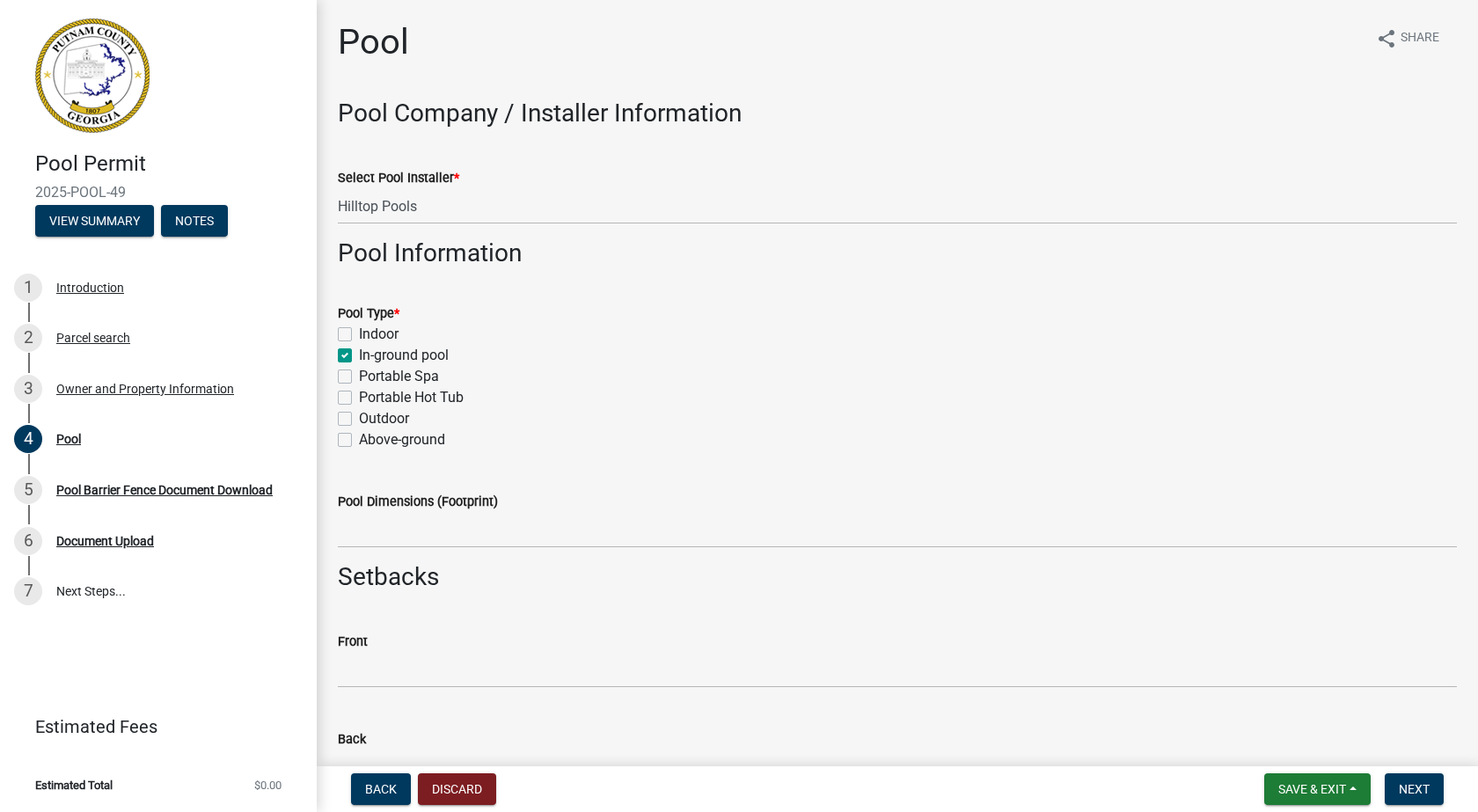
checkbox input "false"
checkbox input "true"
checkbox input "false"
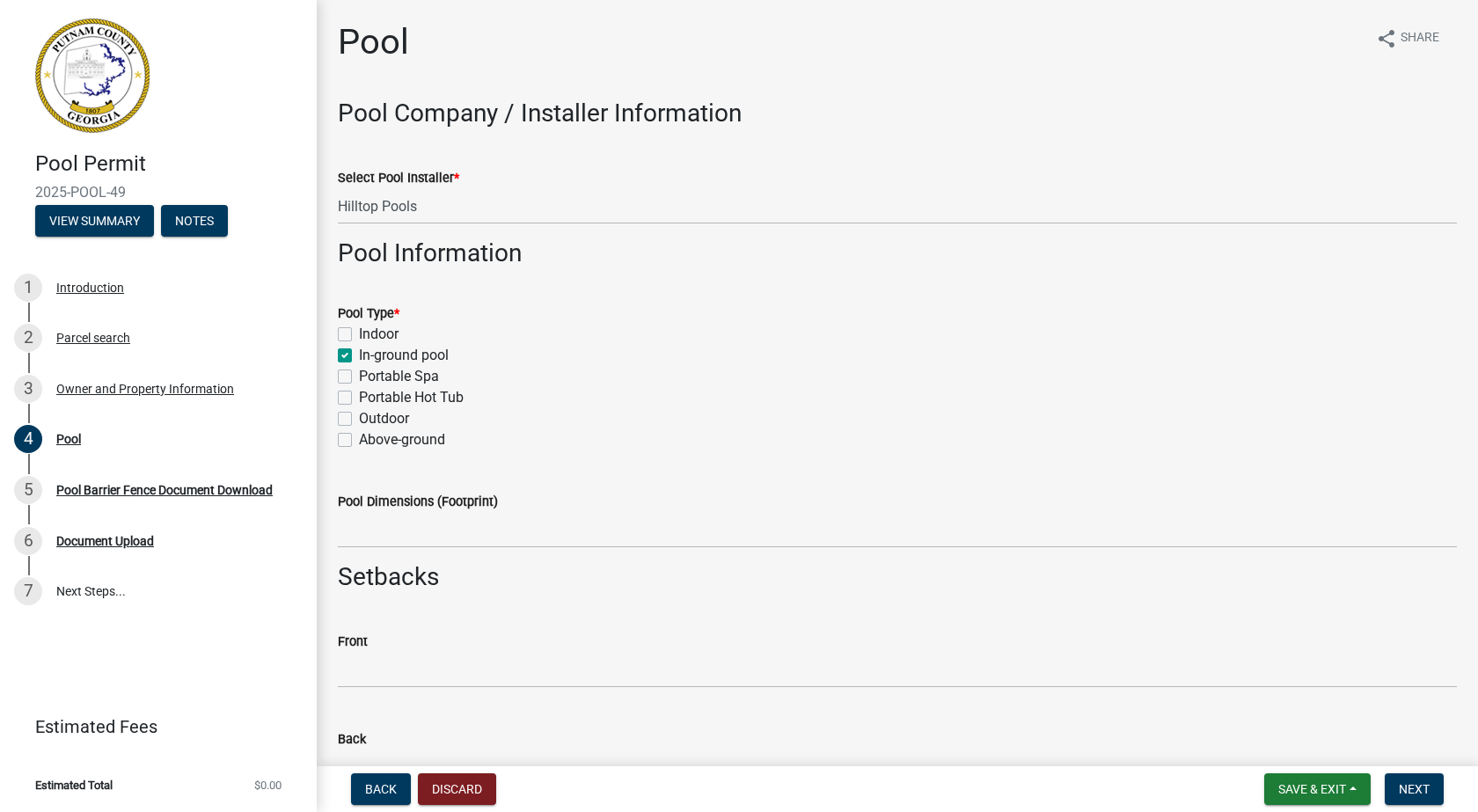
checkbox input "false"
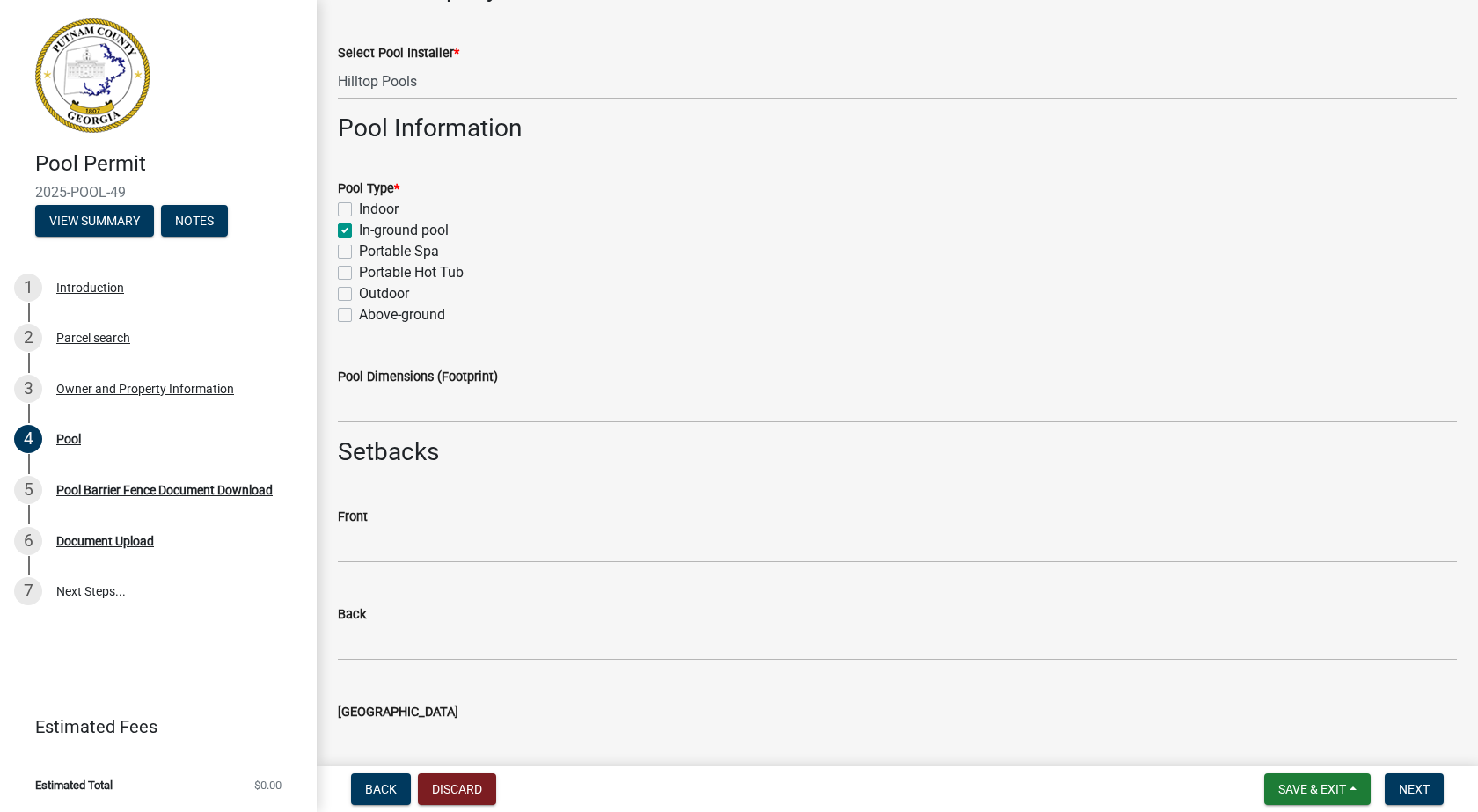
scroll to position [176, 0]
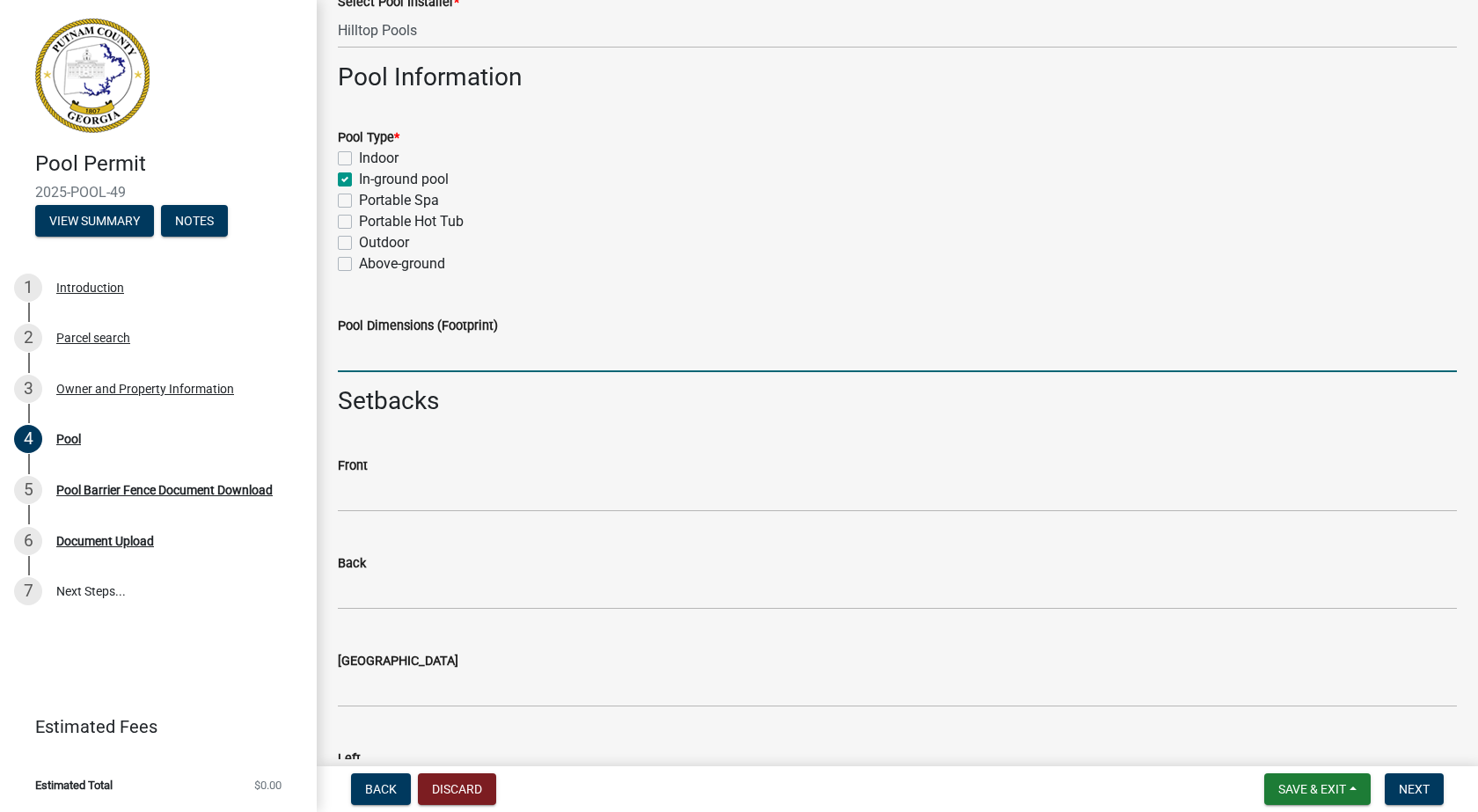
click at [416, 357] on input "Pool Dimensions (Footprint)" at bounding box center [897, 354] width 1119 height 36
type input "14' x 25'"
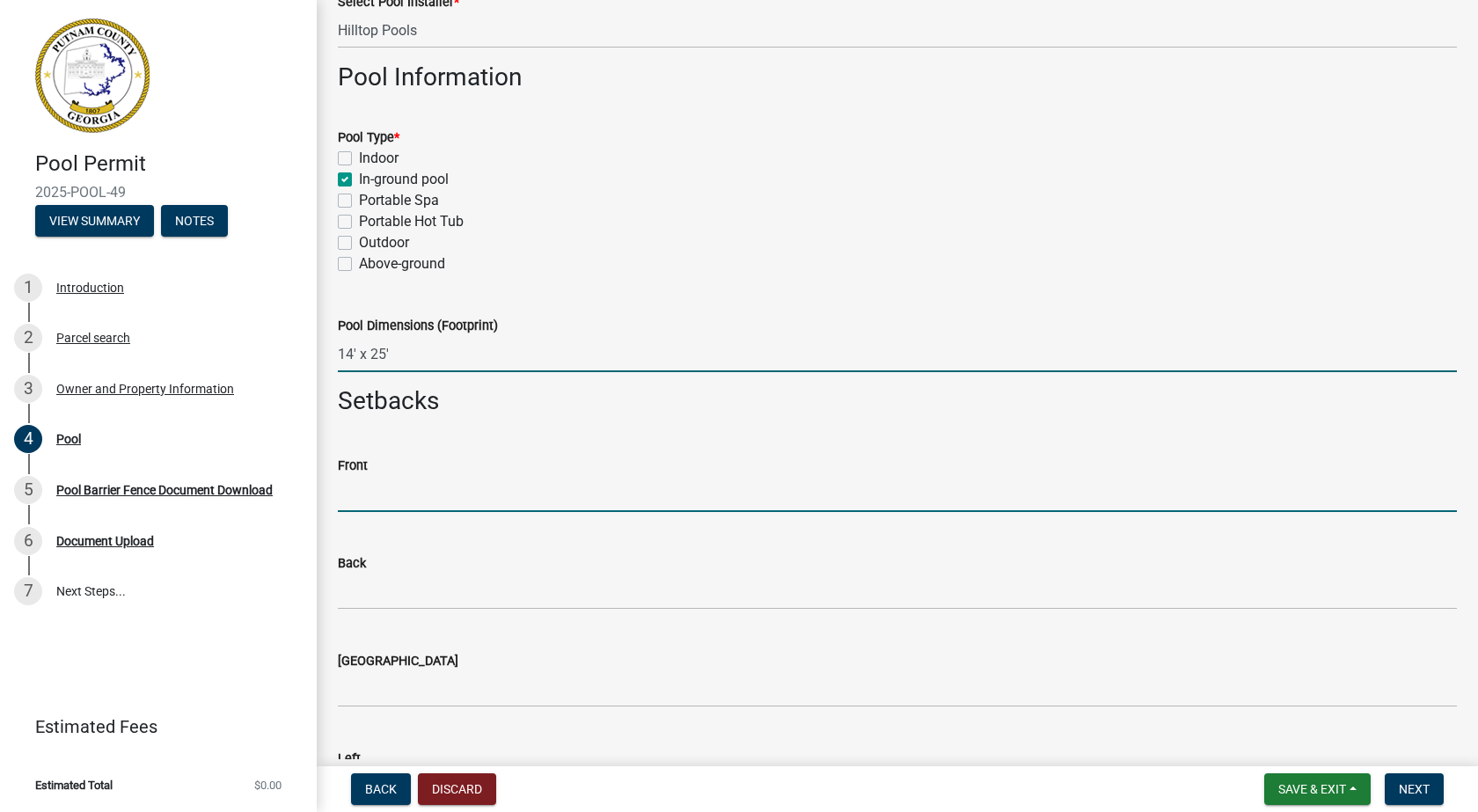
click at [407, 489] on input "text" at bounding box center [897, 493] width 1119 height 36
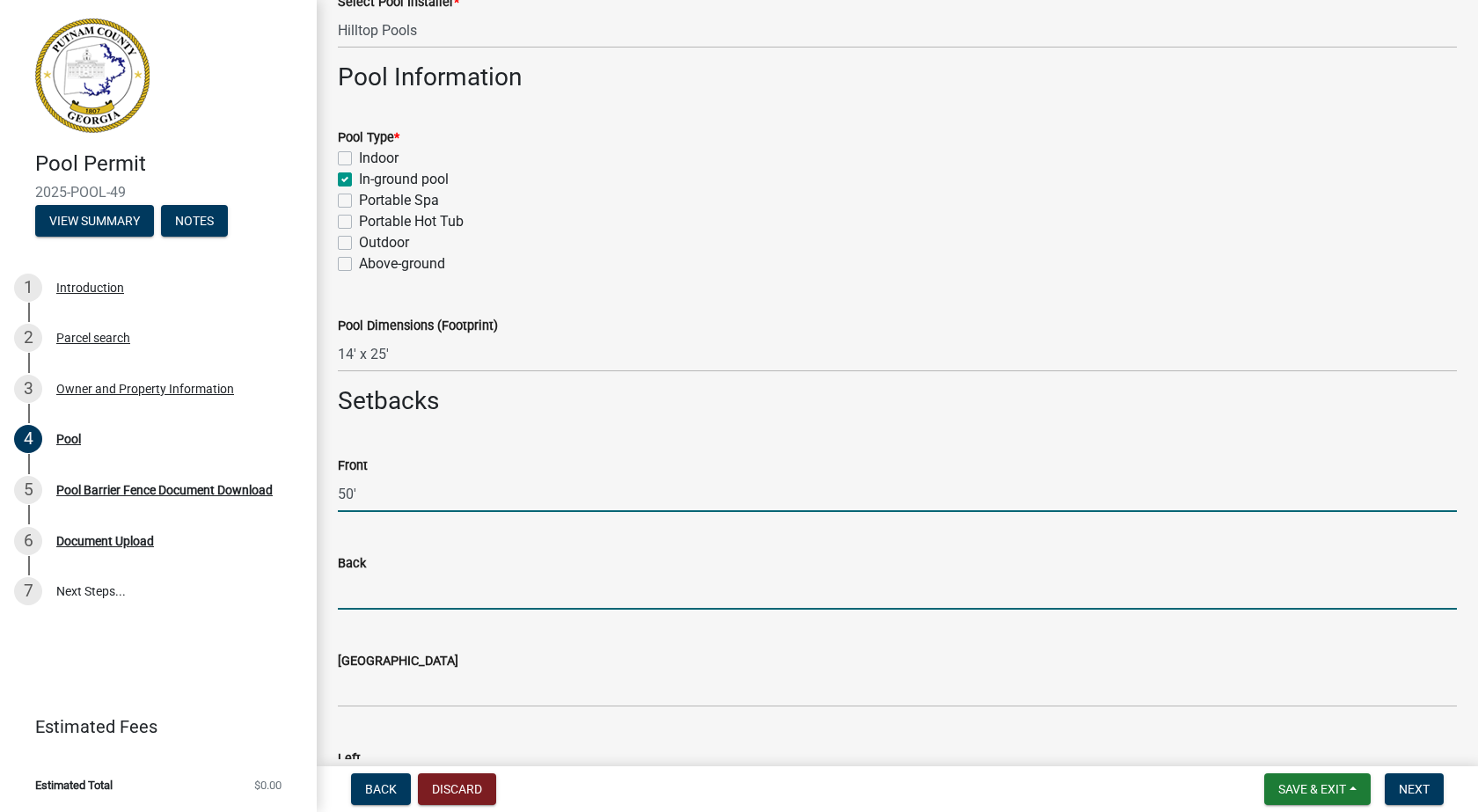
type input "50"
click at [387, 595] on input "text" at bounding box center [897, 591] width 1119 height 36
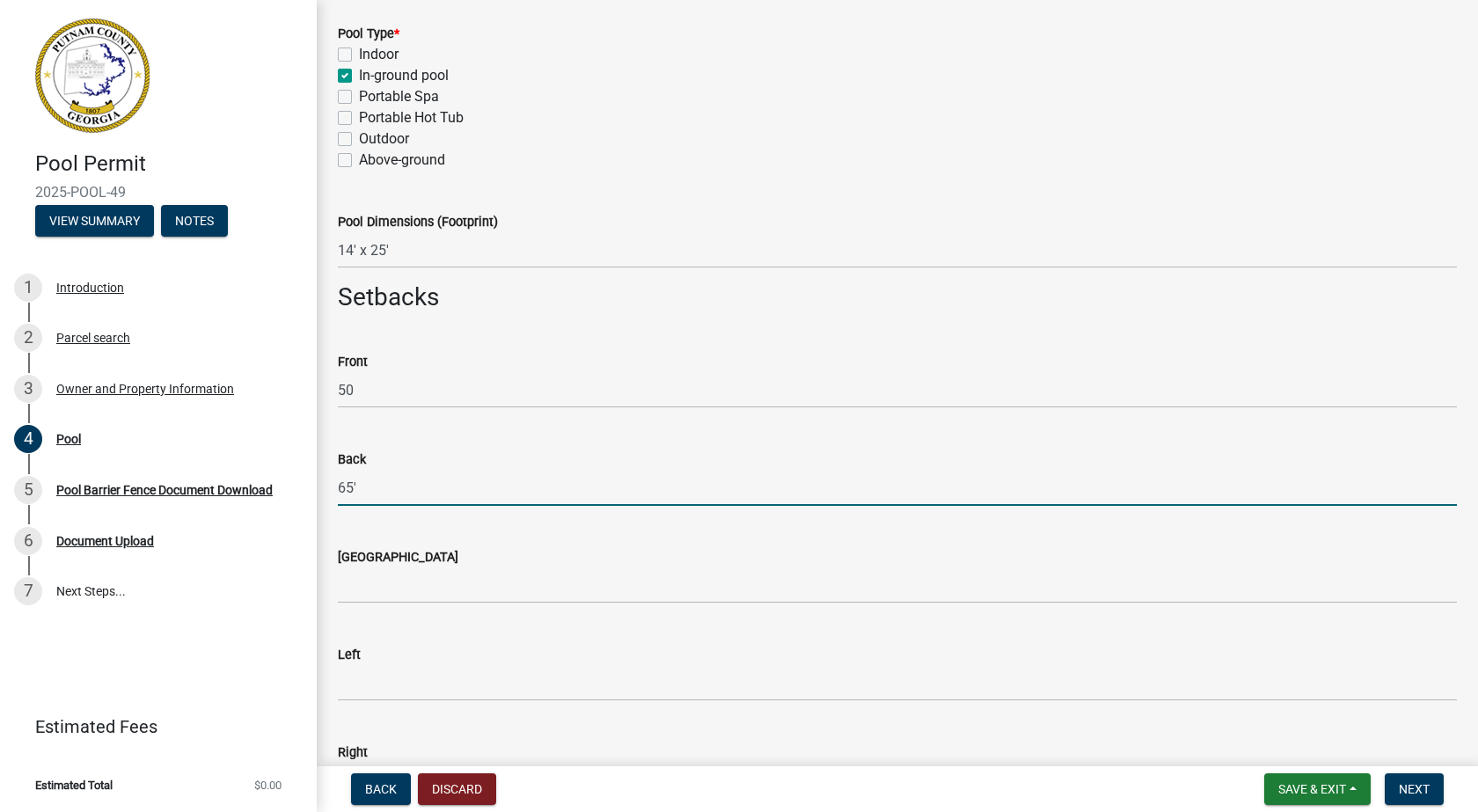
scroll to position [439, 0]
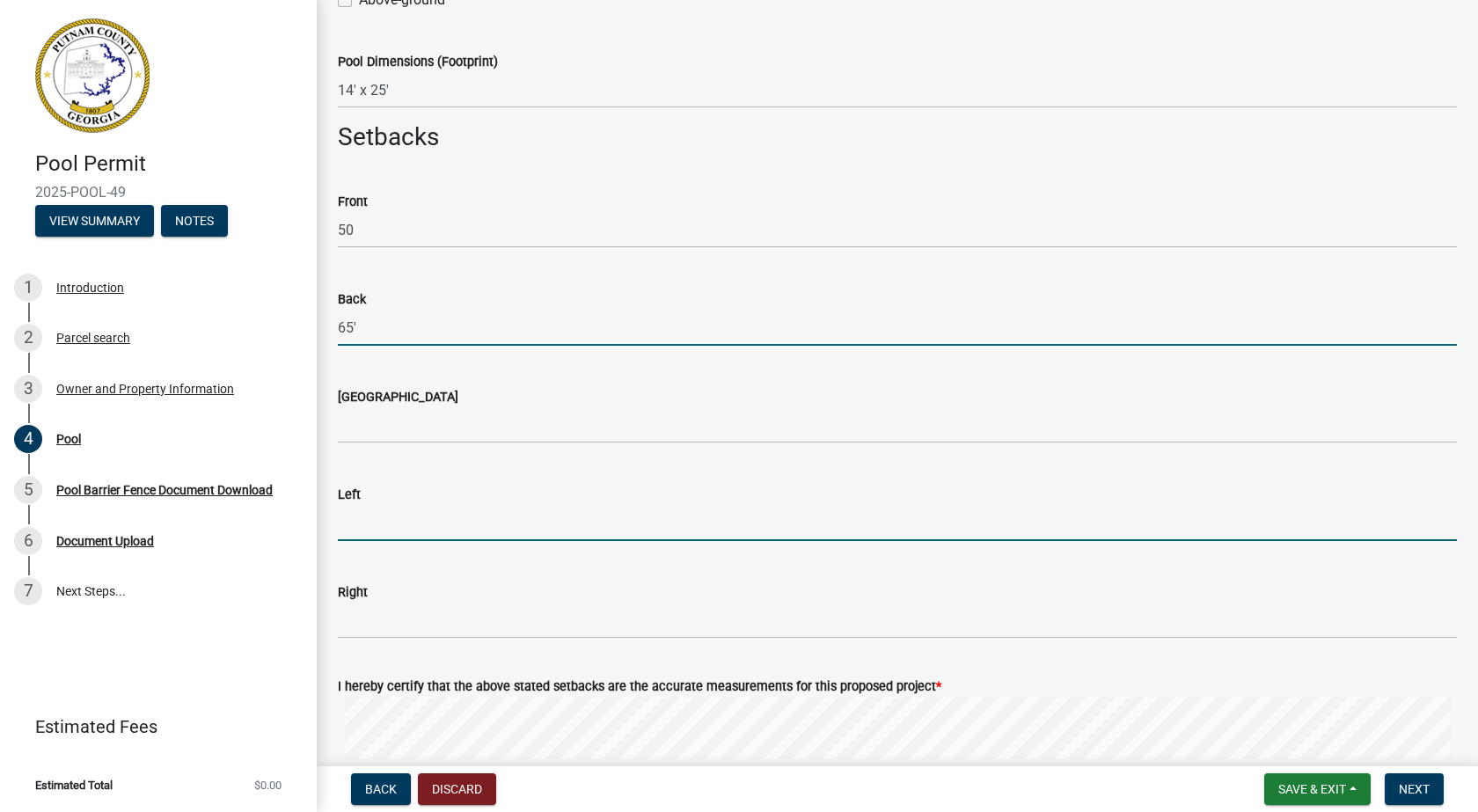
type input "65"
click at [390, 533] on input "text" at bounding box center [897, 522] width 1119 height 36
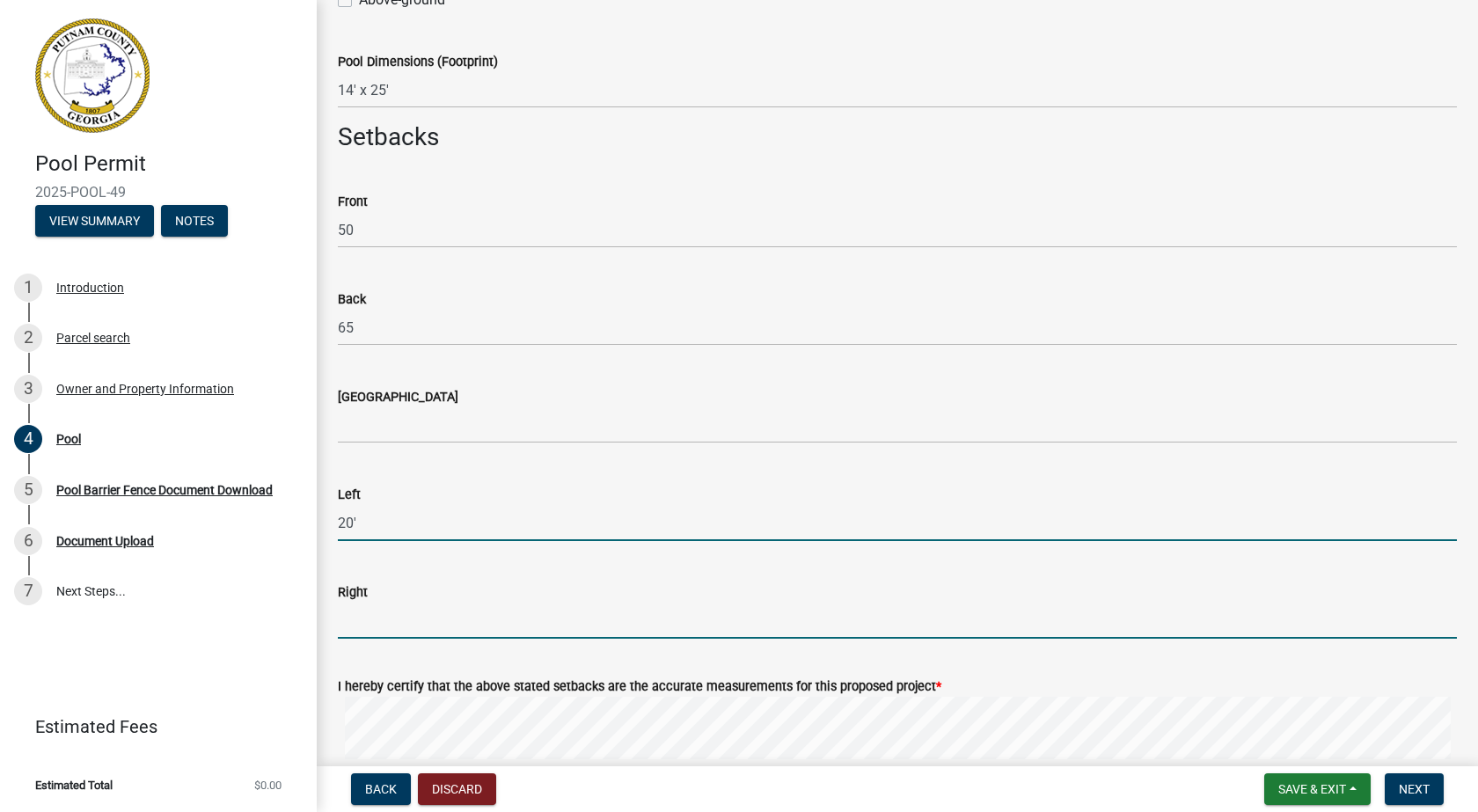
type input "20"
click at [381, 622] on input "text" at bounding box center [897, 620] width 1119 height 36
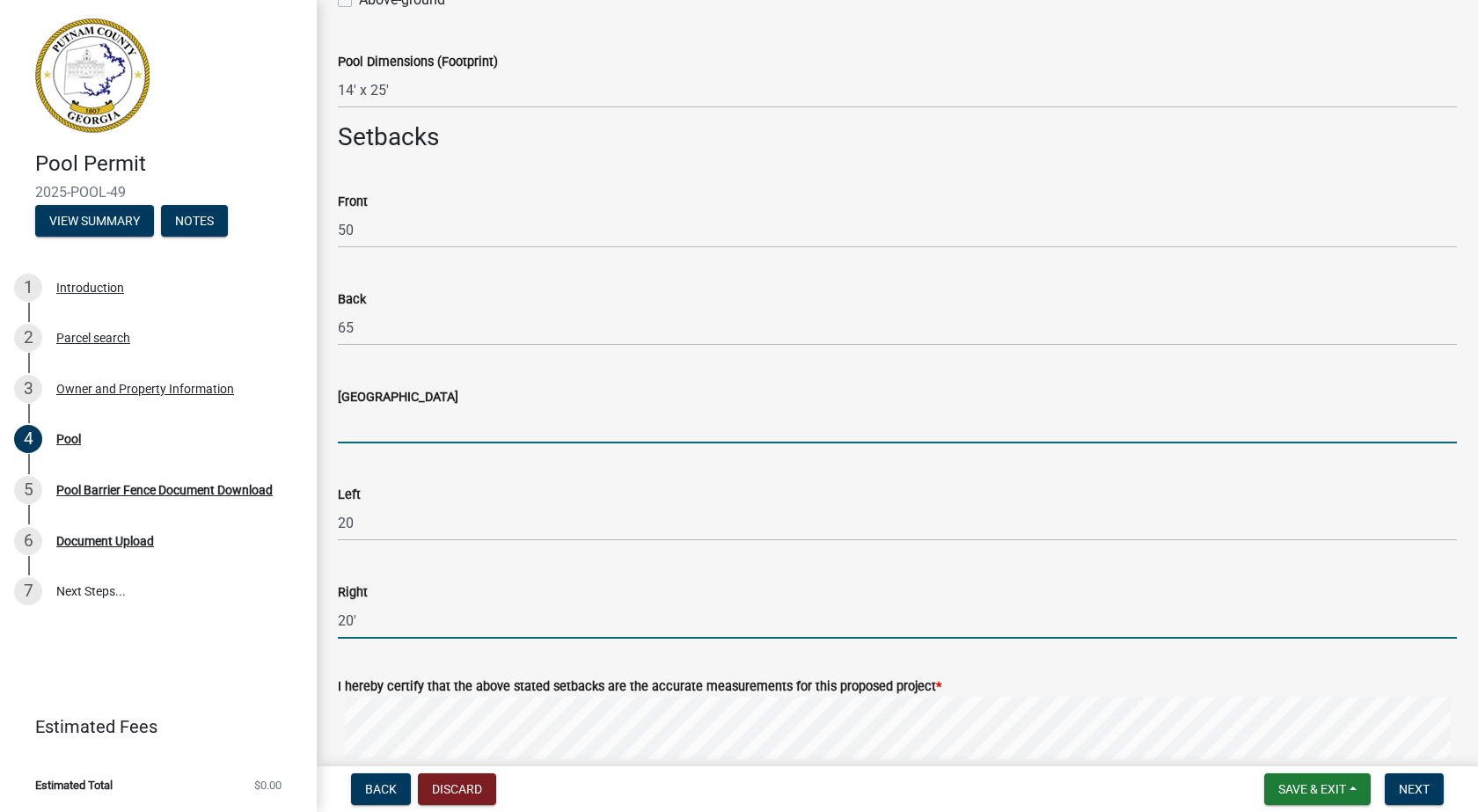
type input "20"
click at [368, 420] on input "text" at bounding box center [897, 425] width 1119 height 36
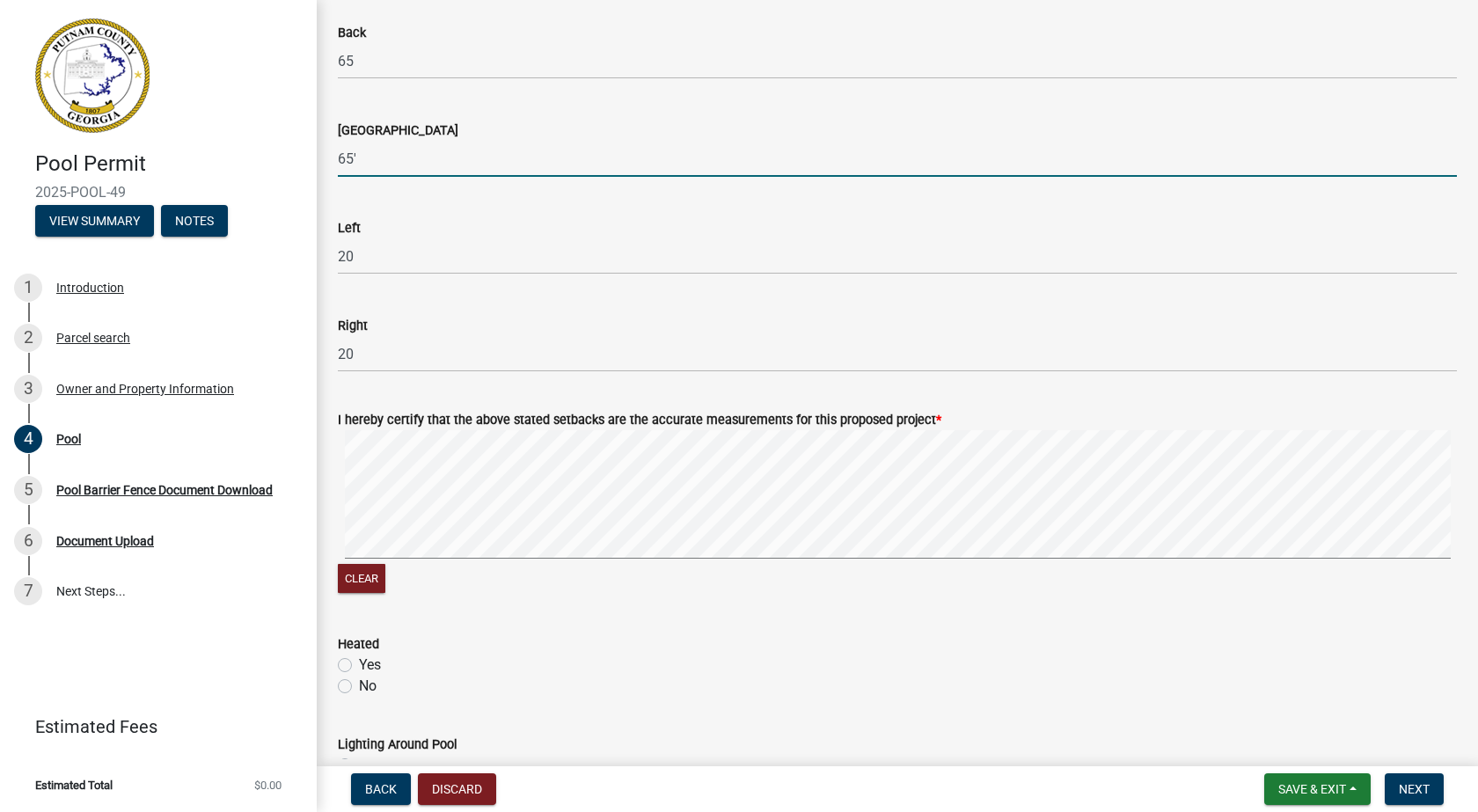
scroll to position [967, 0]
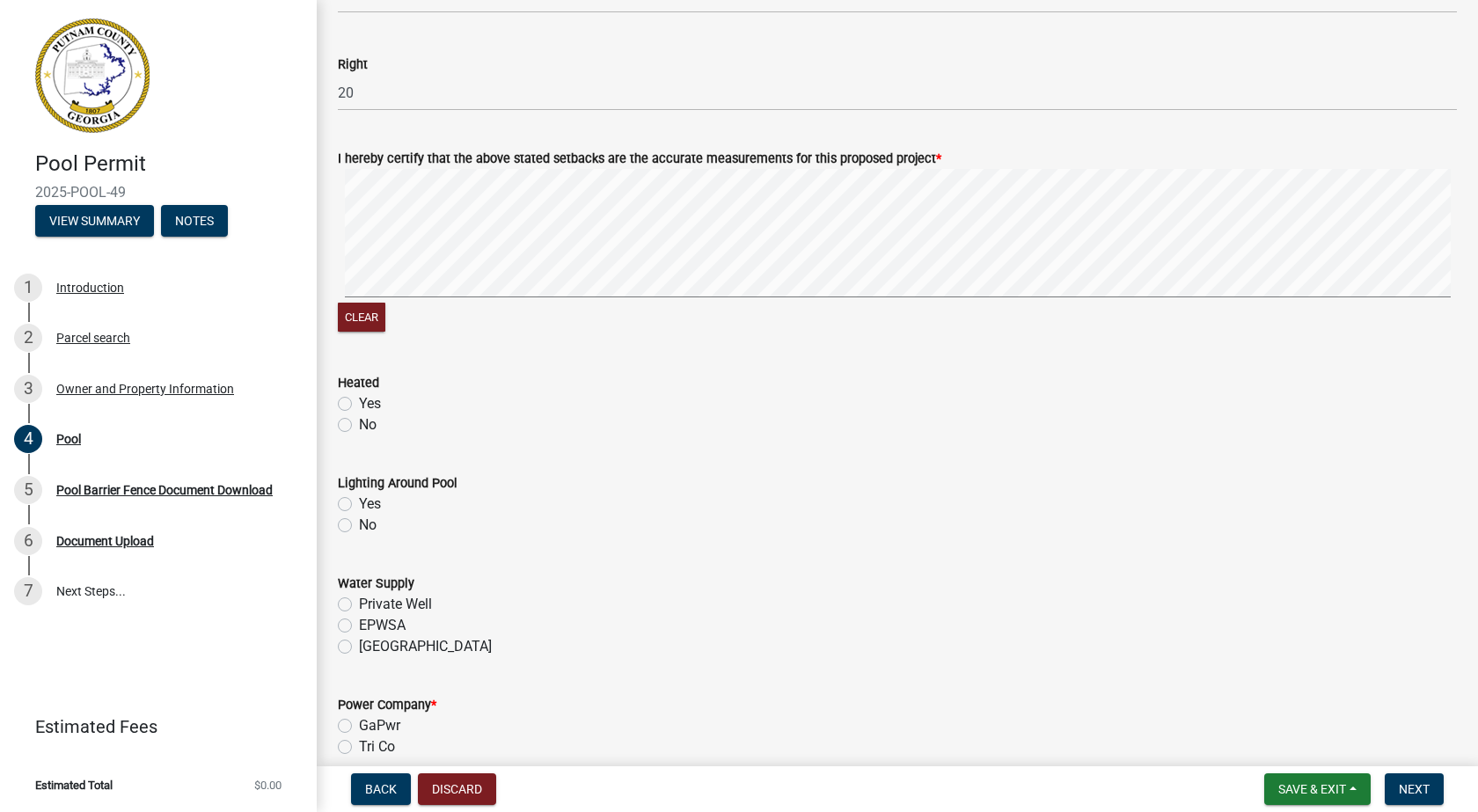
type input "65"
click at [359, 404] on label "Yes" at bounding box center [370, 404] width 22 height 21
click at [359, 404] on input "Yes" at bounding box center [364, 399] width 11 height 11
radio input "true"
click at [359, 511] on label "Yes" at bounding box center [370, 503] width 22 height 21
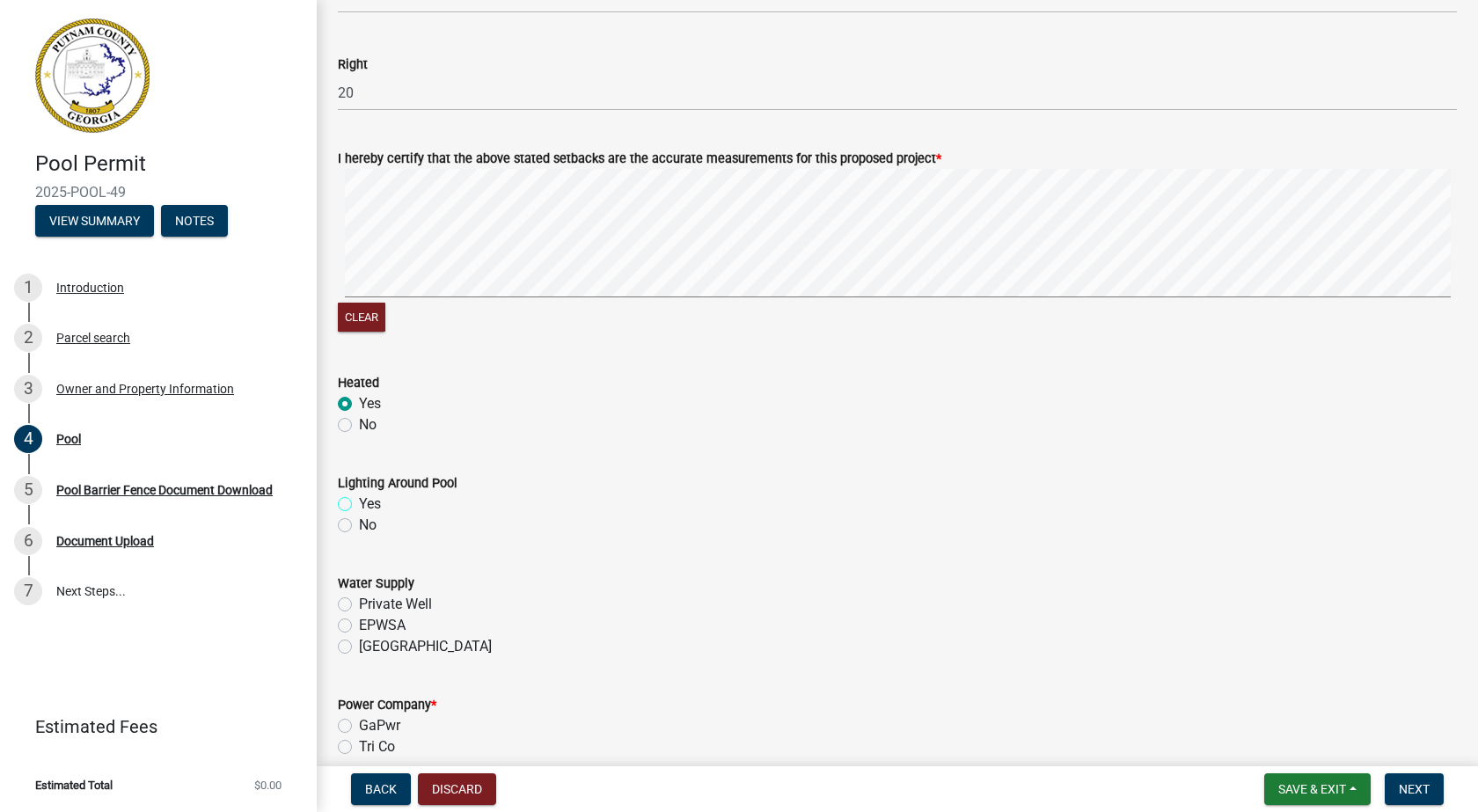
click at [359, 504] on input "Yes" at bounding box center [364, 498] width 11 height 11
radio input "true"
click at [359, 624] on label "EPWSA" at bounding box center [382, 624] width 47 height 21
click at [359, 624] on input "EPWSA" at bounding box center [364, 619] width 11 height 11
radio input "true"
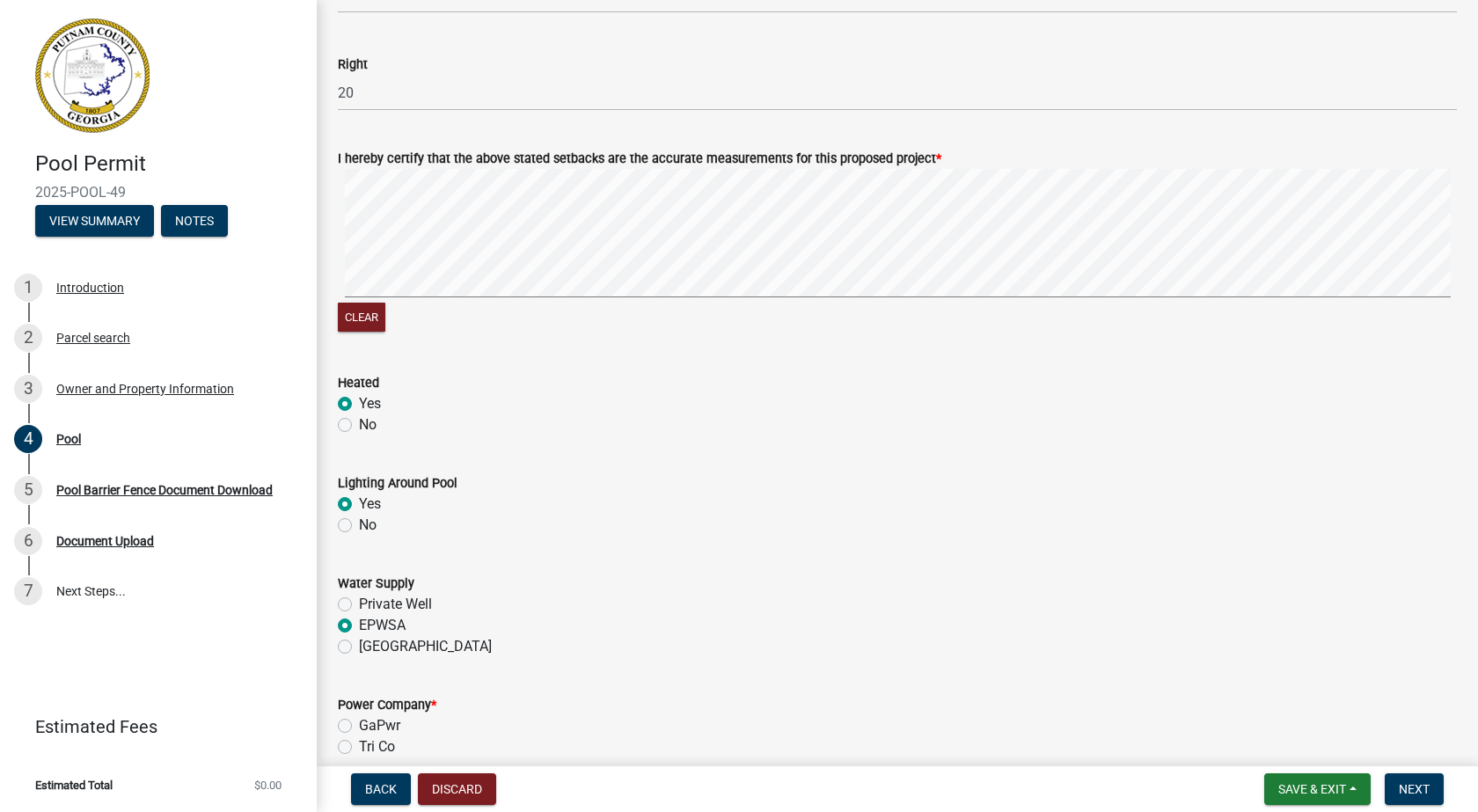
click at [359, 727] on label "GaPwr" at bounding box center [379, 725] width 41 height 21
click at [359, 726] on input "GaPwr" at bounding box center [364, 720] width 11 height 11
radio input "true"
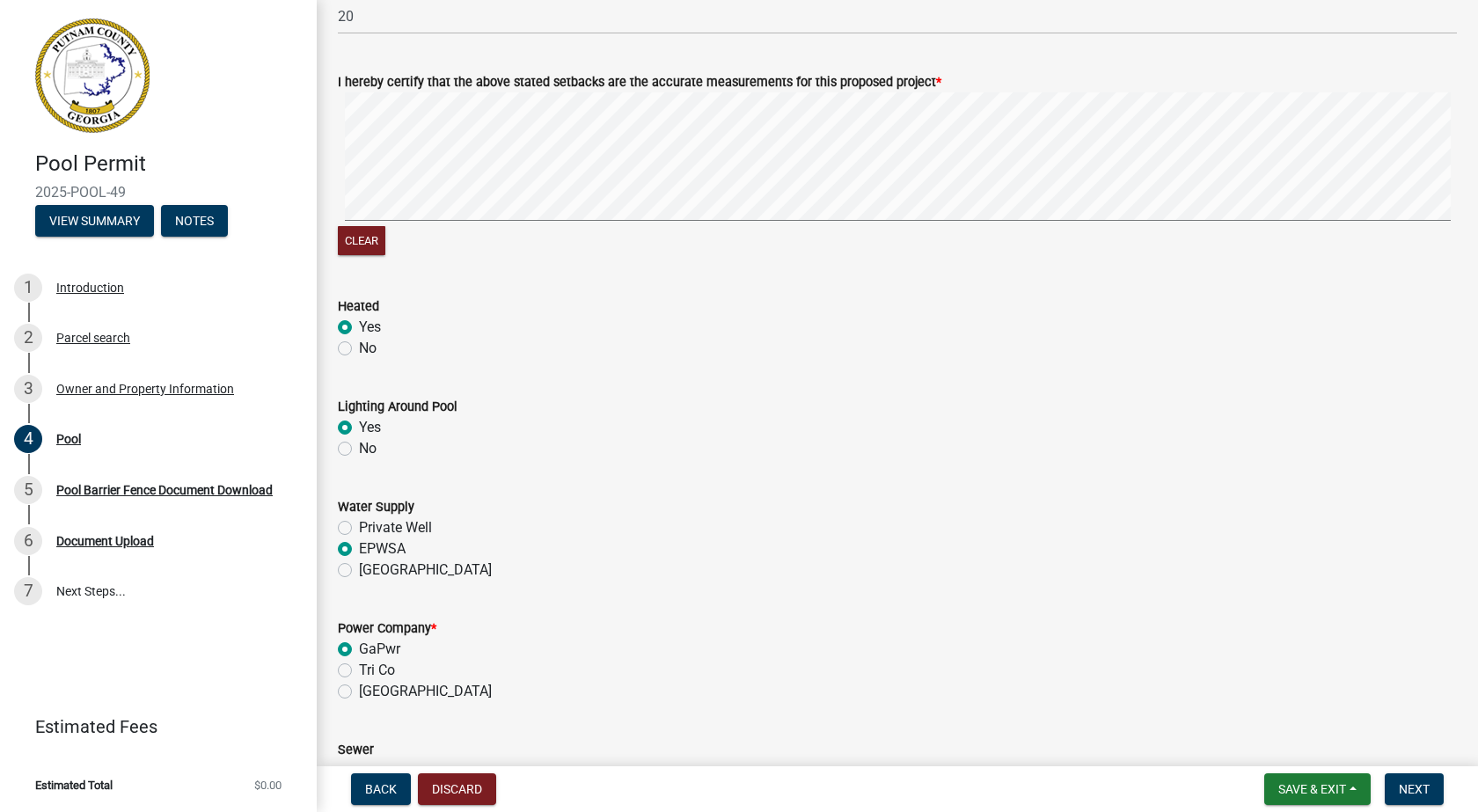
scroll to position [1144, 0]
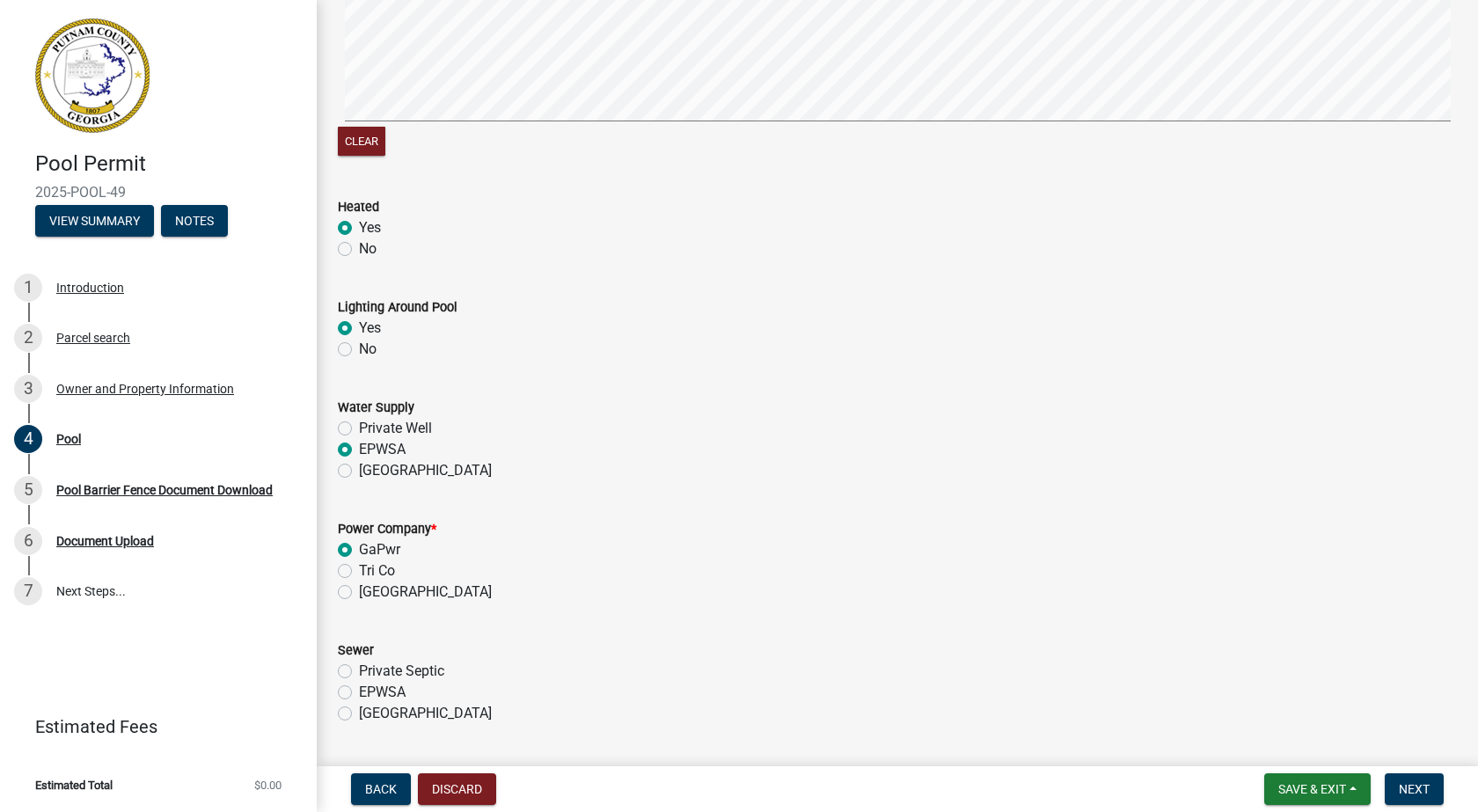
click at [359, 674] on label "Private Septic" at bounding box center [401, 670] width 85 height 21
click at [359, 672] on input "Private Septic" at bounding box center [364, 665] width 11 height 11
radio input "true"
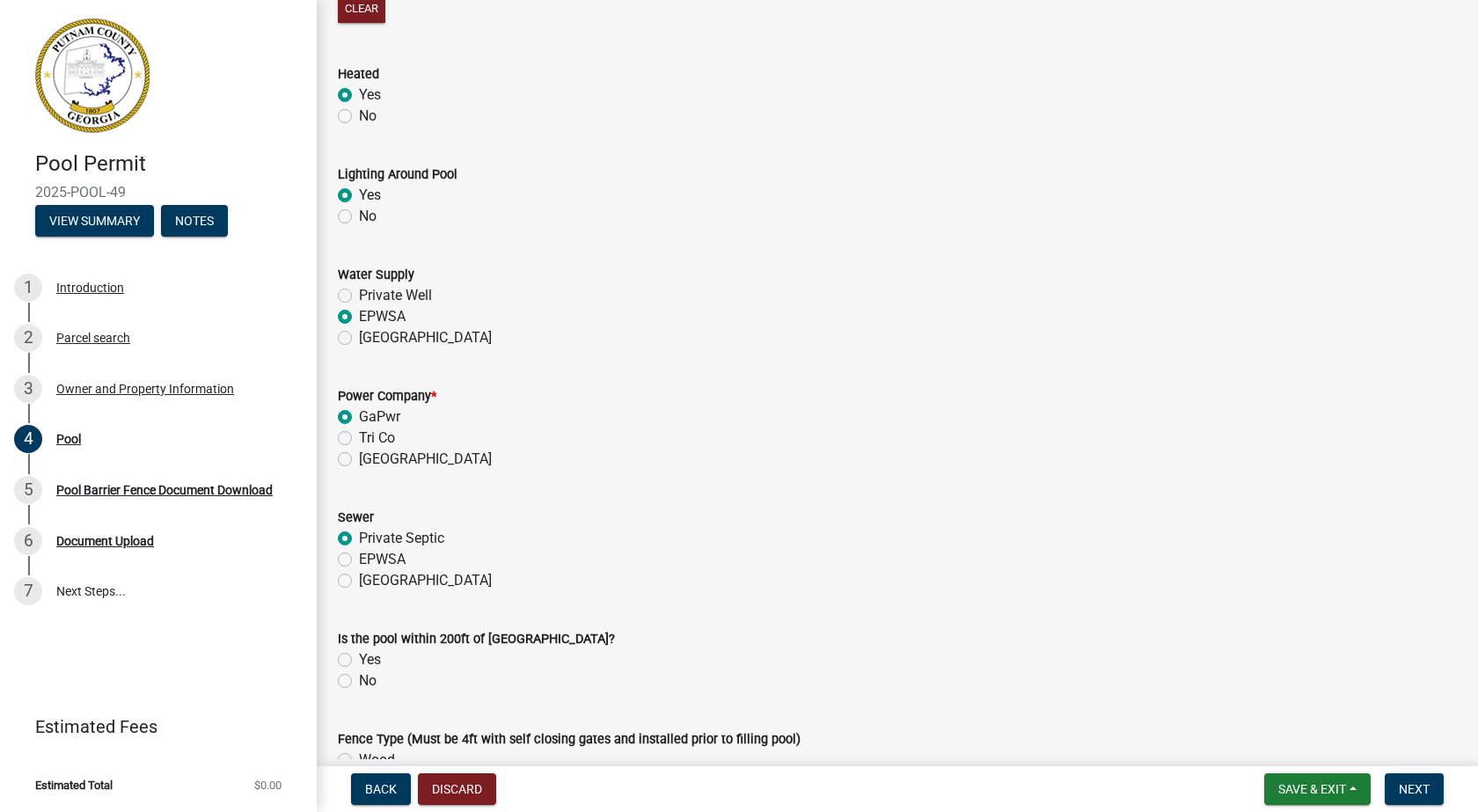
scroll to position [1495, 0]
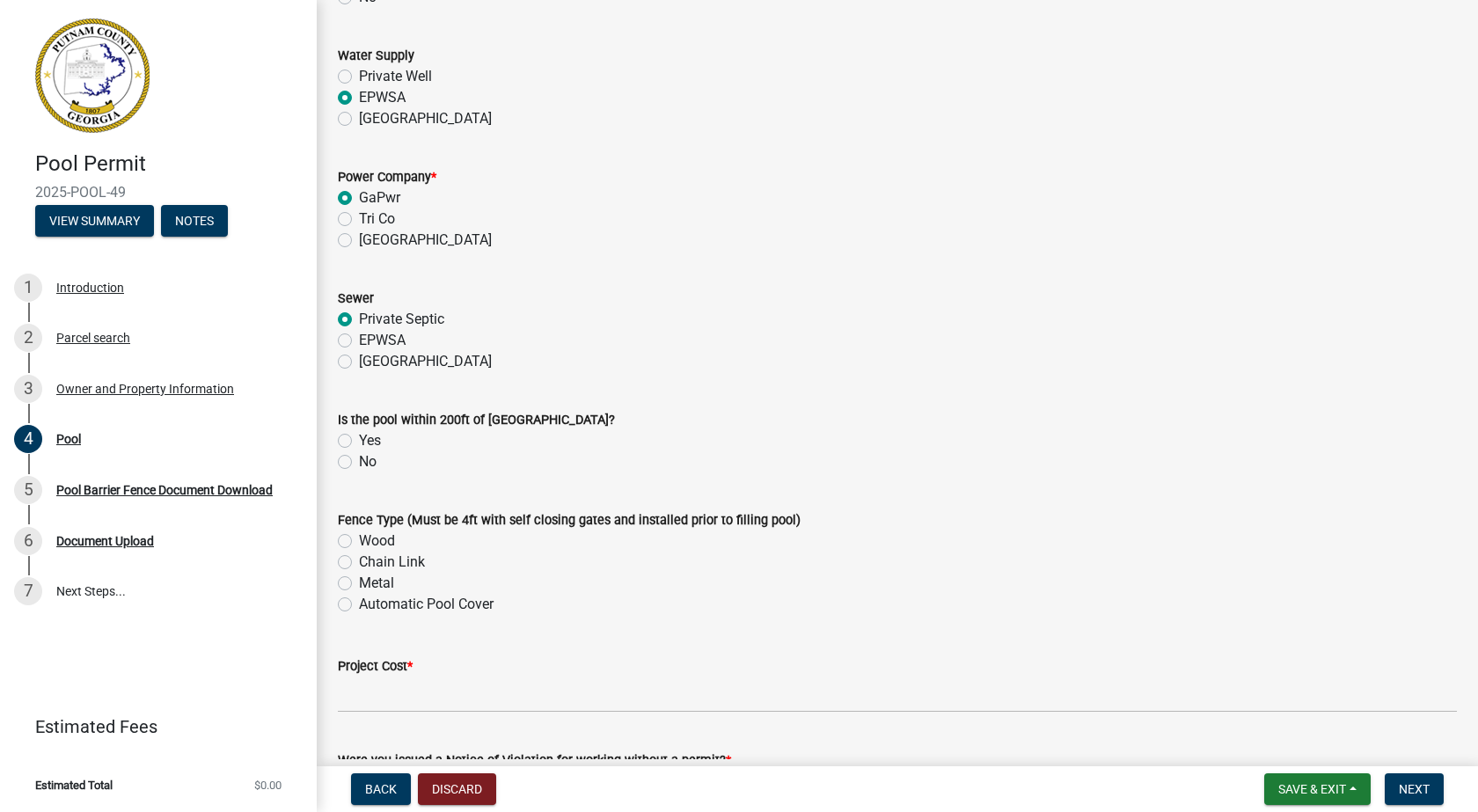
click at [359, 440] on label "Yes" at bounding box center [370, 440] width 22 height 21
click at [359, 440] on input "Yes" at bounding box center [364, 435] width 11 height 11
radio input "true"
click at [359, 582] on label "Metal" at bounding box center [376, 582] width 35 height 21
click at [359, 582] on input "Metal" at bounding box center [364, 577] width 11 height 11
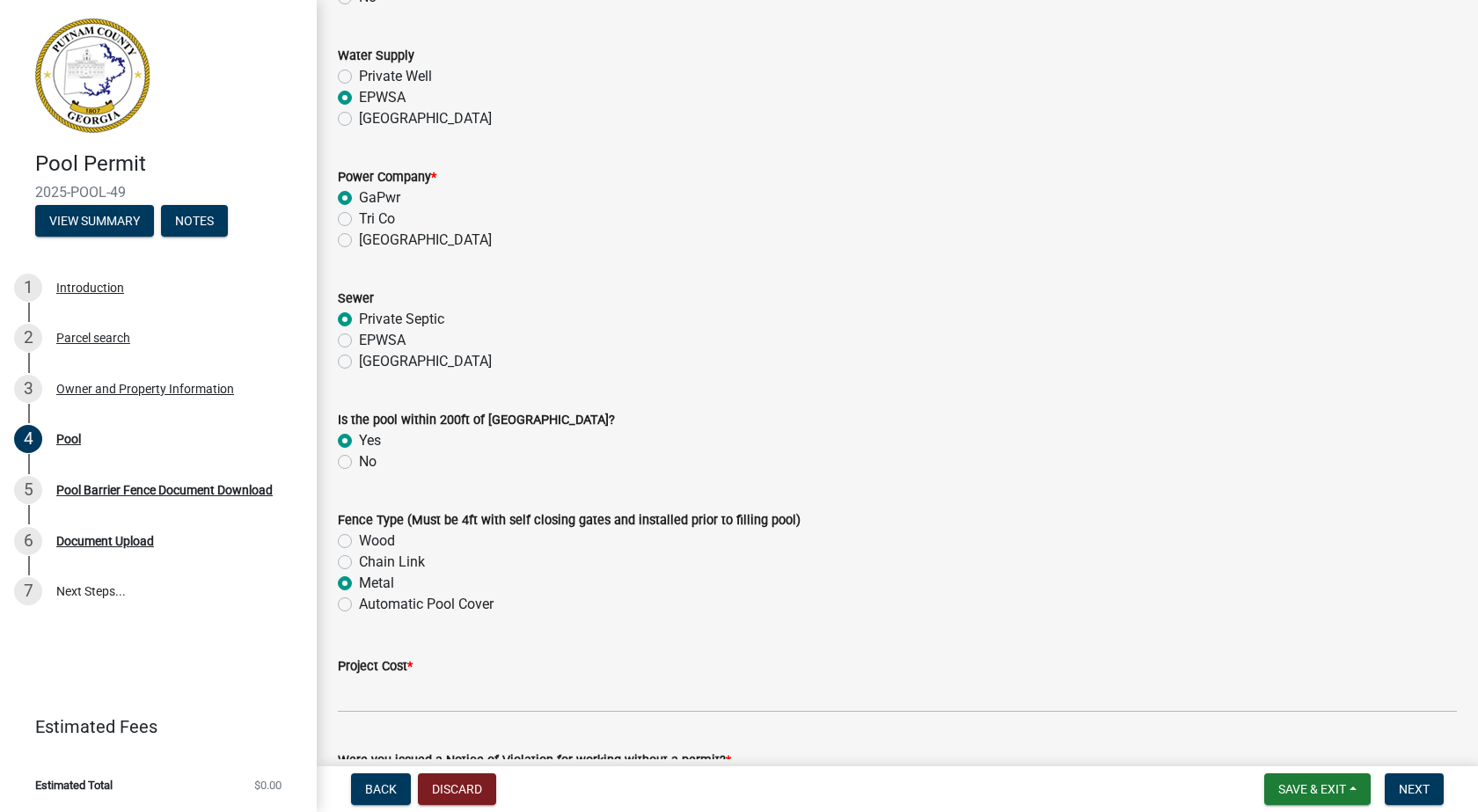
radio input "true"
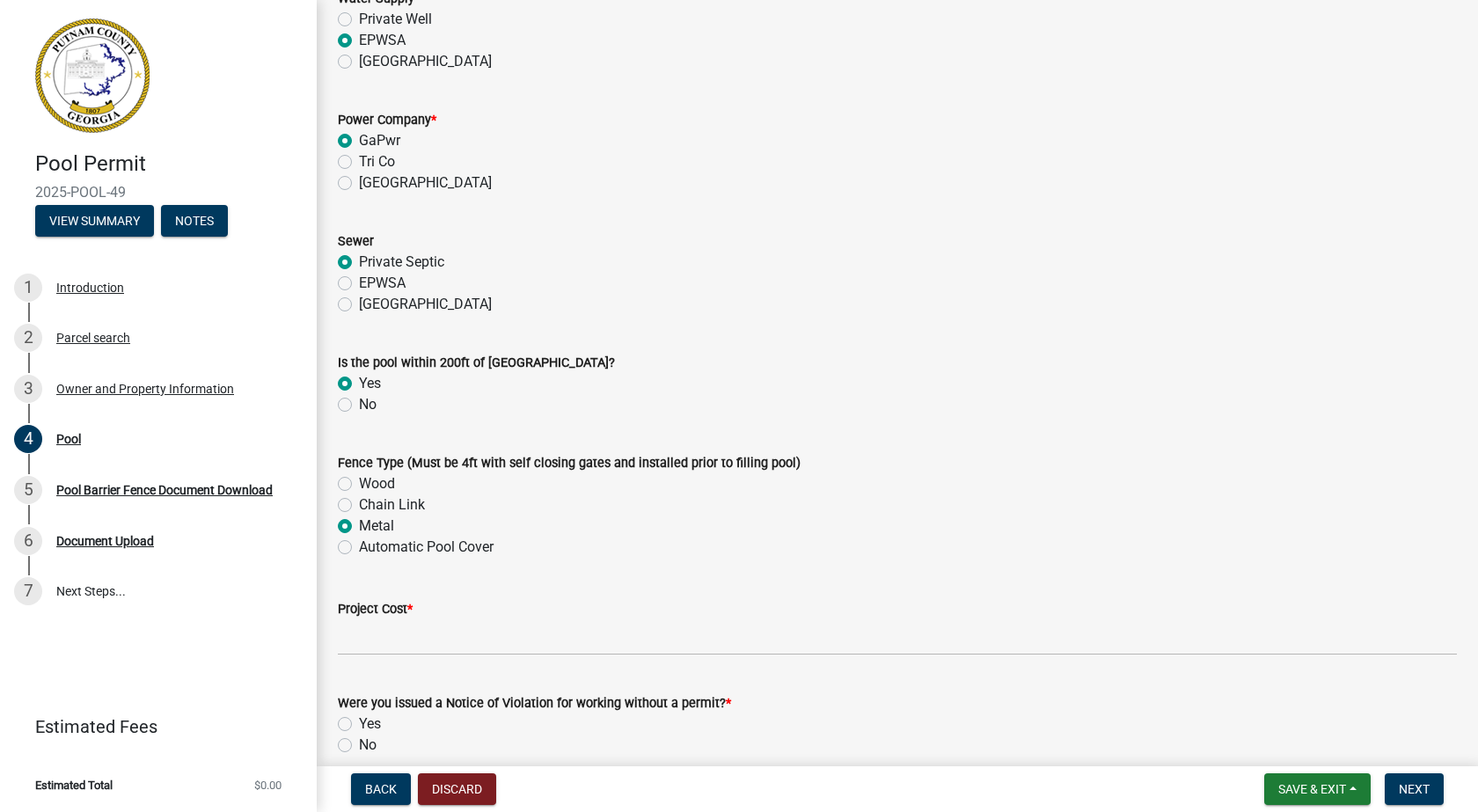
scroll to position [1583, 0]
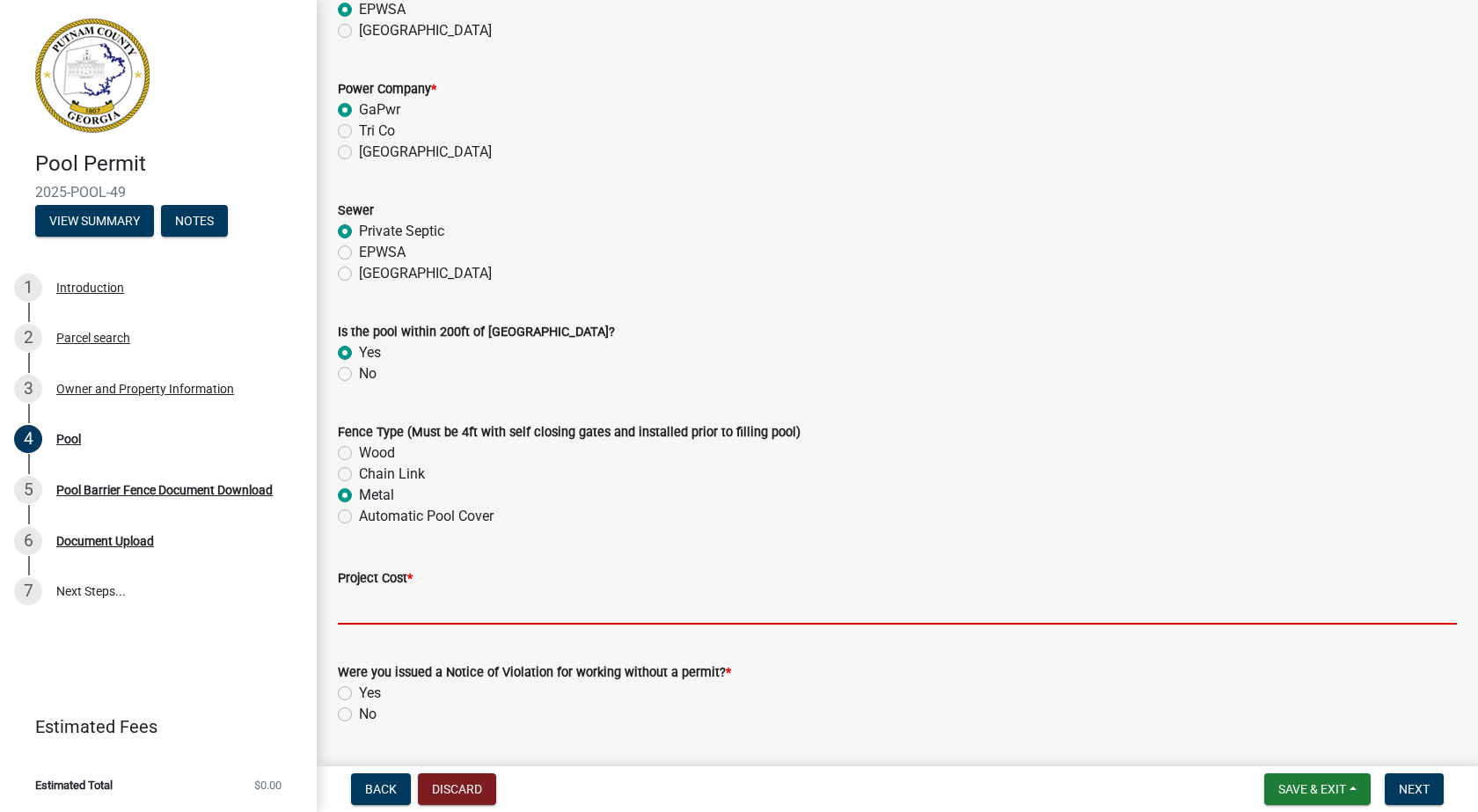
click at [411, 603] on input "text" at bounding box center [897, 606] width 1119 height 36
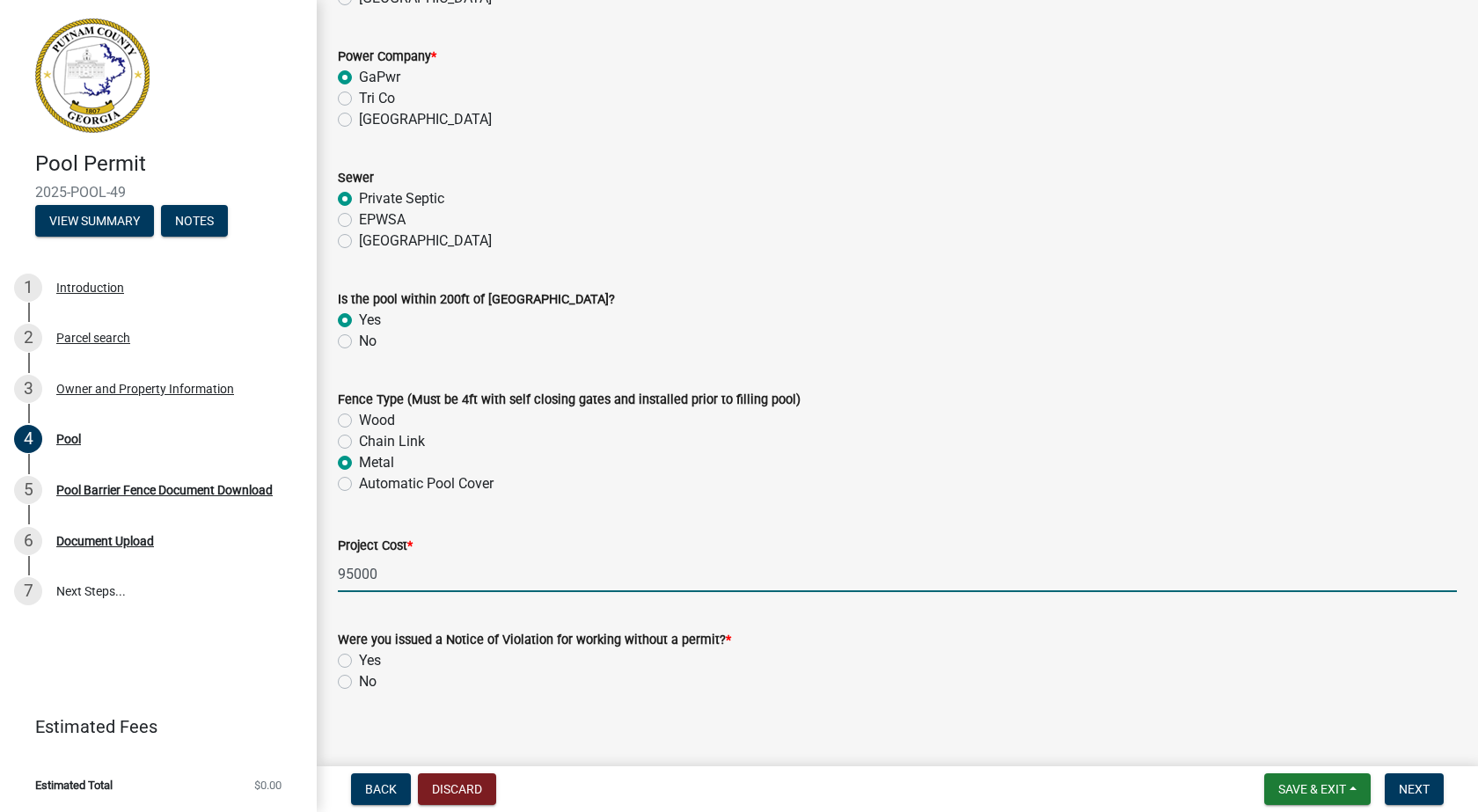
scroll to position [1633, 0]
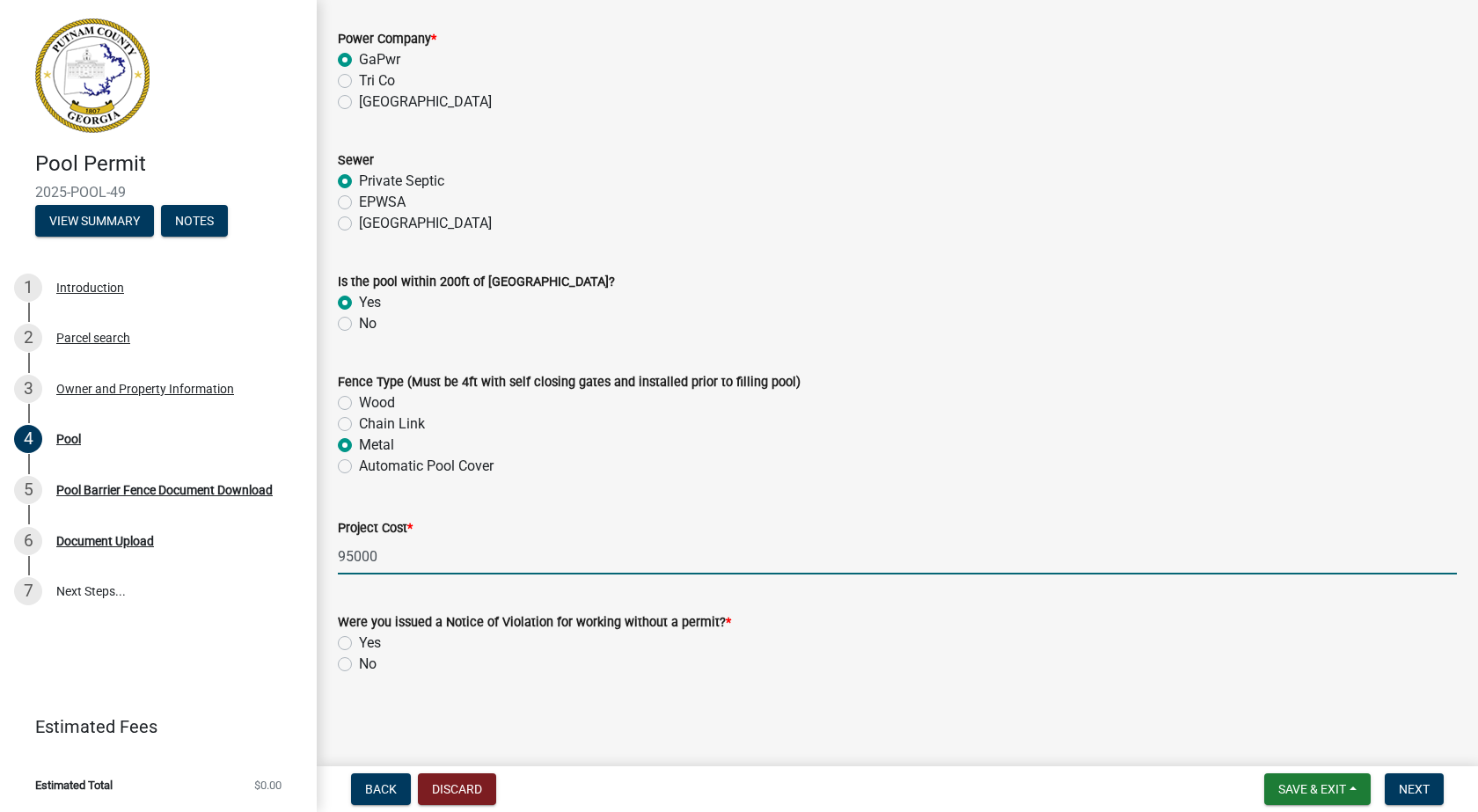
type input "95000"
click at [359, 663] on label "No" at bounding box center [368, 663] width 18 height 21
click at [359, 663] on input "No" at bounding box center [364, 658] width 11 height 11
radio input "true"
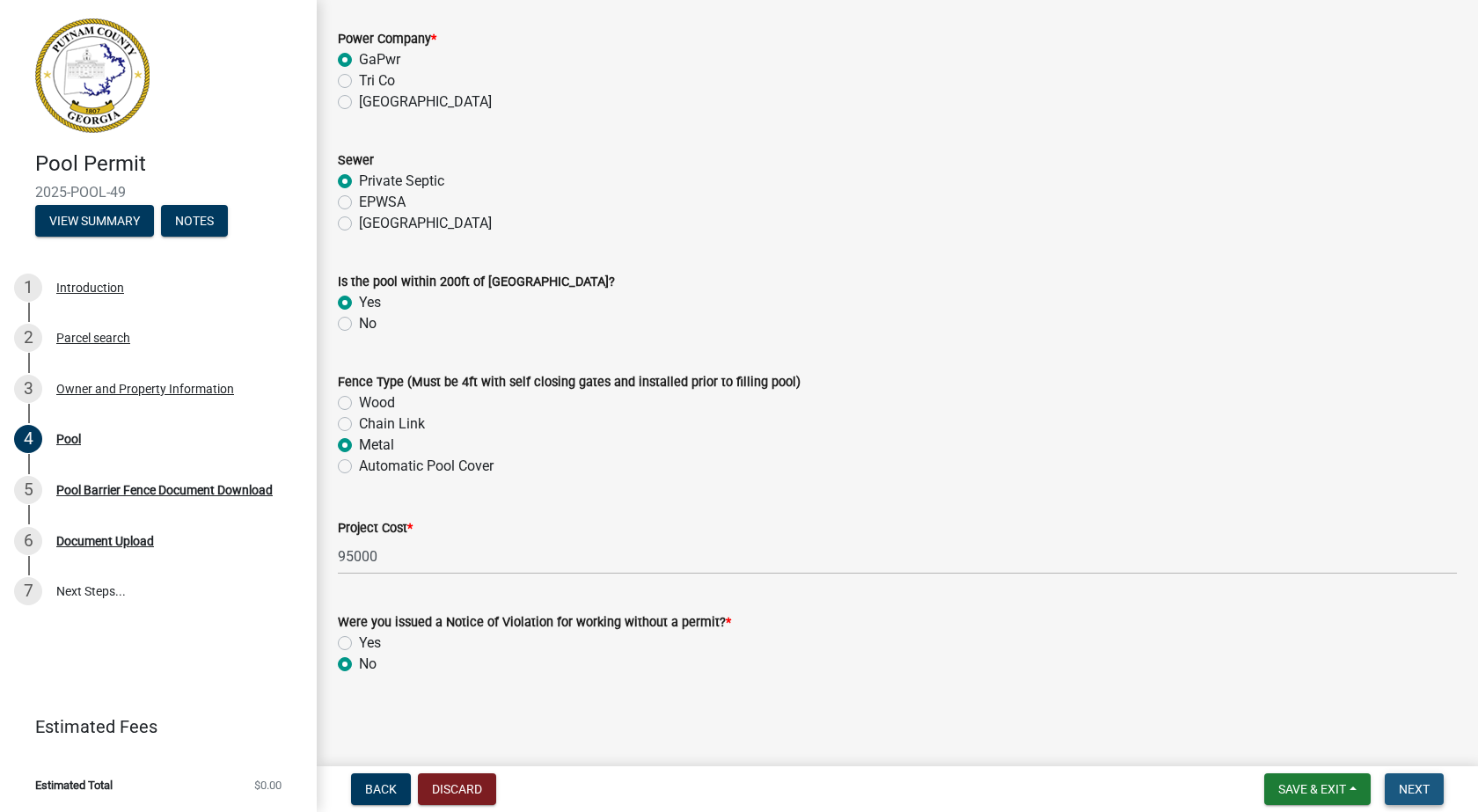
click at [1404, 786] on span "Next" at bounding box center [1414, 789] width 31 height 14
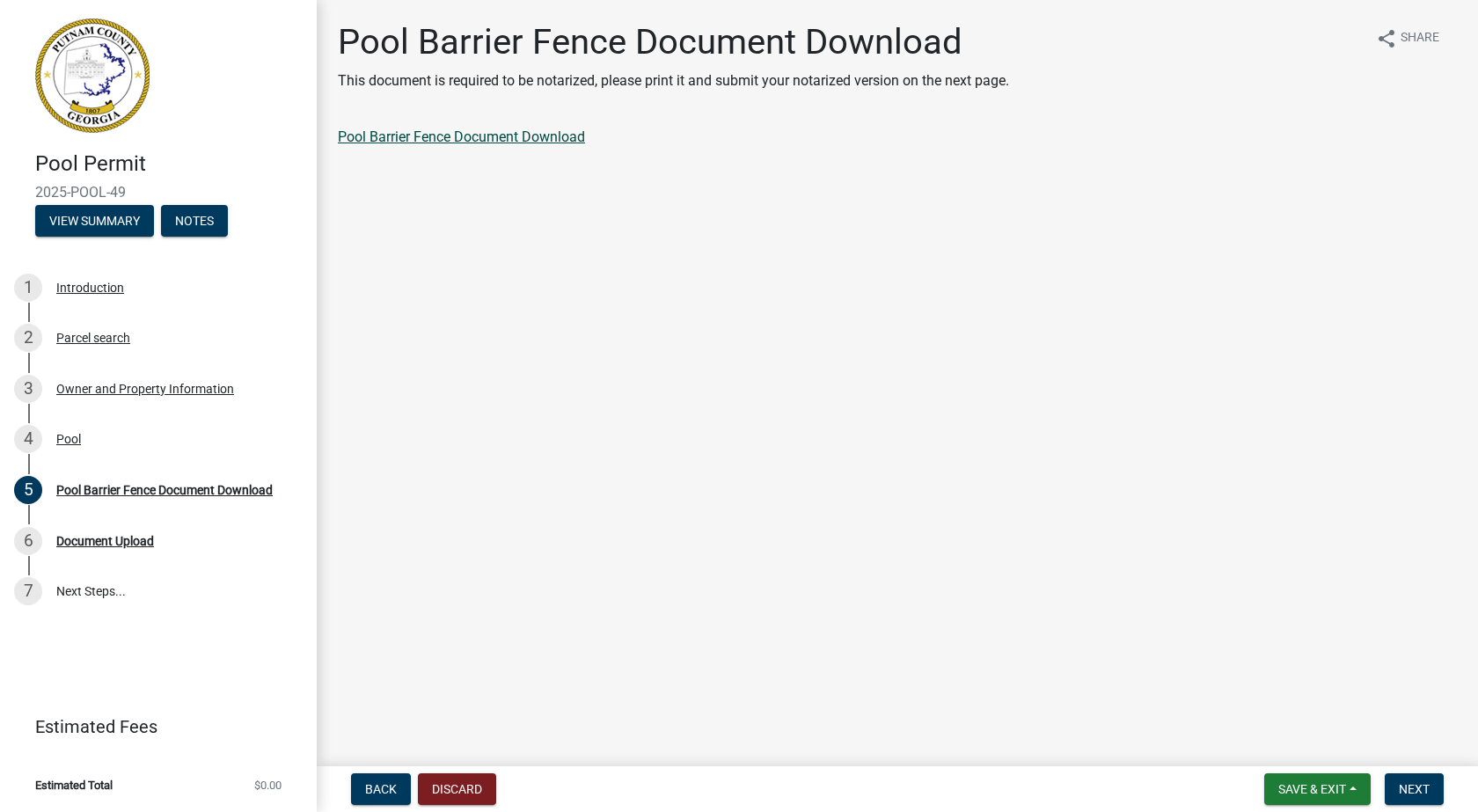
click at [568, 130] on link "Pool Barrier Fence Document Download" at bounding box center [461, 137] width 247 height 17
drag, startPoint x: 1316, startPoint y: 780, endPoint x: 1316, endPoint y: 763, distance: 17.0
click at [1316, 771] on nav "Back Discard Save & Exit Save Save & Exit Next" at bounding box center [897, 789] width 1161 height 46
click at [1406, 783] on span "Next" at bounding box center [1414, 789] width 31 height 14
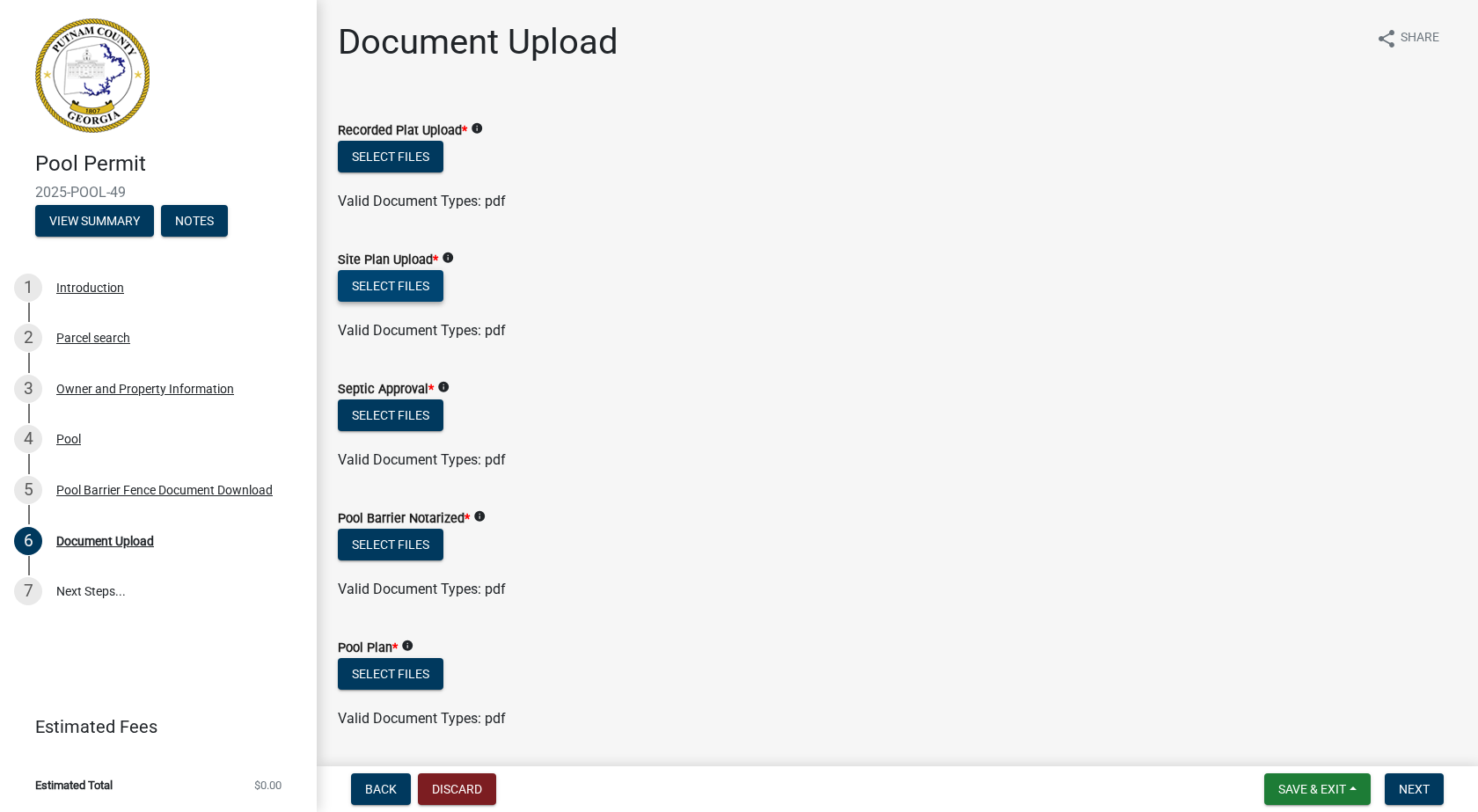
click at [413, 286] on button "Select files" at bounding box center [391, 286] width 106 height 32
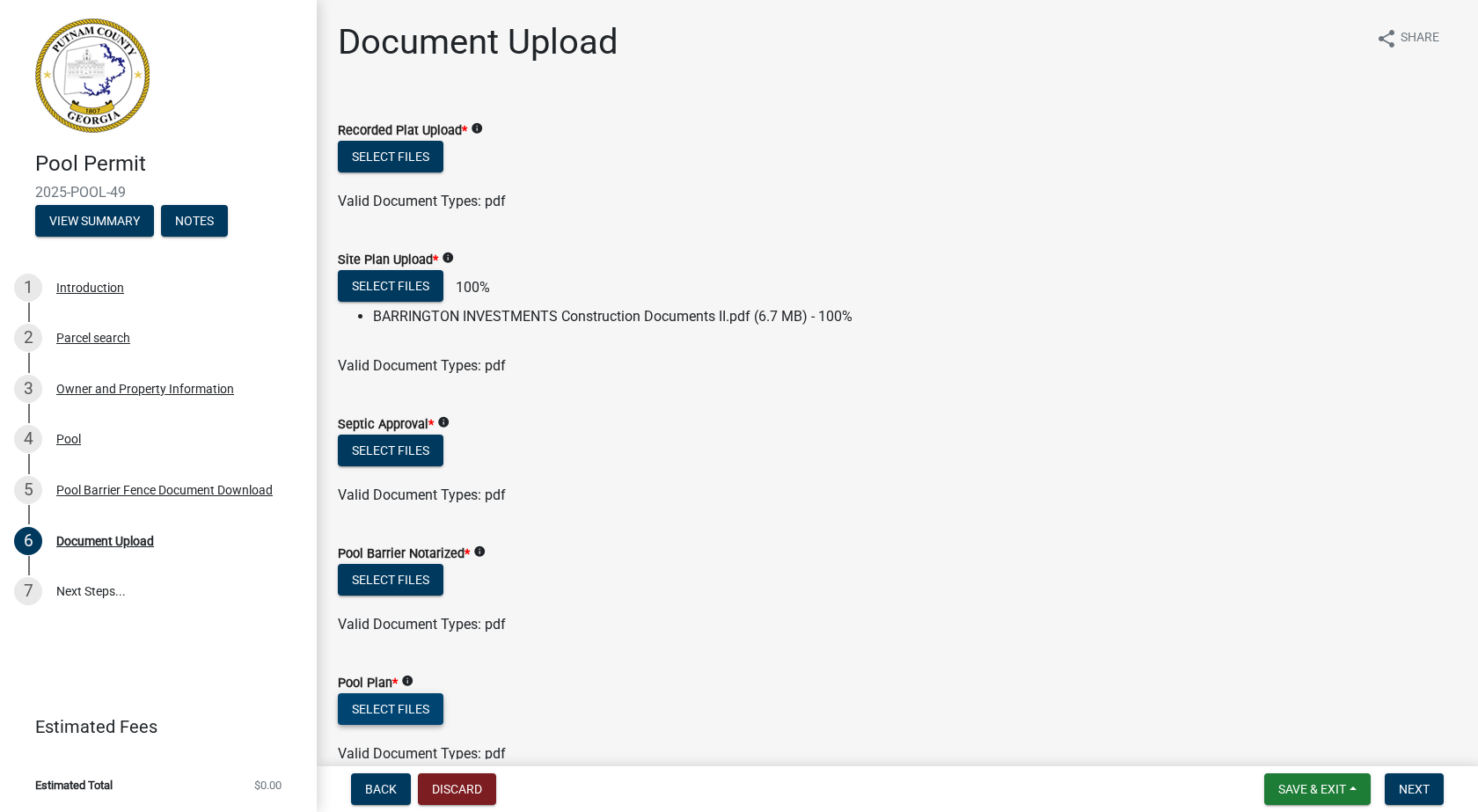
click at [433, 703] on button "Select files" at bounding box center [391, 709] width 106 height 32
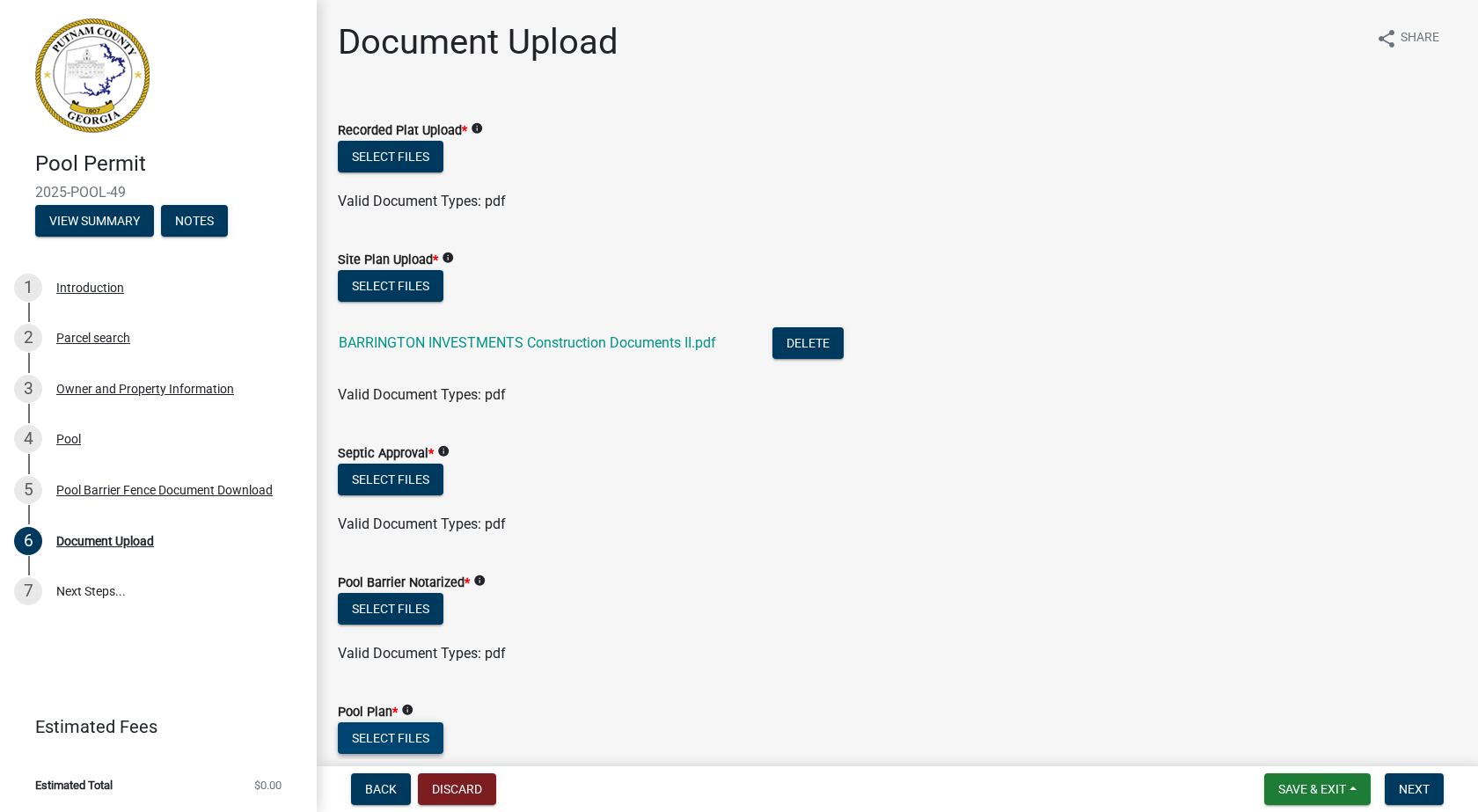
click at [399, 736] on button "Select files" at bounding box center [391, 738] width 106 height 32
click at [380, 739] on button "Select files" at bounding box center [391, 738] width 106 height 32
click at [394, 158] on button "Select files" at bounding box center [391, 157] width 106 height 32
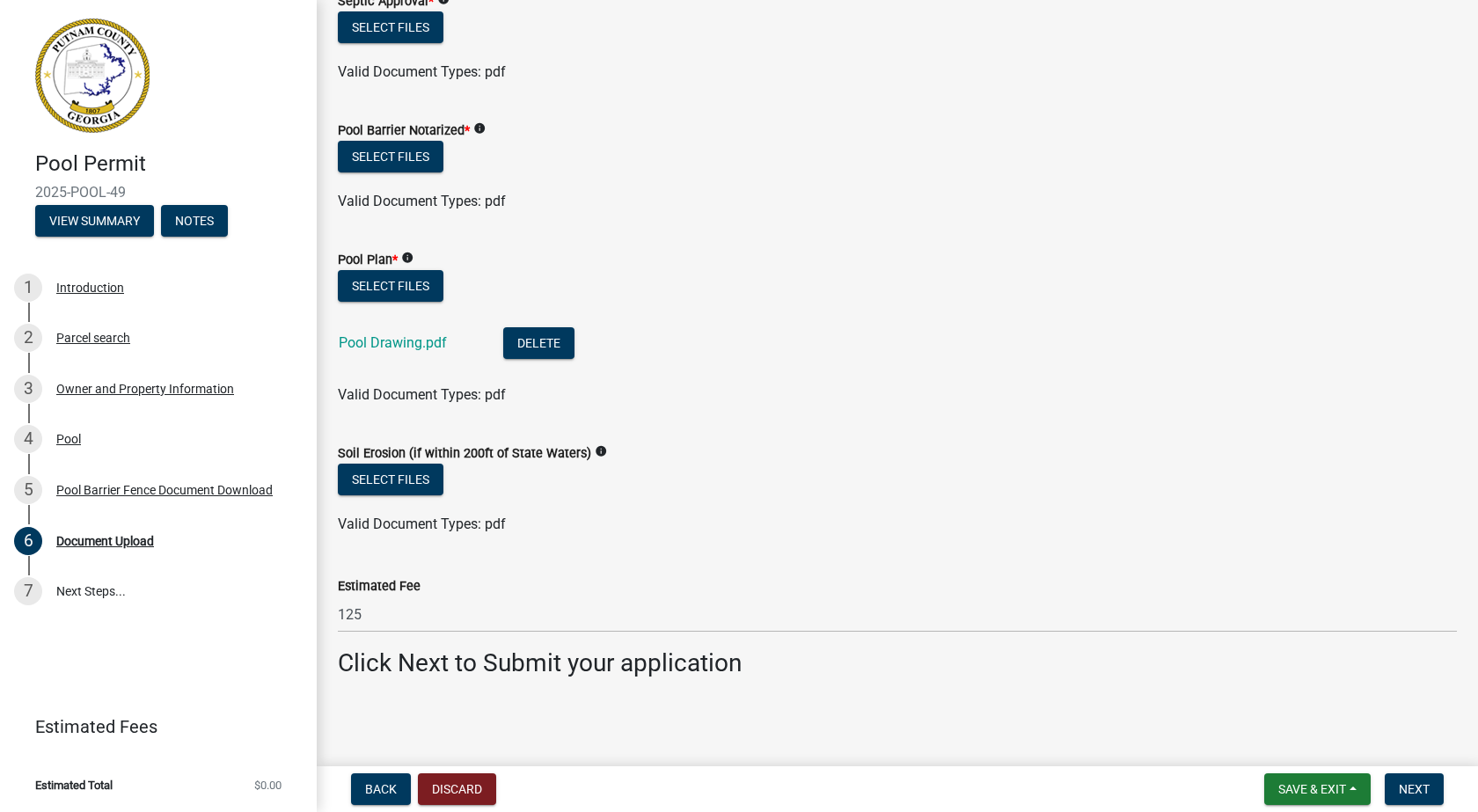
scroll to position [518, 0]
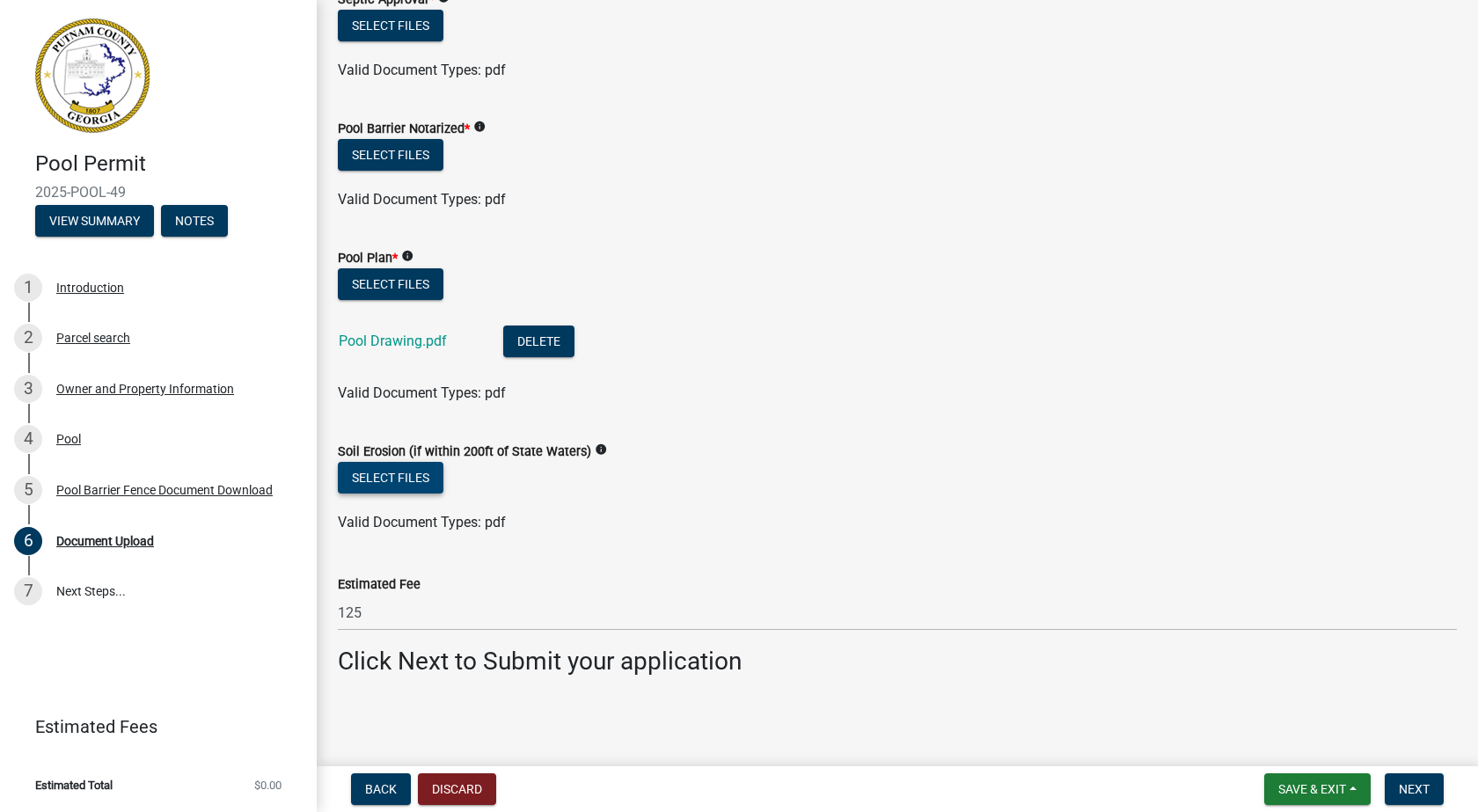
click at [417, 476] on button "Select files" at bounding box center [391, 477] width 106 height 32
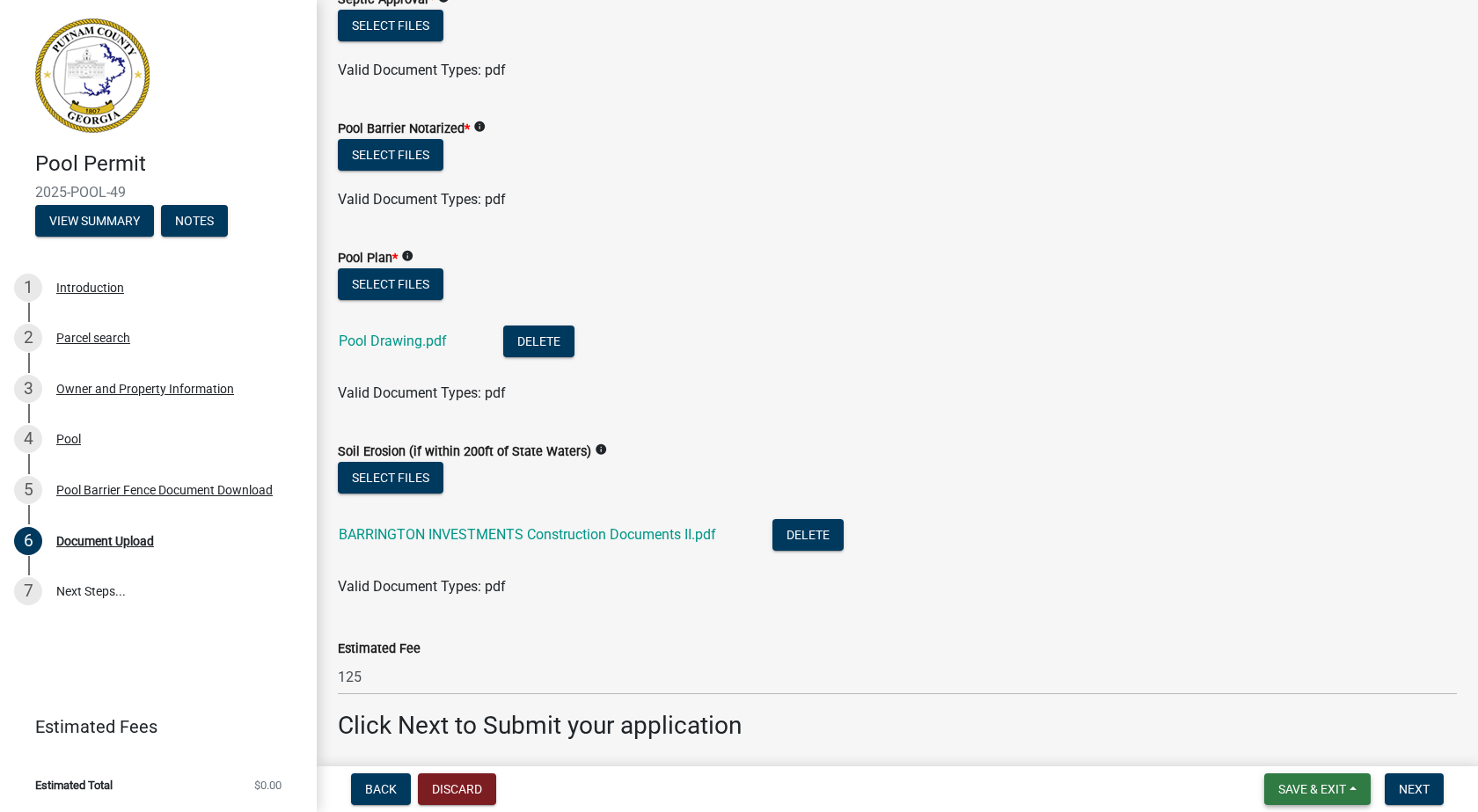
click at [1314, 786] on span "Save & Exit" at bounding box center [1312, 789] width 68 height 14
click at [1298, 743] on button "Save & Exit" at bounding box center [1300, 743] width 141 height 42
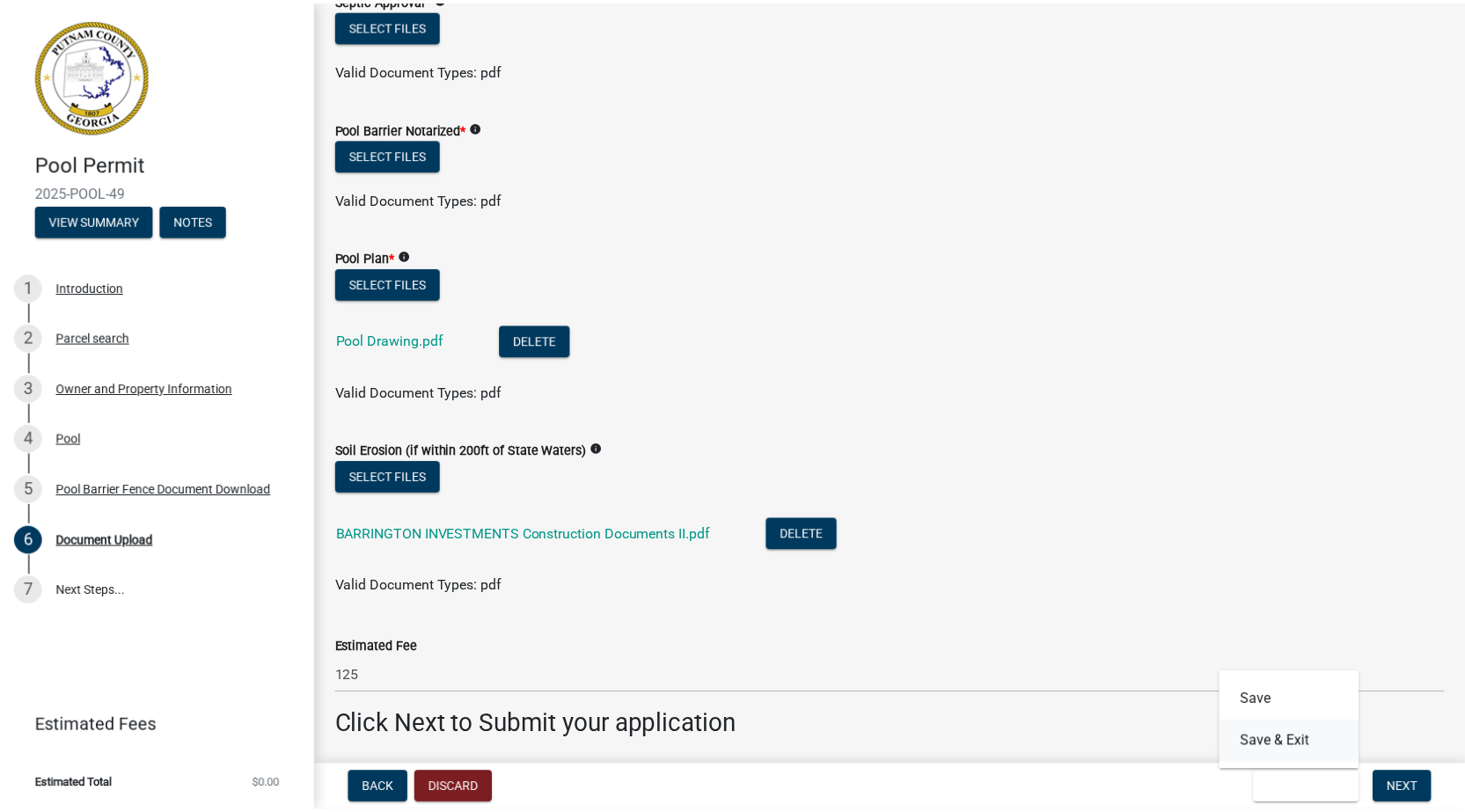
scroll to position [0, 0]
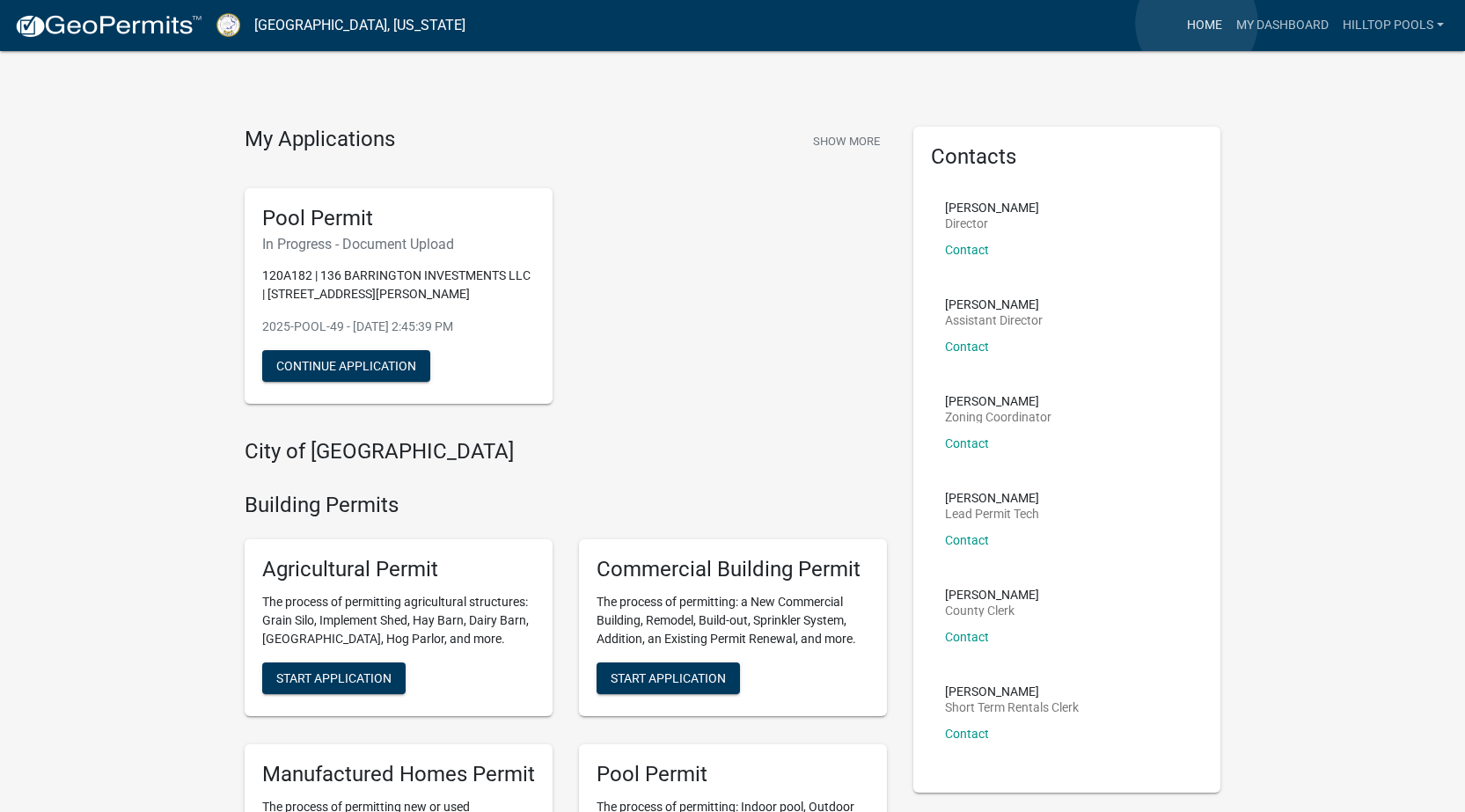
click at [1196, 23] on link "Home" at bounding box center [1204, 25] width 49 height 33
